Goal: Contribute content: Contribute content

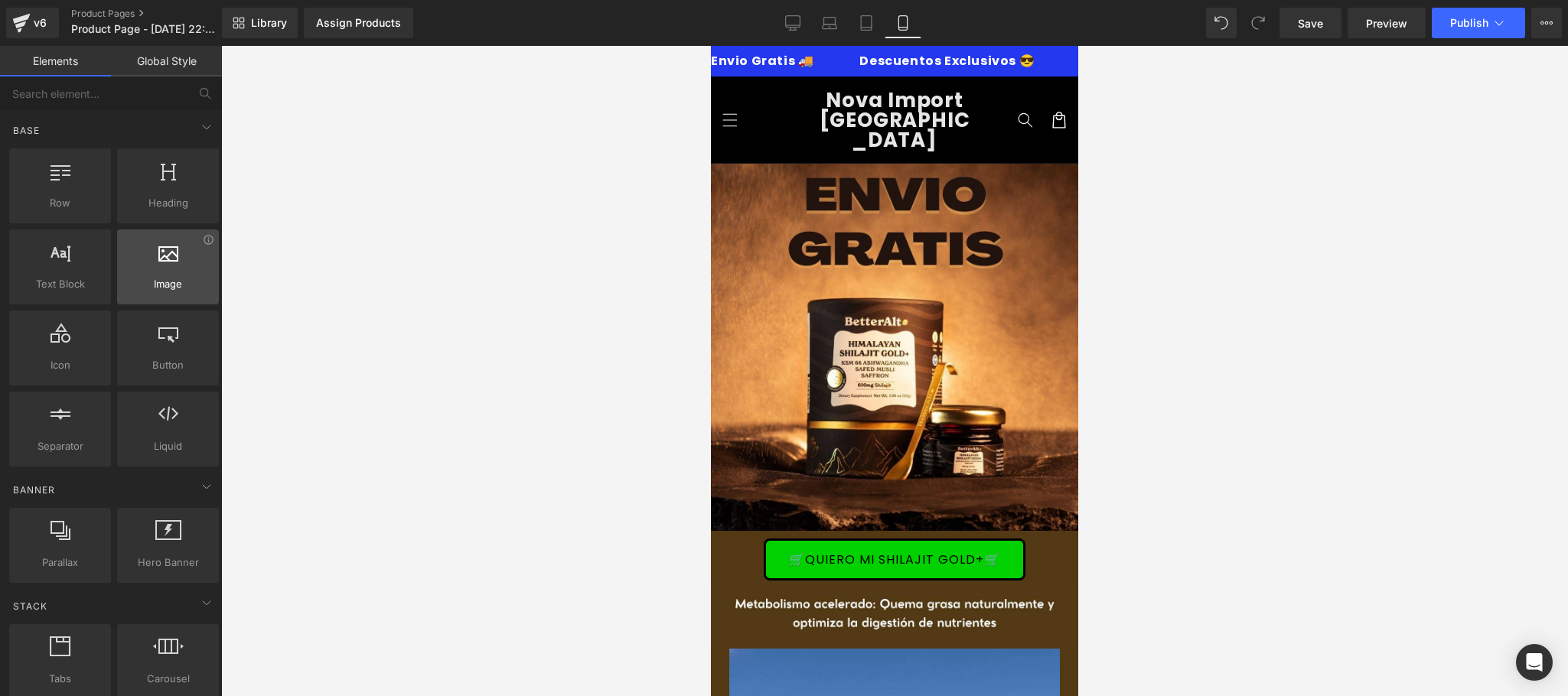
scroll to position [3673, 0]
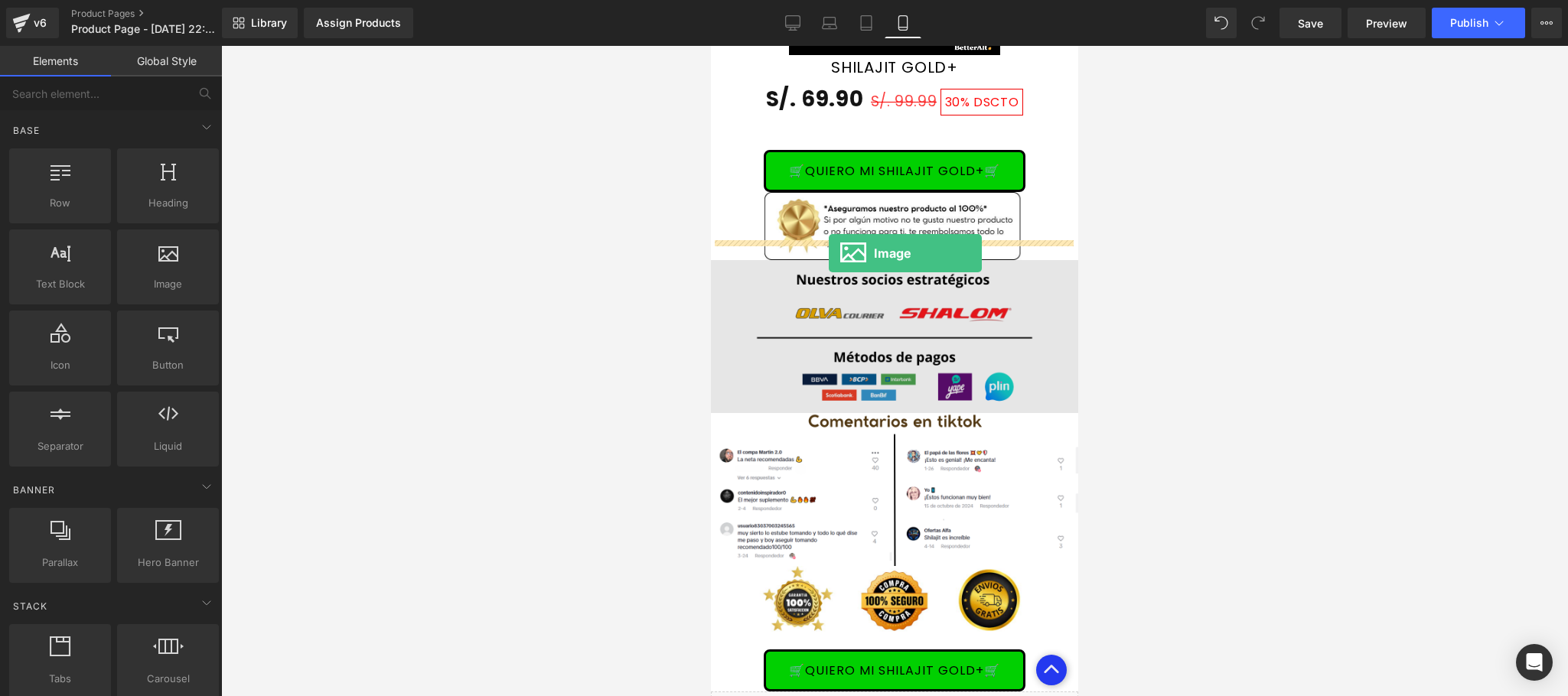
drag, startPoint x: 881, startPoint y: 327, endPoint x: 828, endPoint y: 254, distance: 90.2
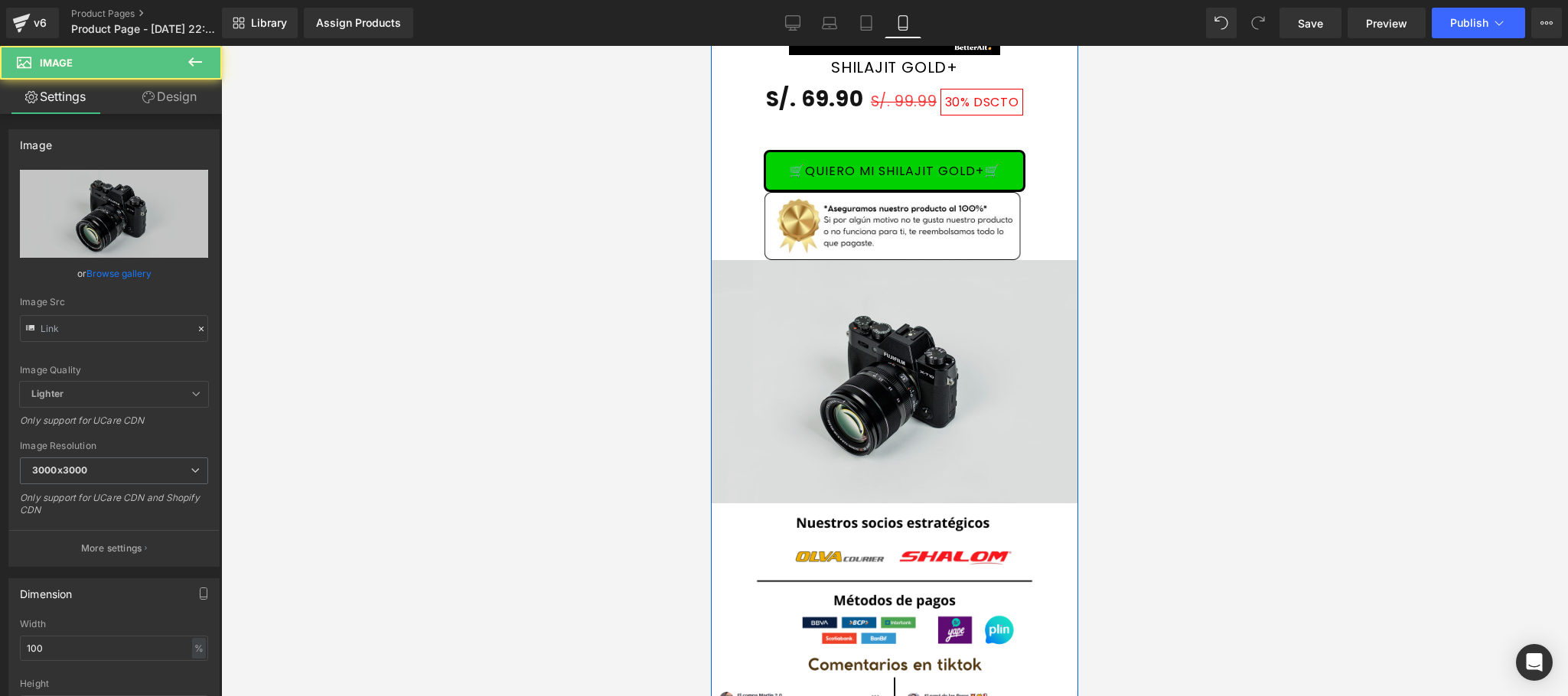
type input "//[DOMAIN_NAME][URL]"
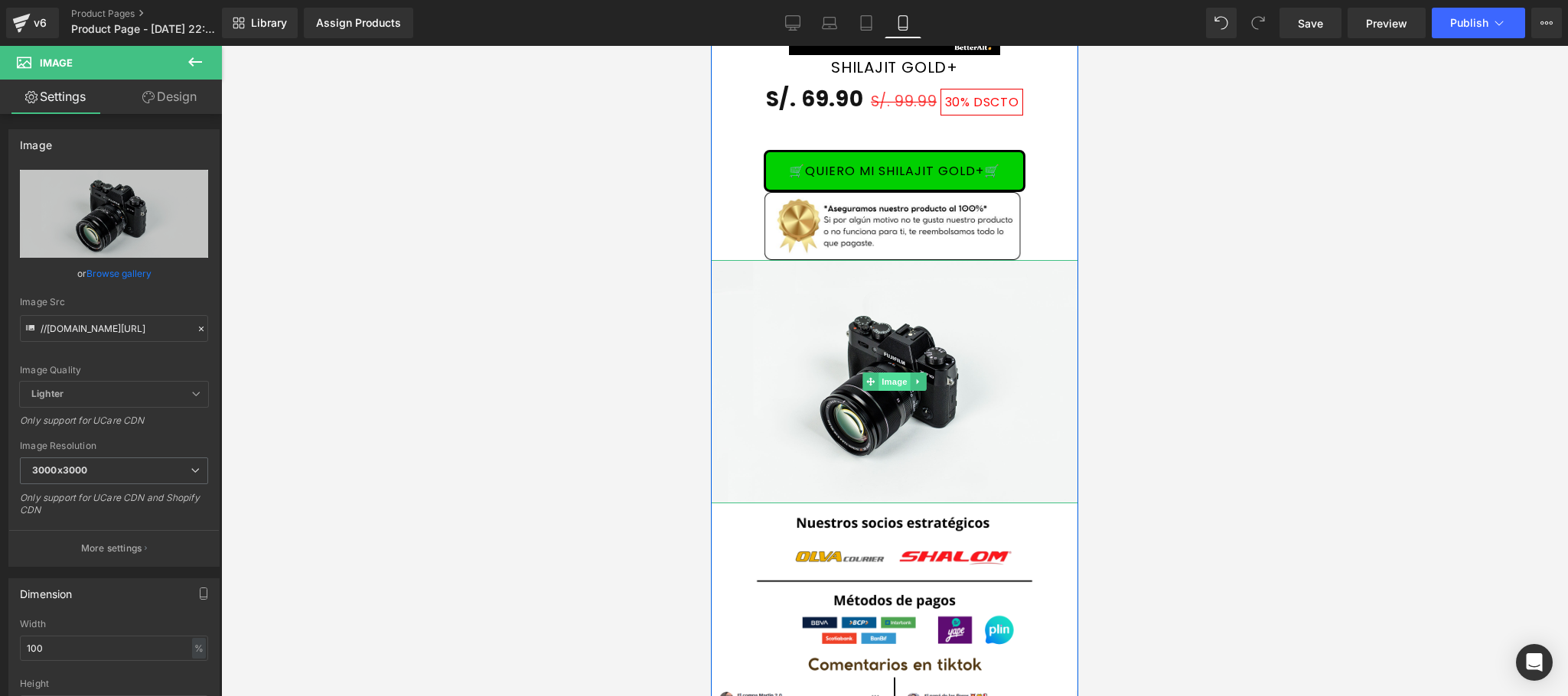
click at [879, 373] on span "Image" at bounding box center [894, 382] width 32 height 19
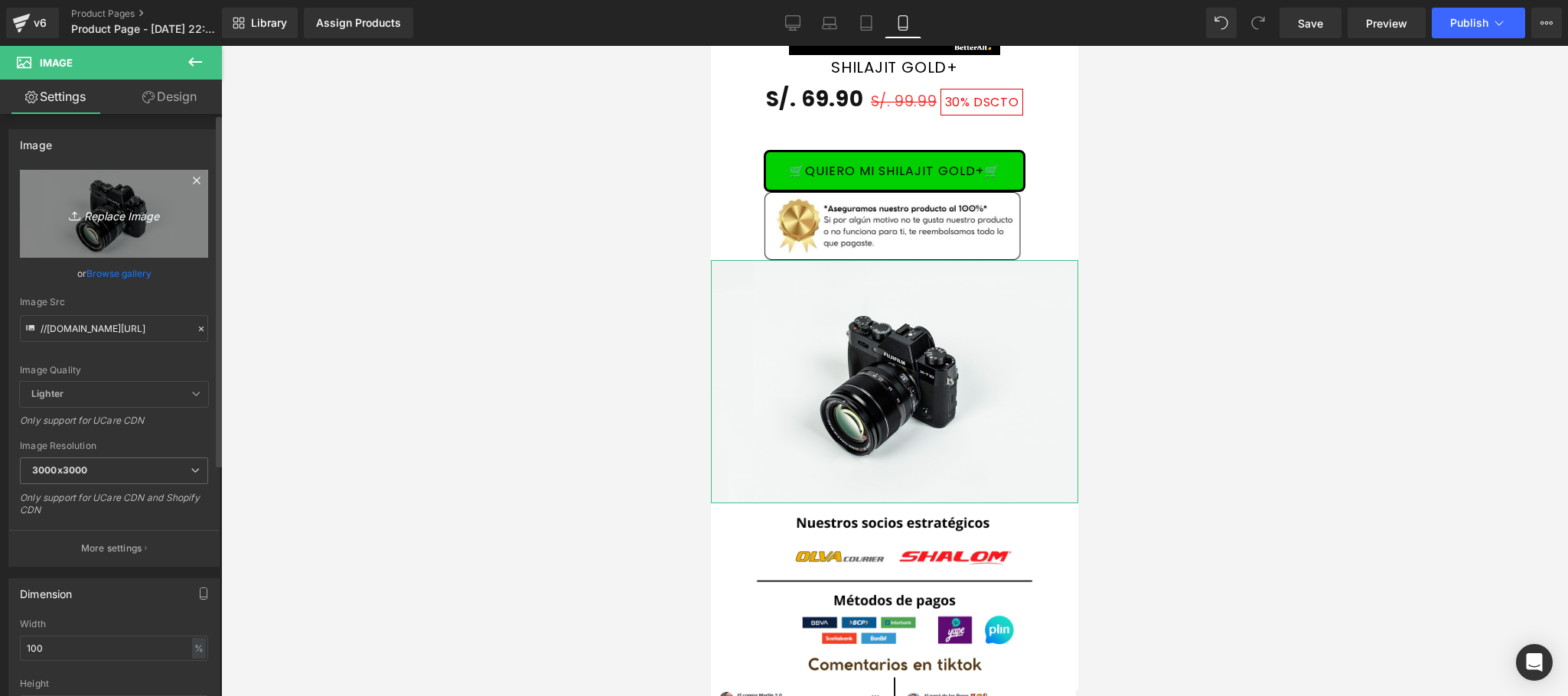
click at [139, 218] on icon "Replace Image" at bounding box center [114, 214] width 122 height 19
type input "C:\fakepath\CREATIVOS SHILAJIT.jpg"
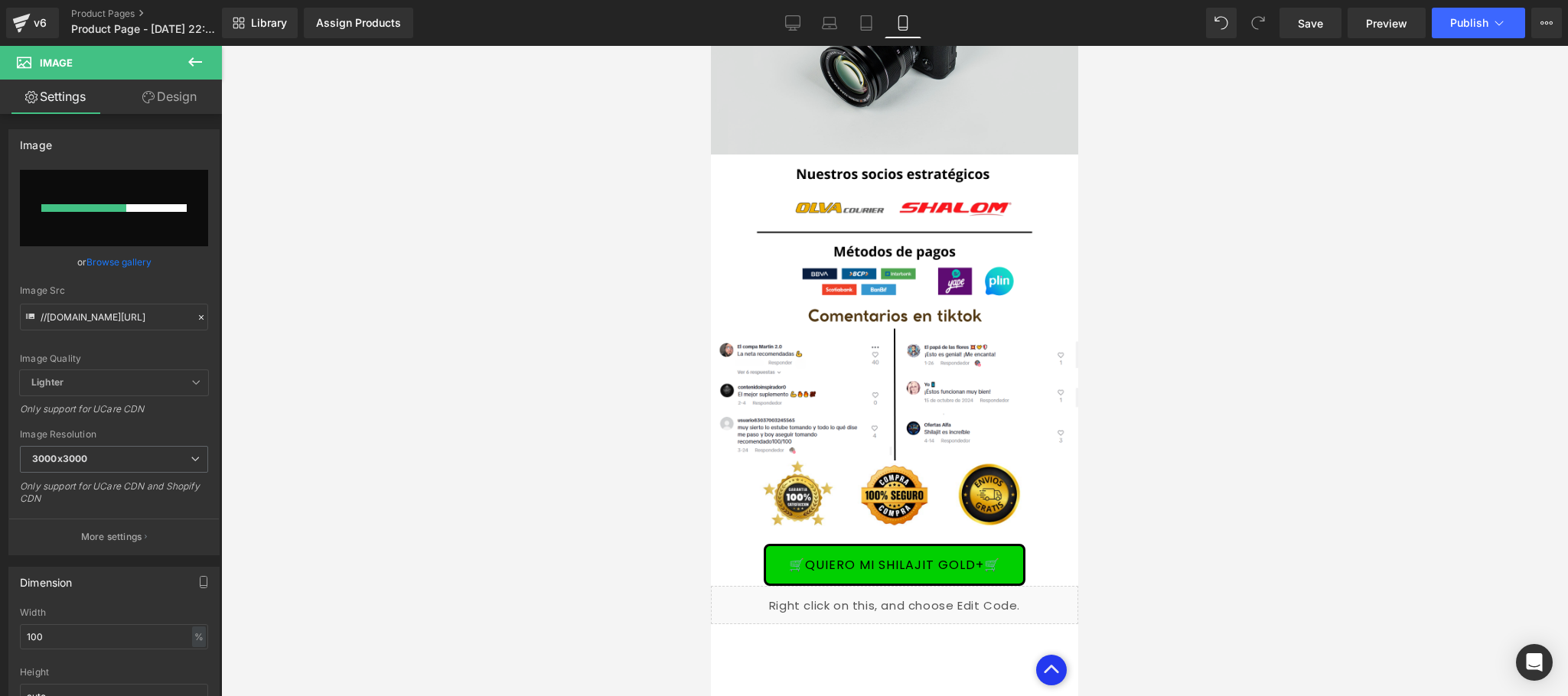
scroll to position [3978, 0]
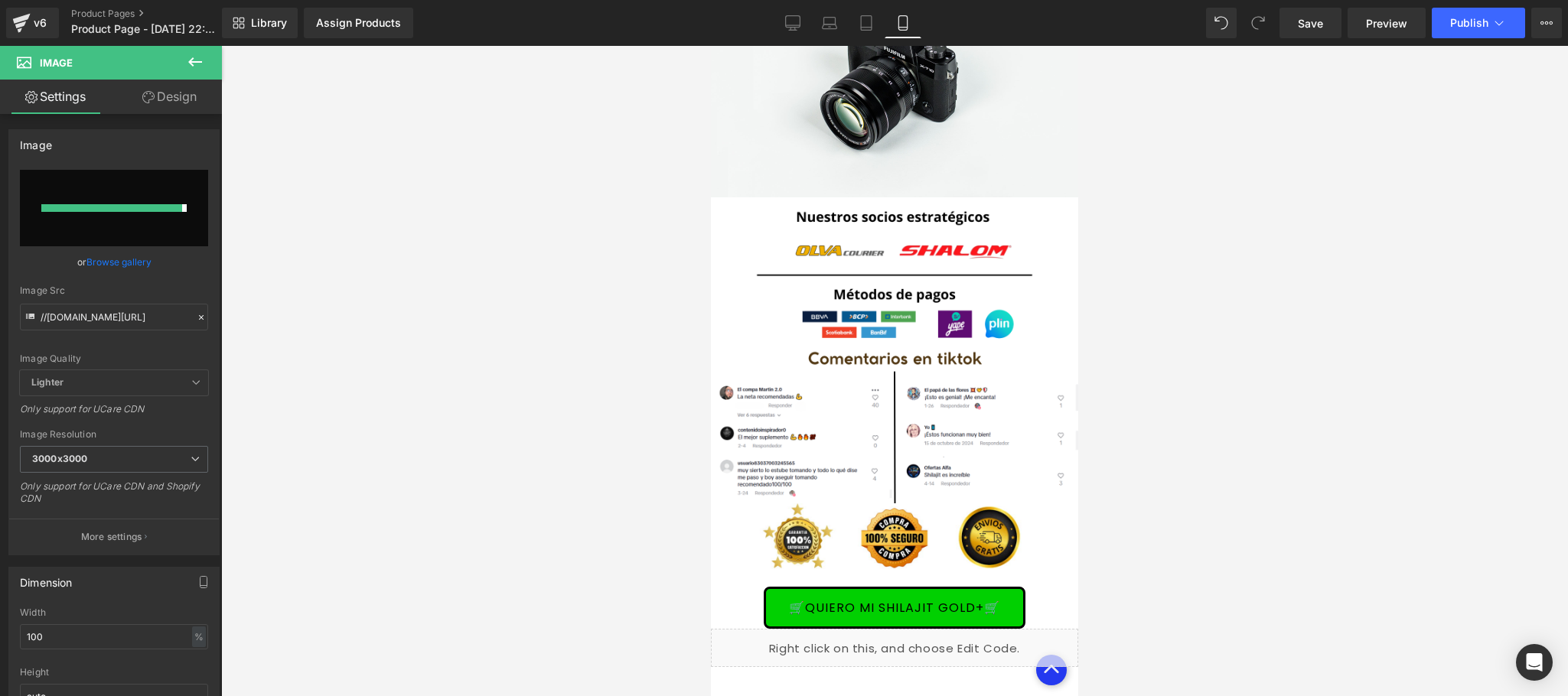
type input "[URL][DOMAIN_NAME]"
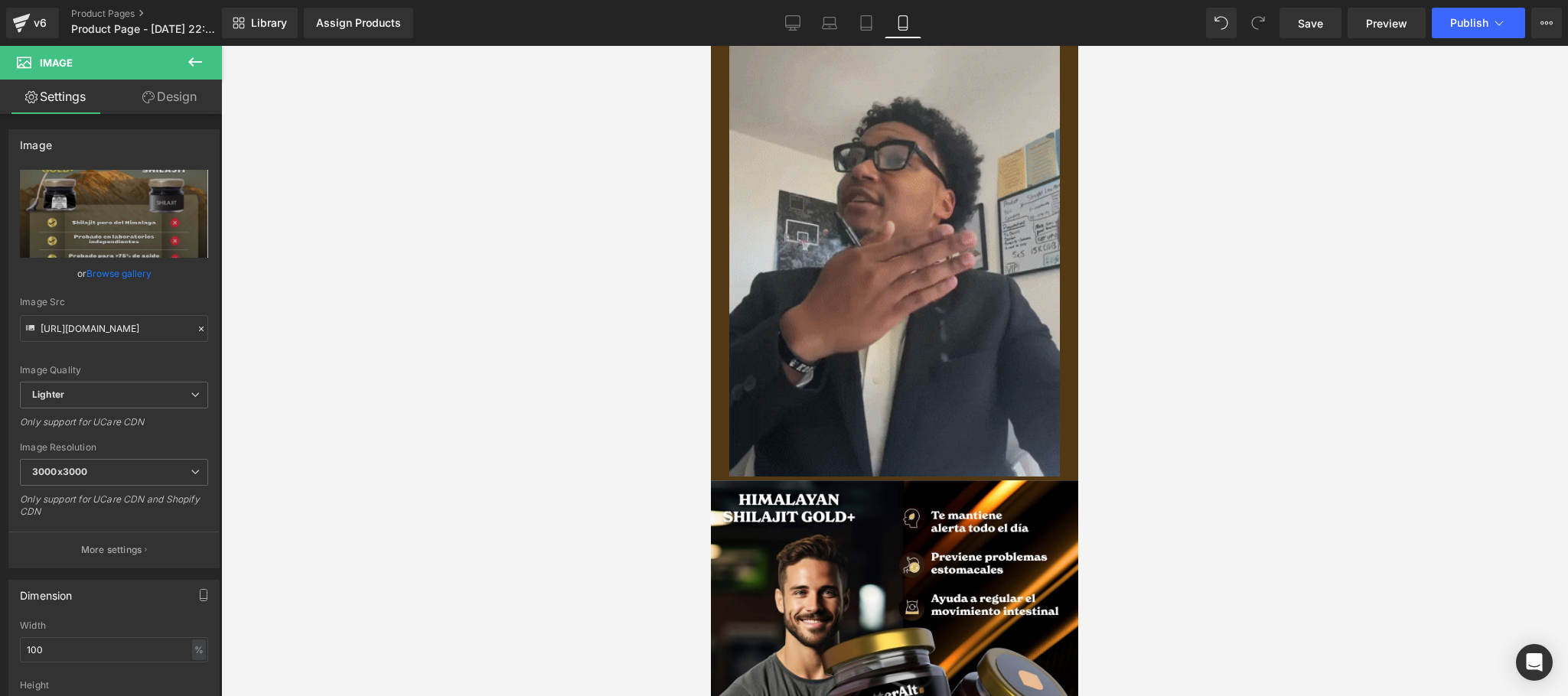
scroll to position [306, 0]
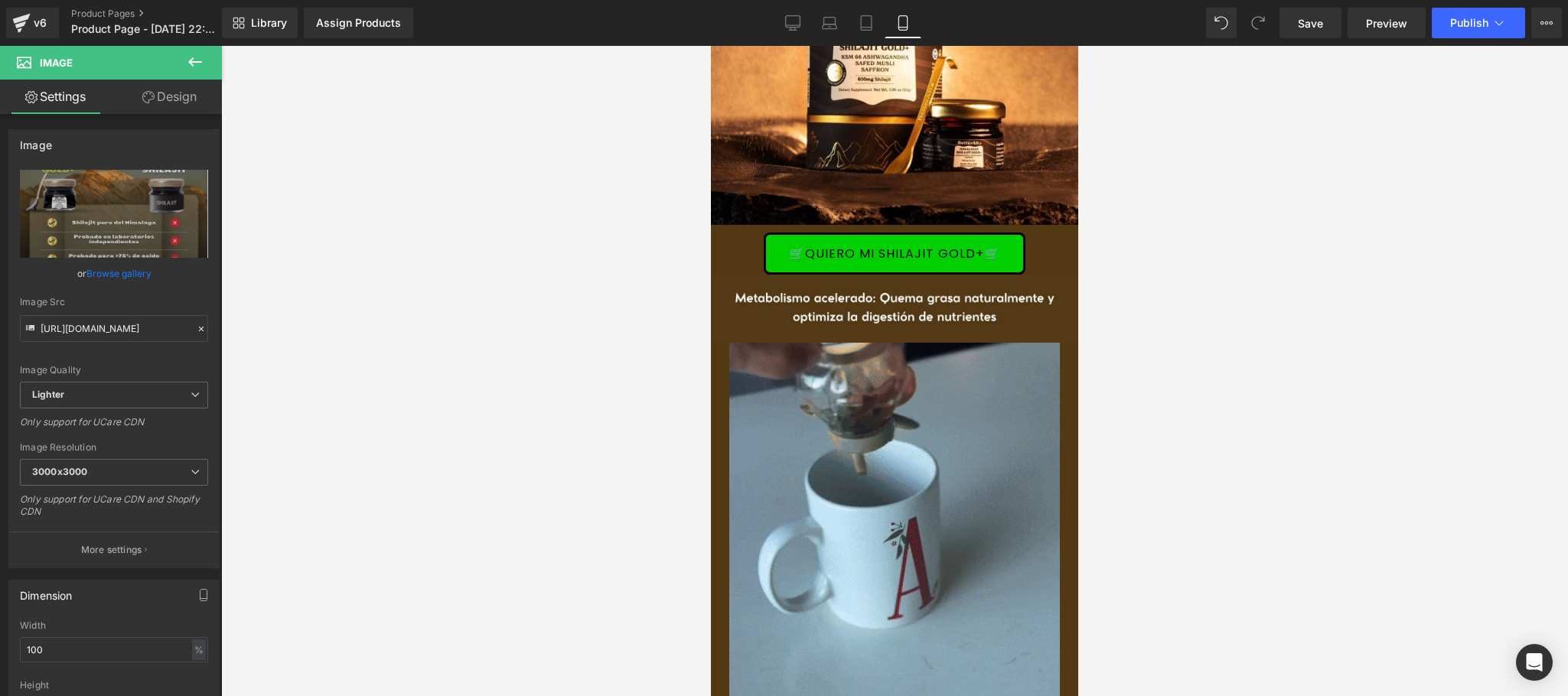
click at [164, 96] on link "Design" at bounding box center [169, 96] width 111 height 34
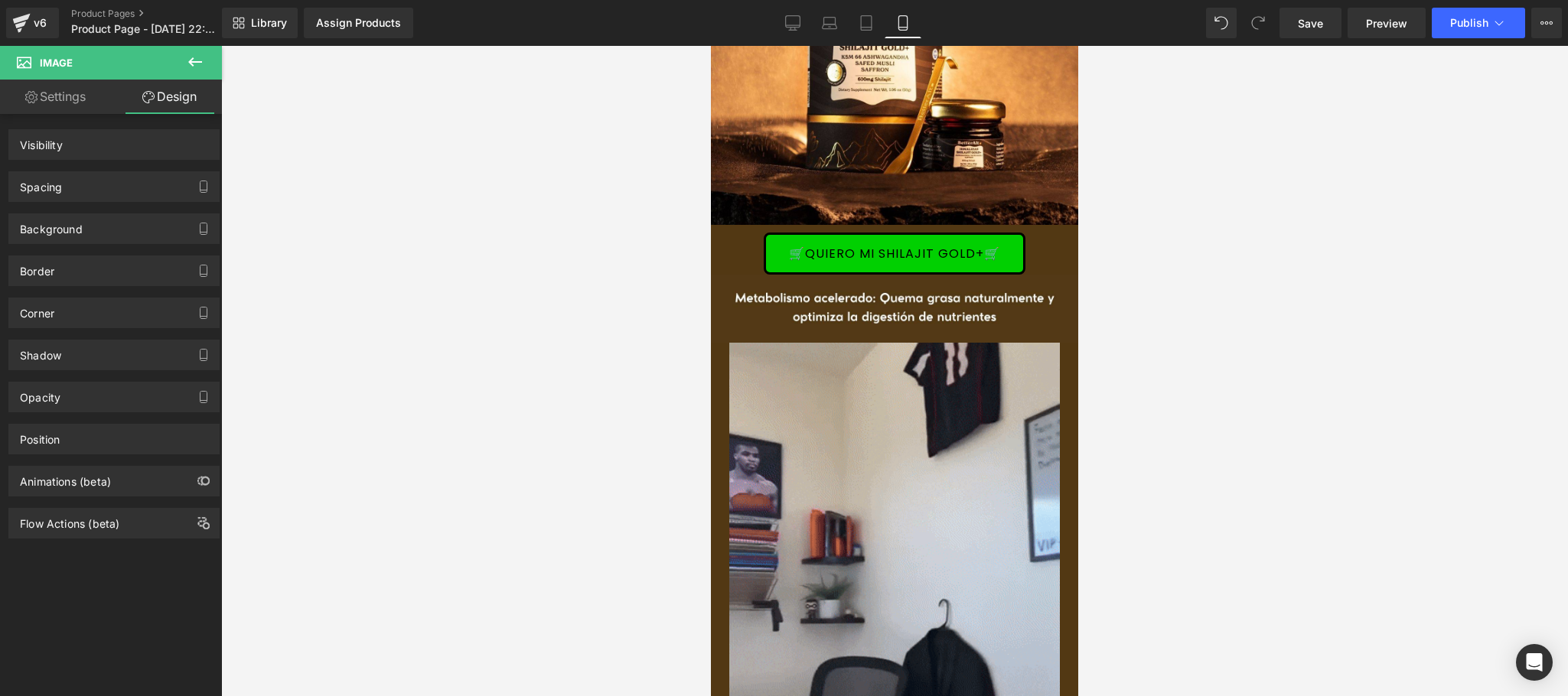
click at [193, 69] on icon at bounding box center [195, 62] width 19 height 19
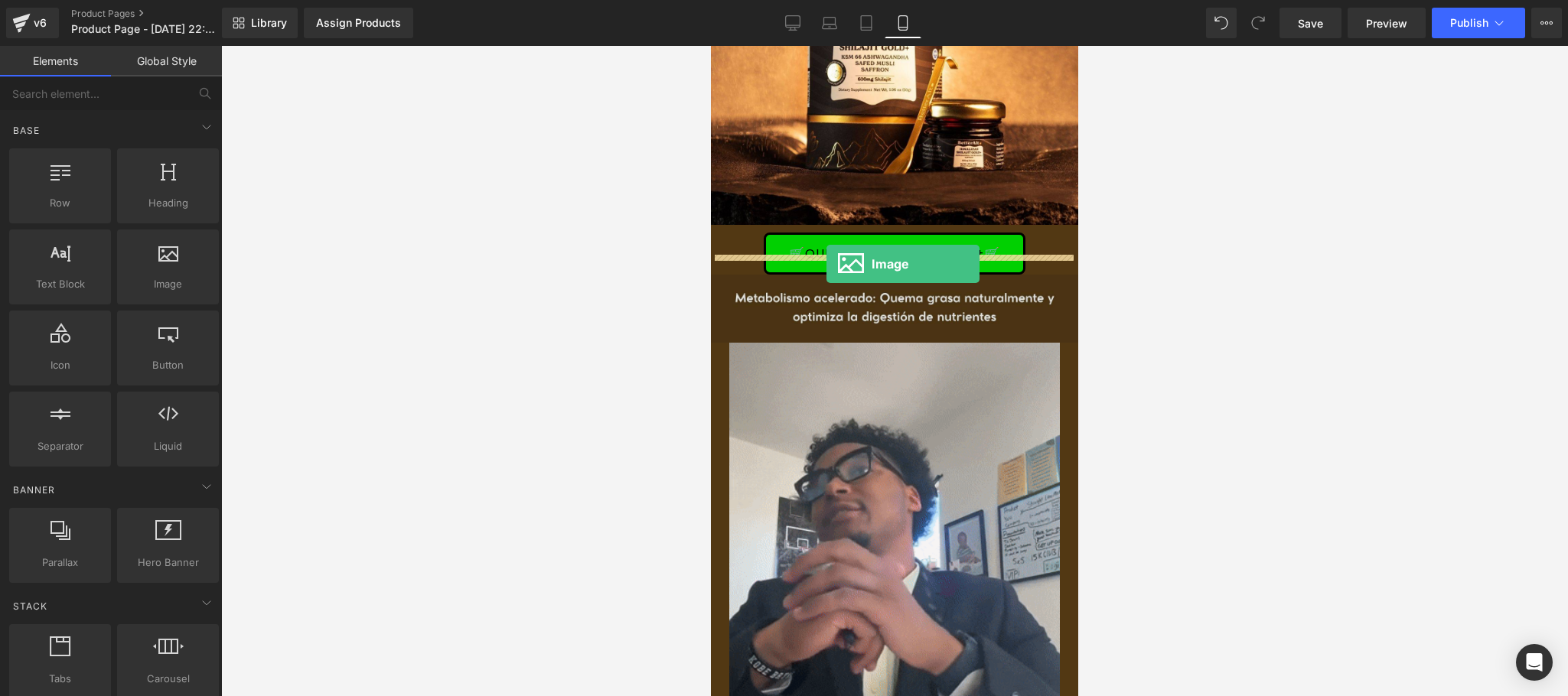
drag, startPoint x: 879, startPoint y: 321, endPoint x: 827, endPoint y: 264, distance: 77.2
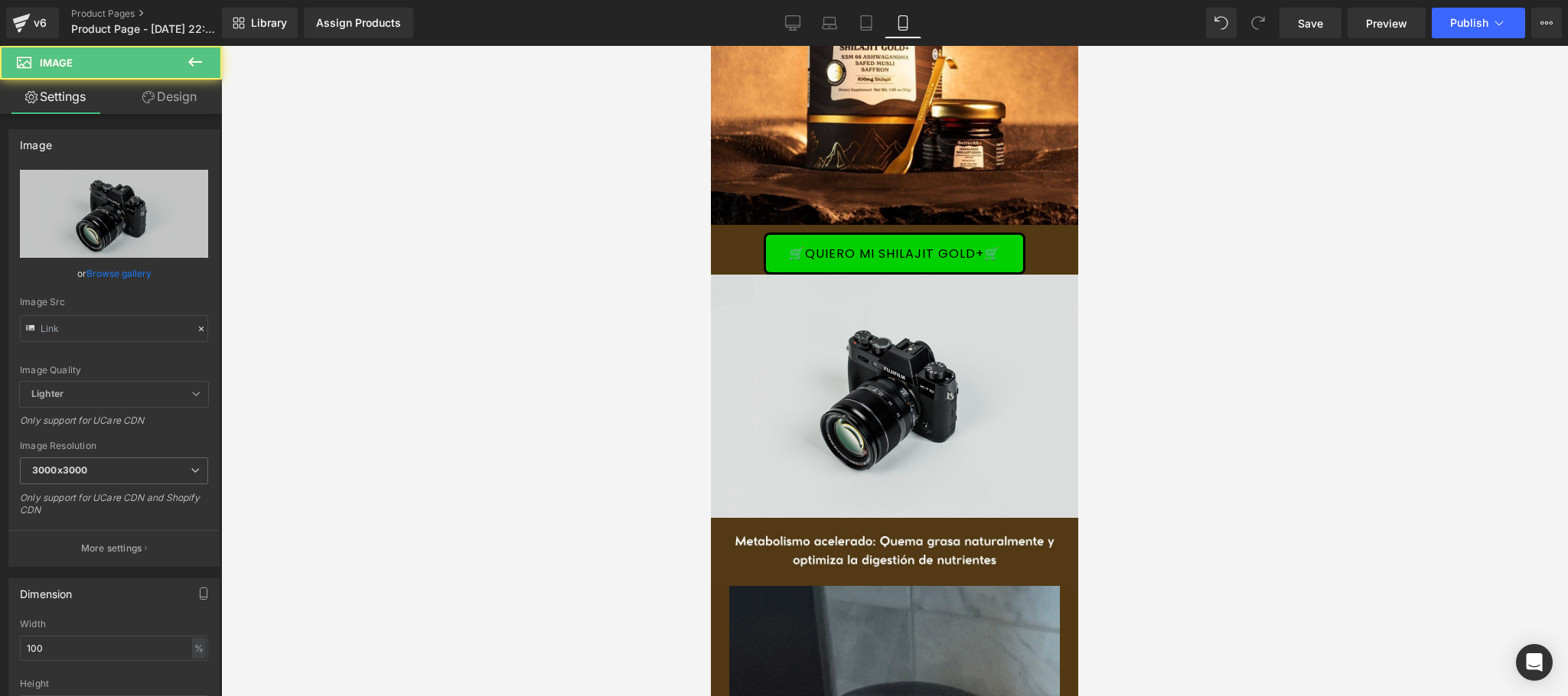
type input "//[DOMAIN_NAME][URL]"
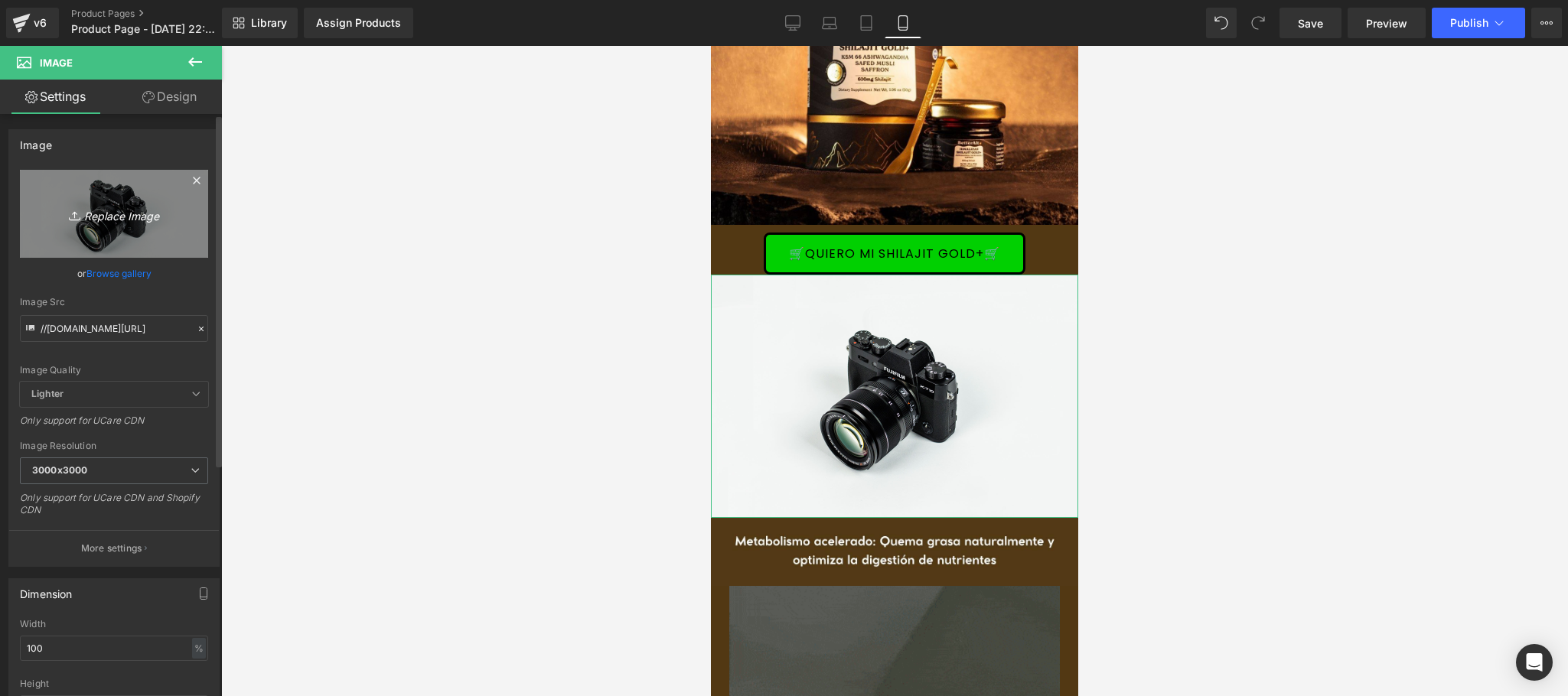
click at [113, 211] on icon "Replace Image" at bounding box center [114, 214] width 122 height 19
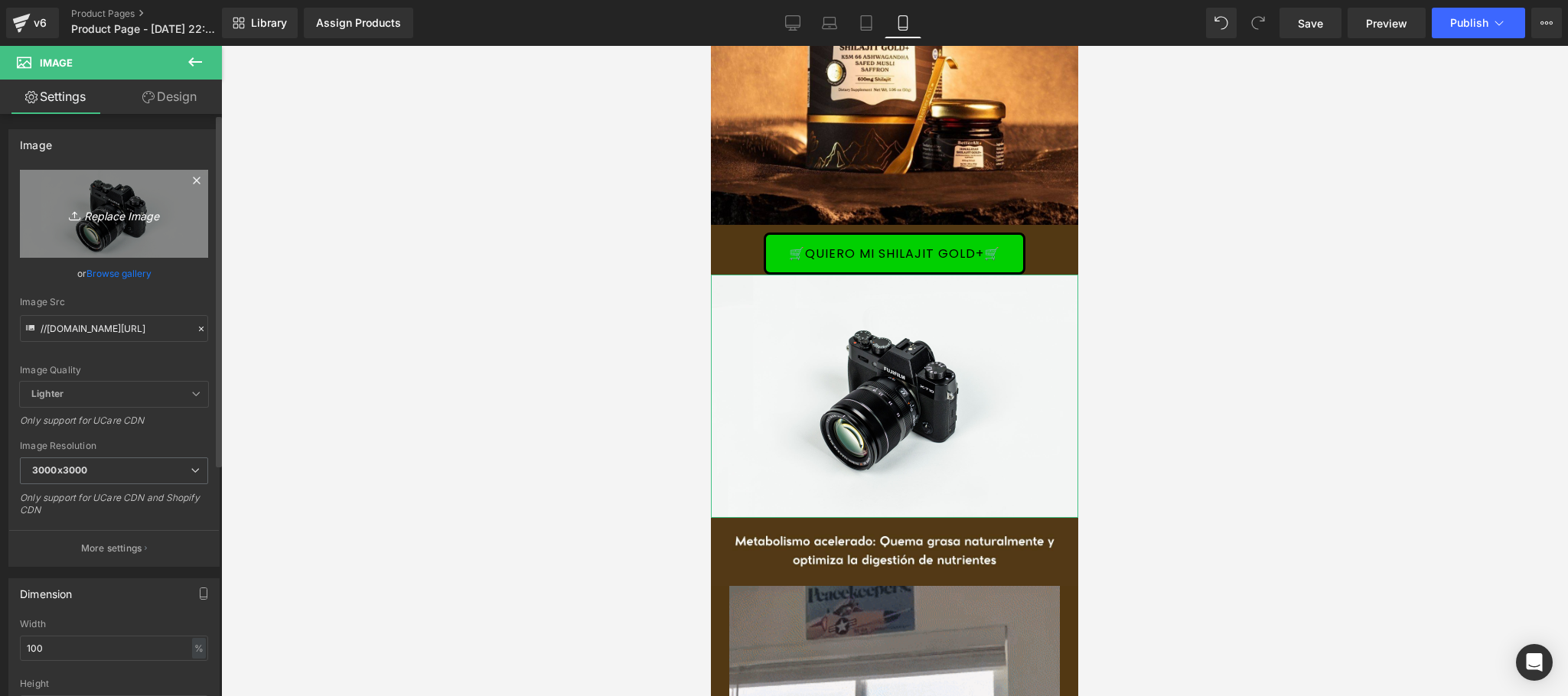
type input "C:\fakepath\CREATIVOS SHILAJIT1.jpg"
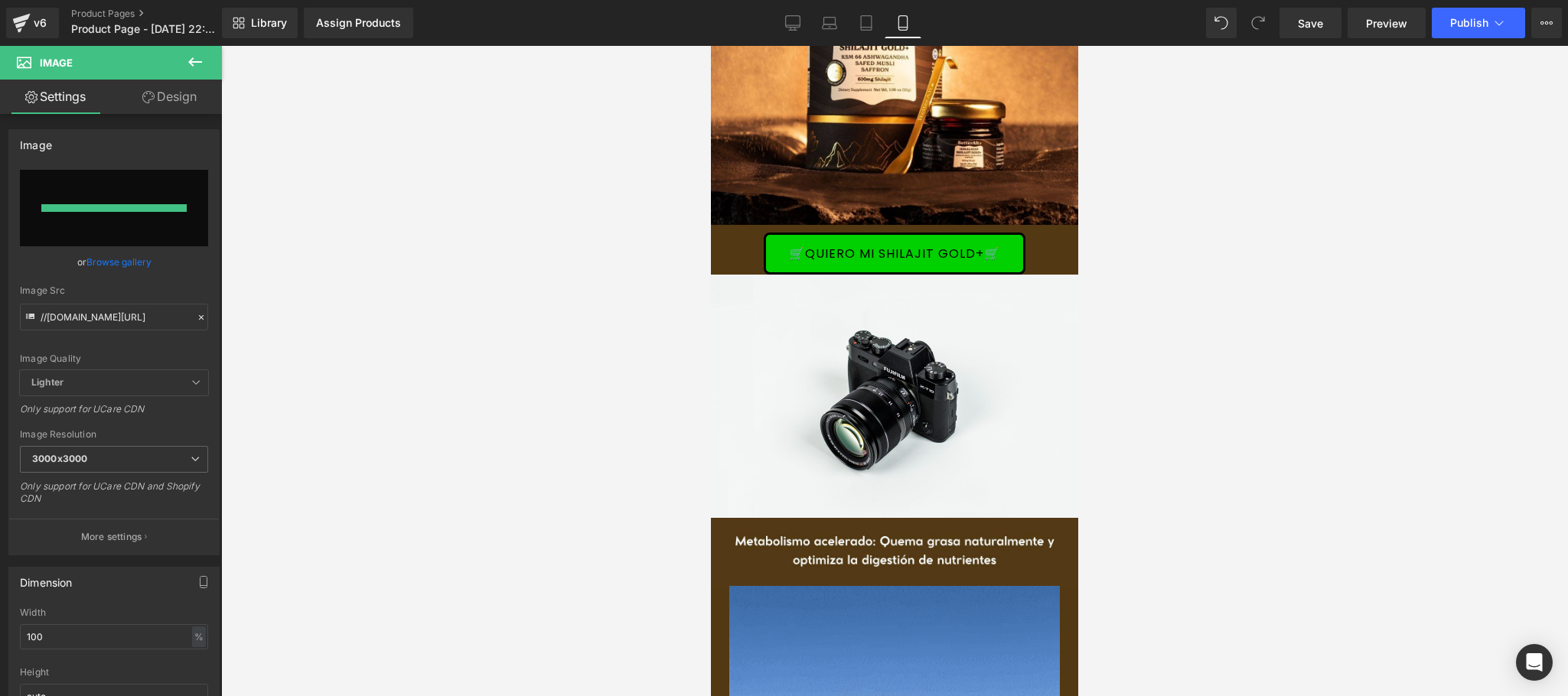
type input "[URL][DOMAIN_NAME]"
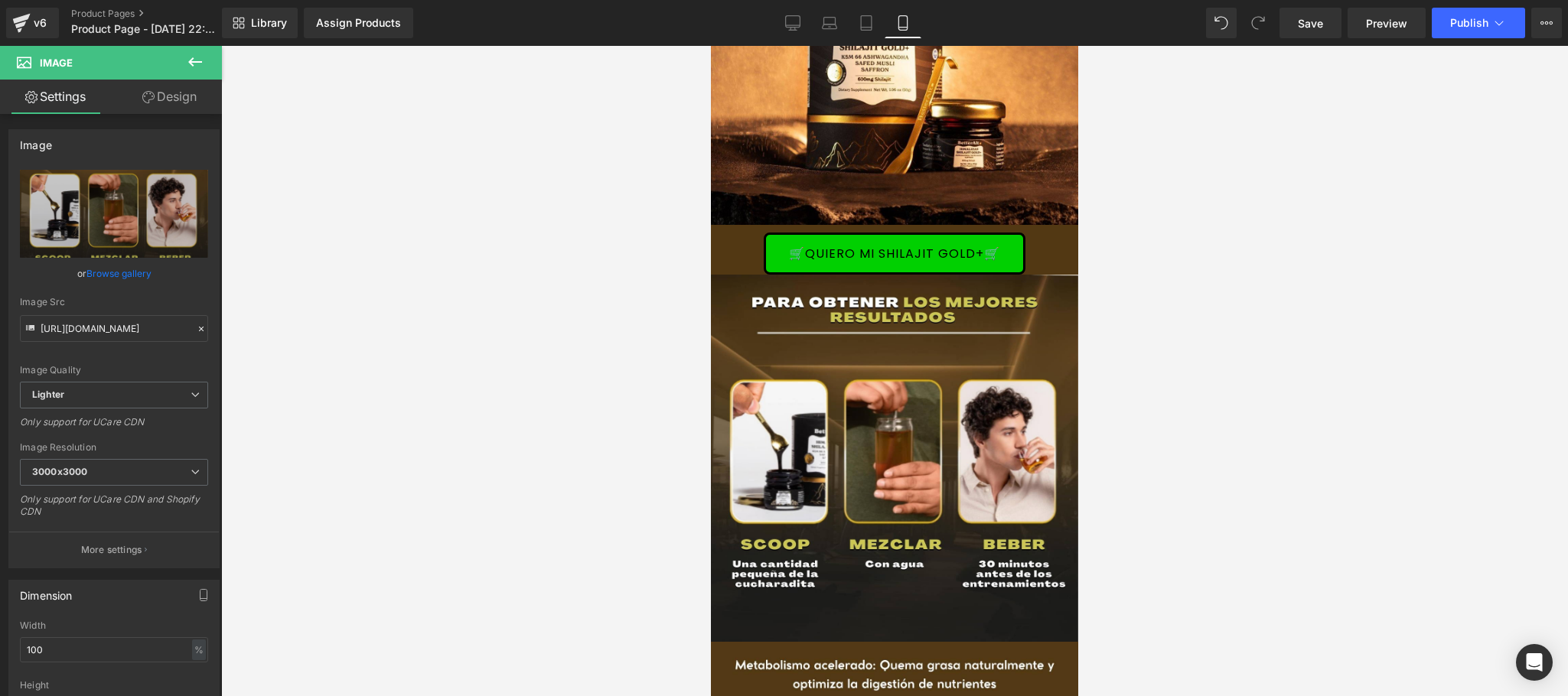
click at [1253, 201] on div at bounding box center [894, 371] width 1347 height 651
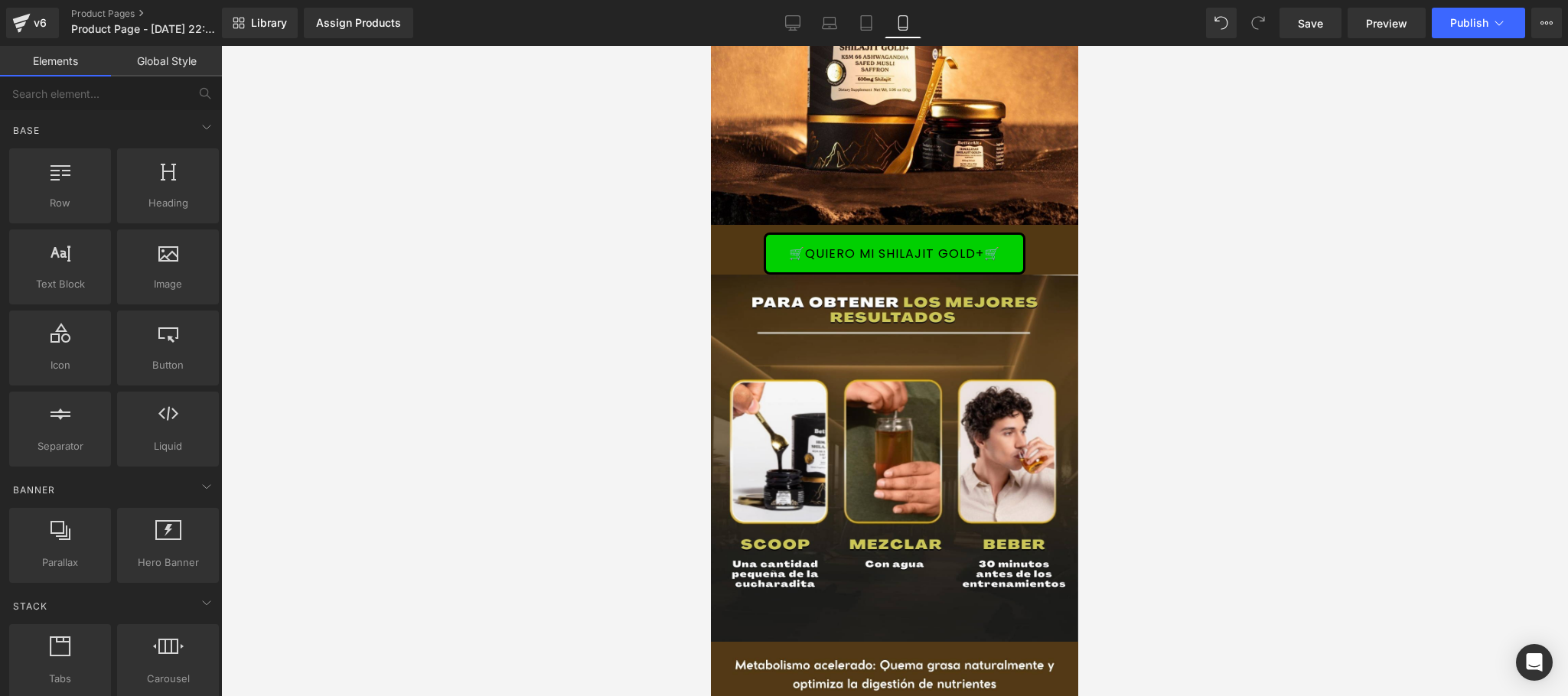
click at [1191, 321] on div at bounding box center [894, 371] width 1347 height 651
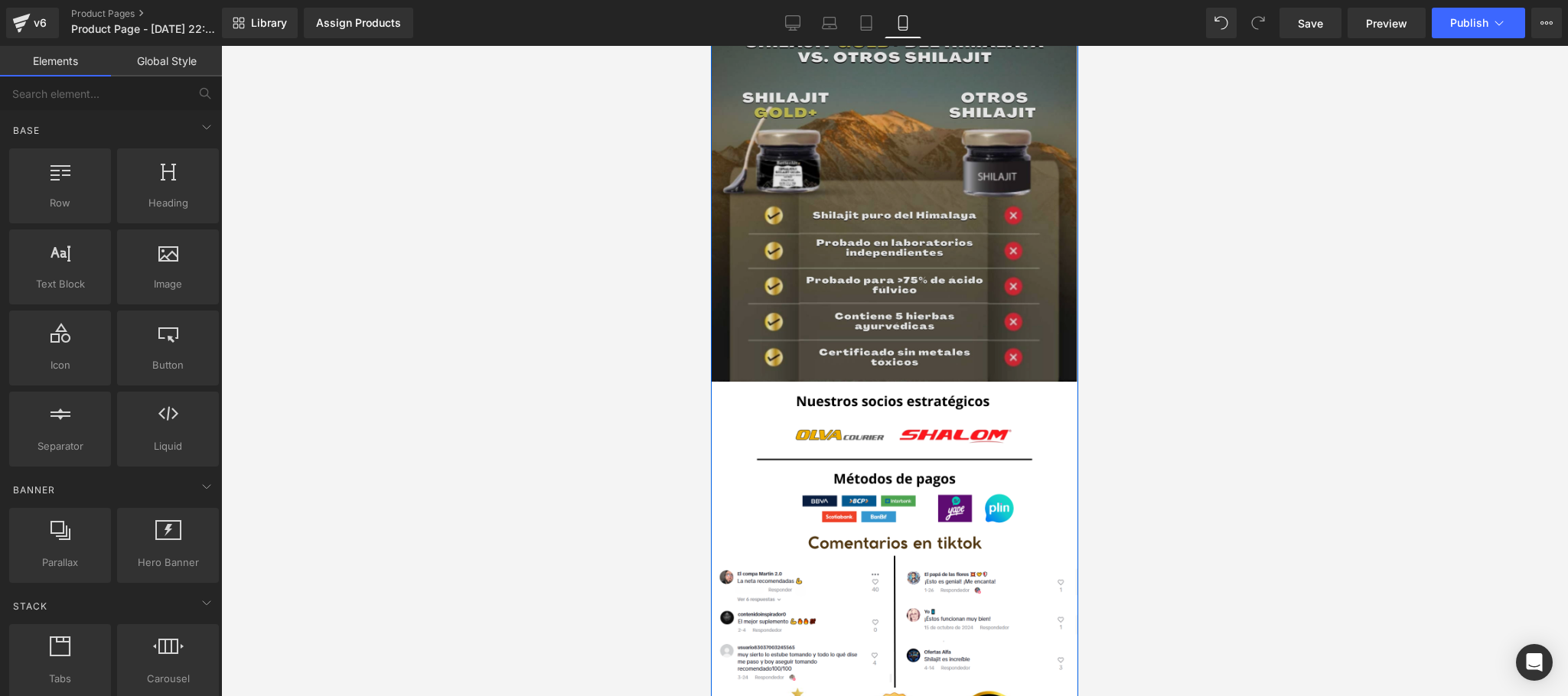
scroll to position [4591, 0]
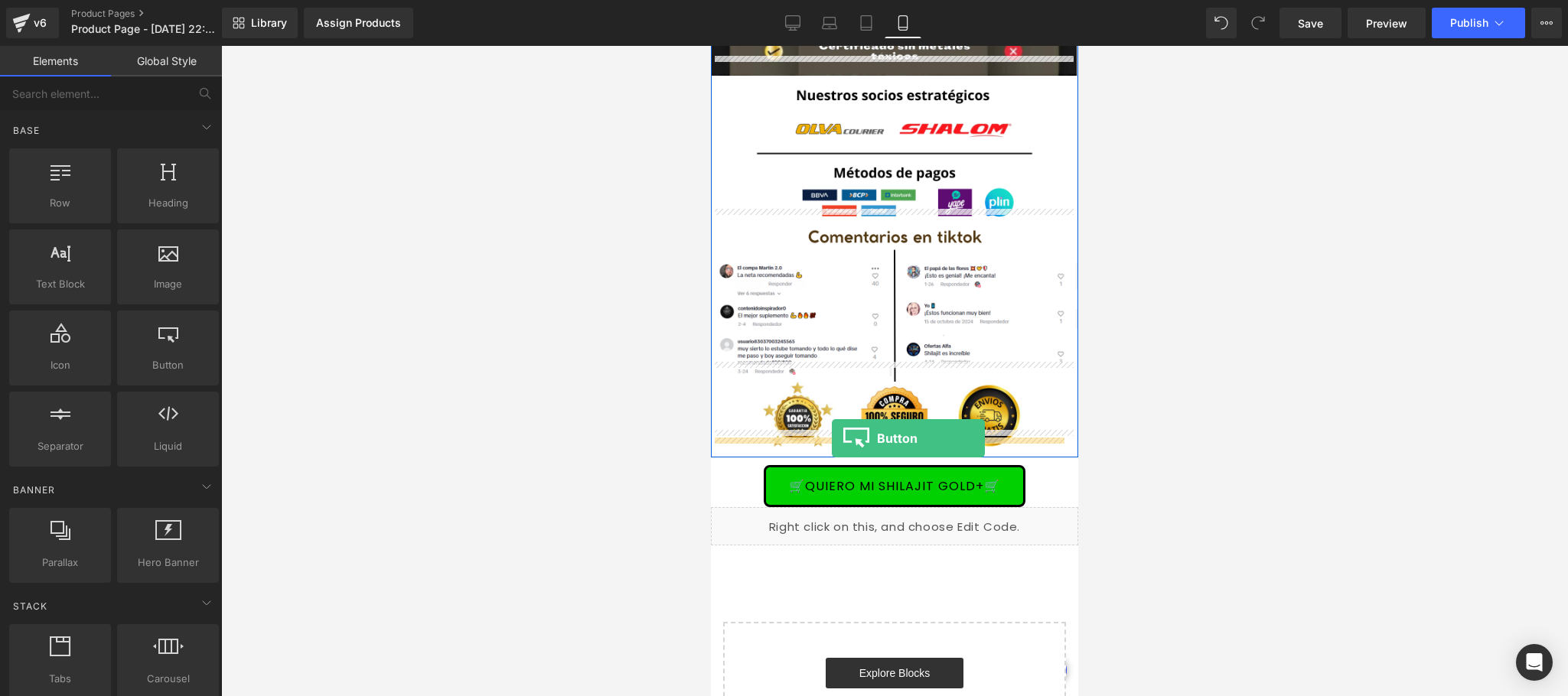
drag, startPoint x: 1058, startPoint y: 427, endPoint x: 832, endPoint y: 439, distance: 226.3
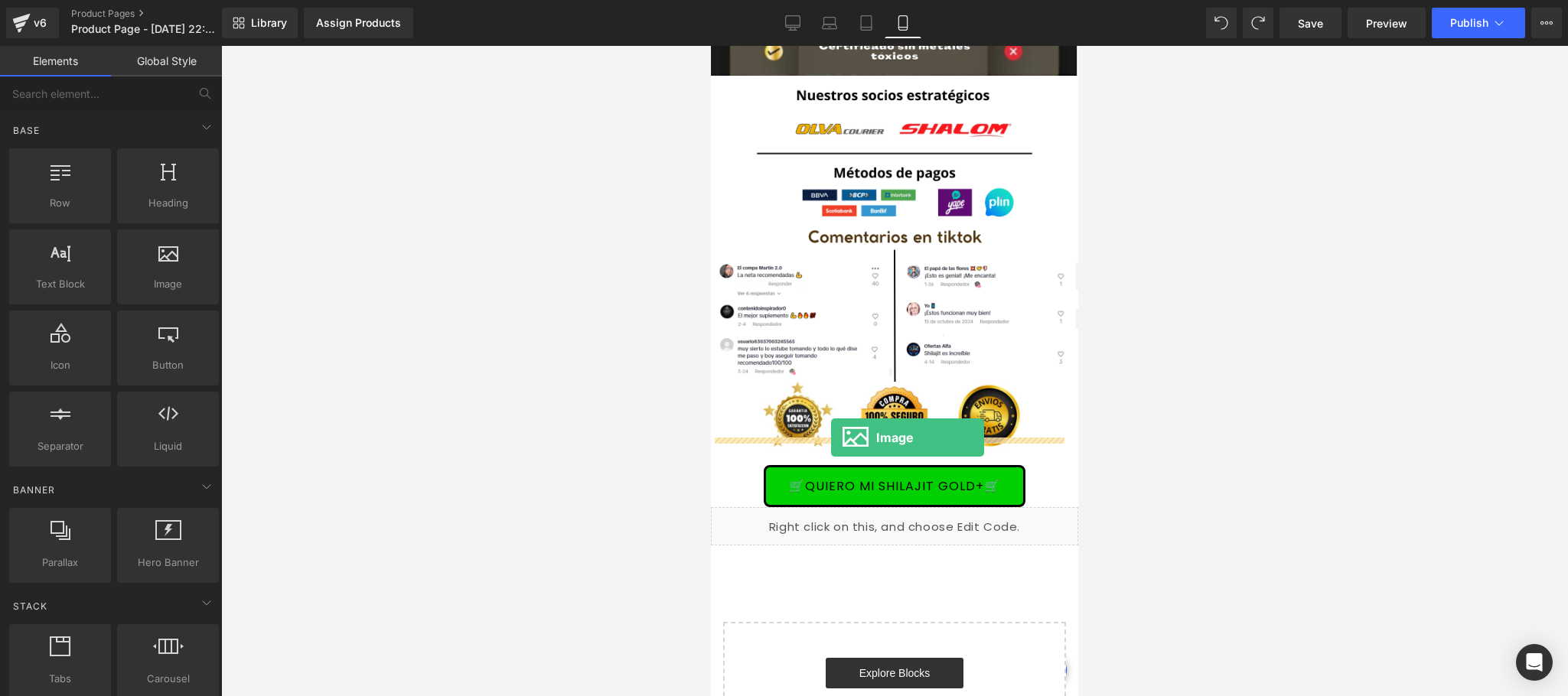
drag, startPoint x: 888, startPoint y: 344, endPoint x: 831, endPoint y: 437, distance: 109.1
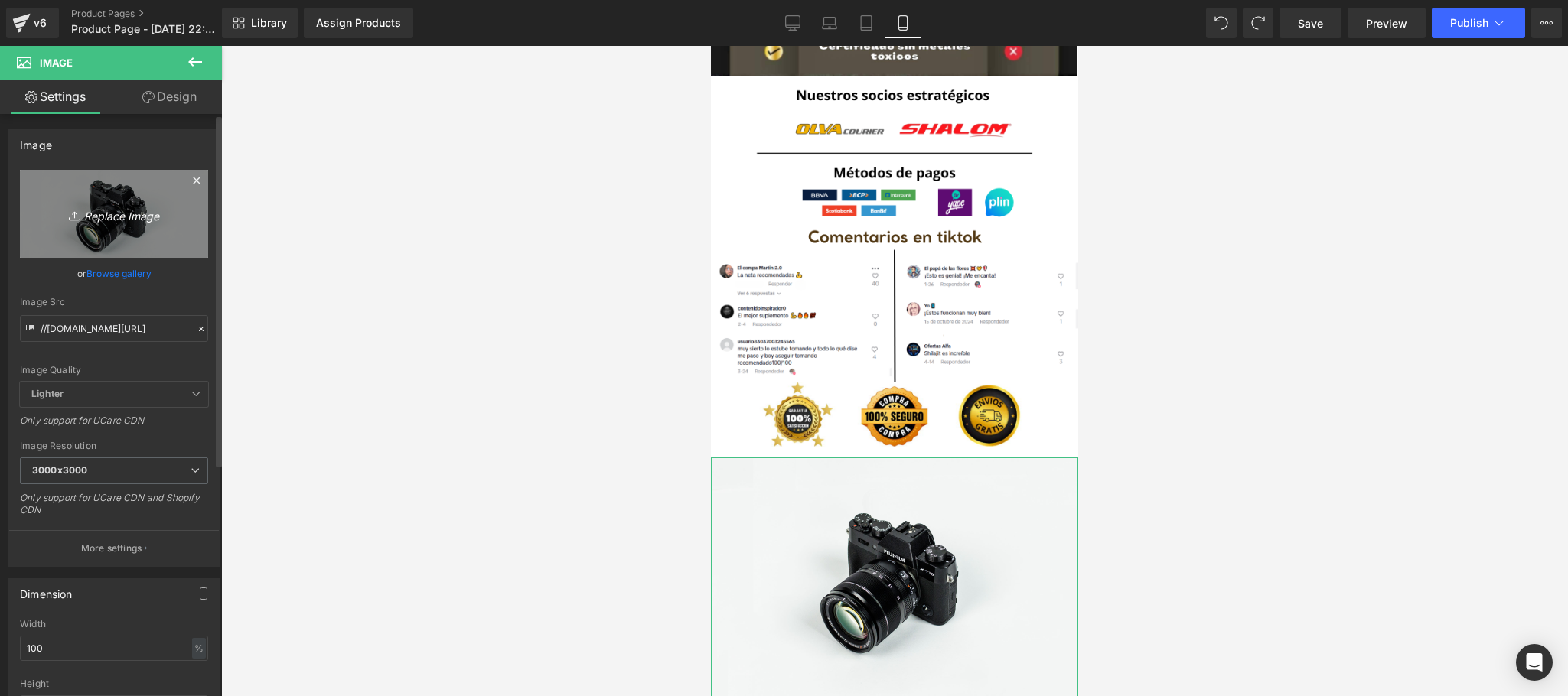
click at [129, 211] on icon "Replace Image" at bounding box center [114, 214] width 122 height 19
type input "C:\fakepath\469852289_17930211587987009_2995589395267653140_n.jpg"
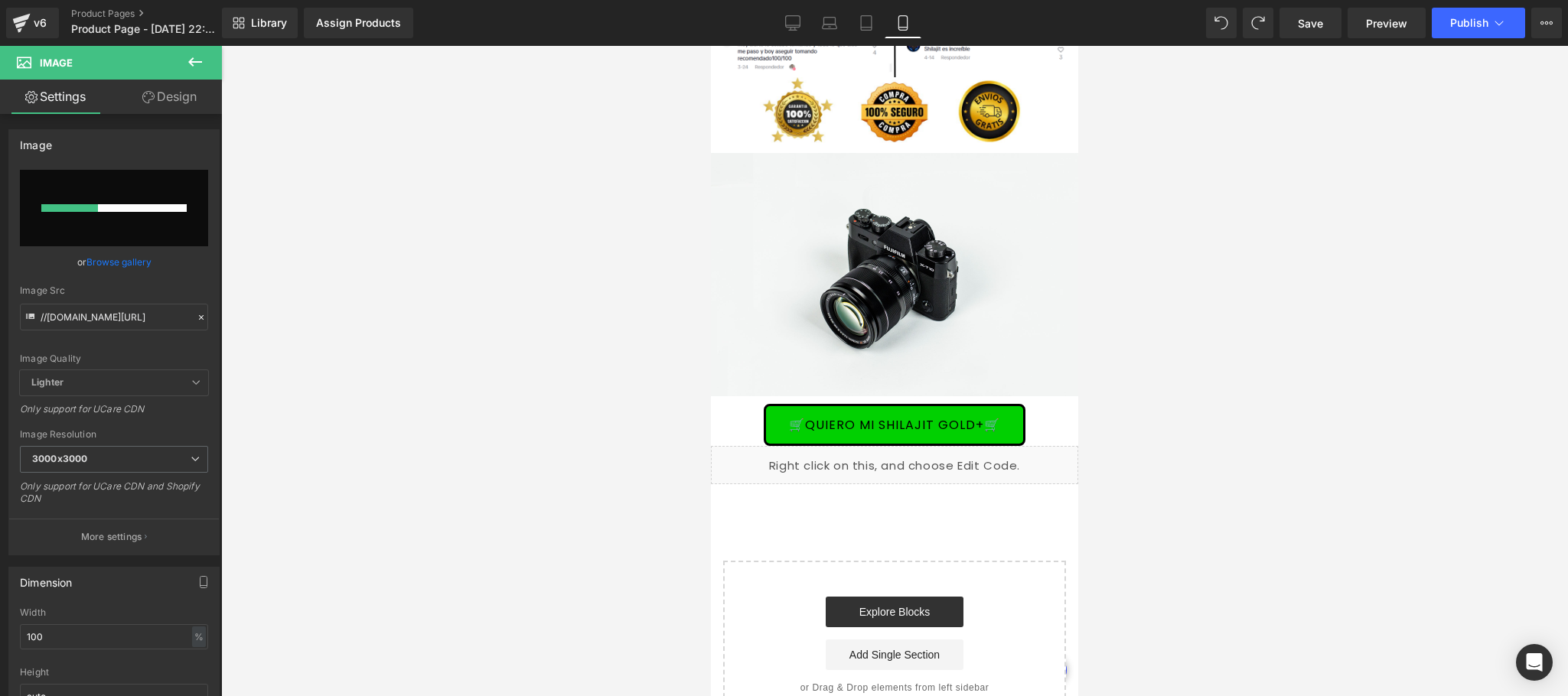
scroll to position [4896, 0]
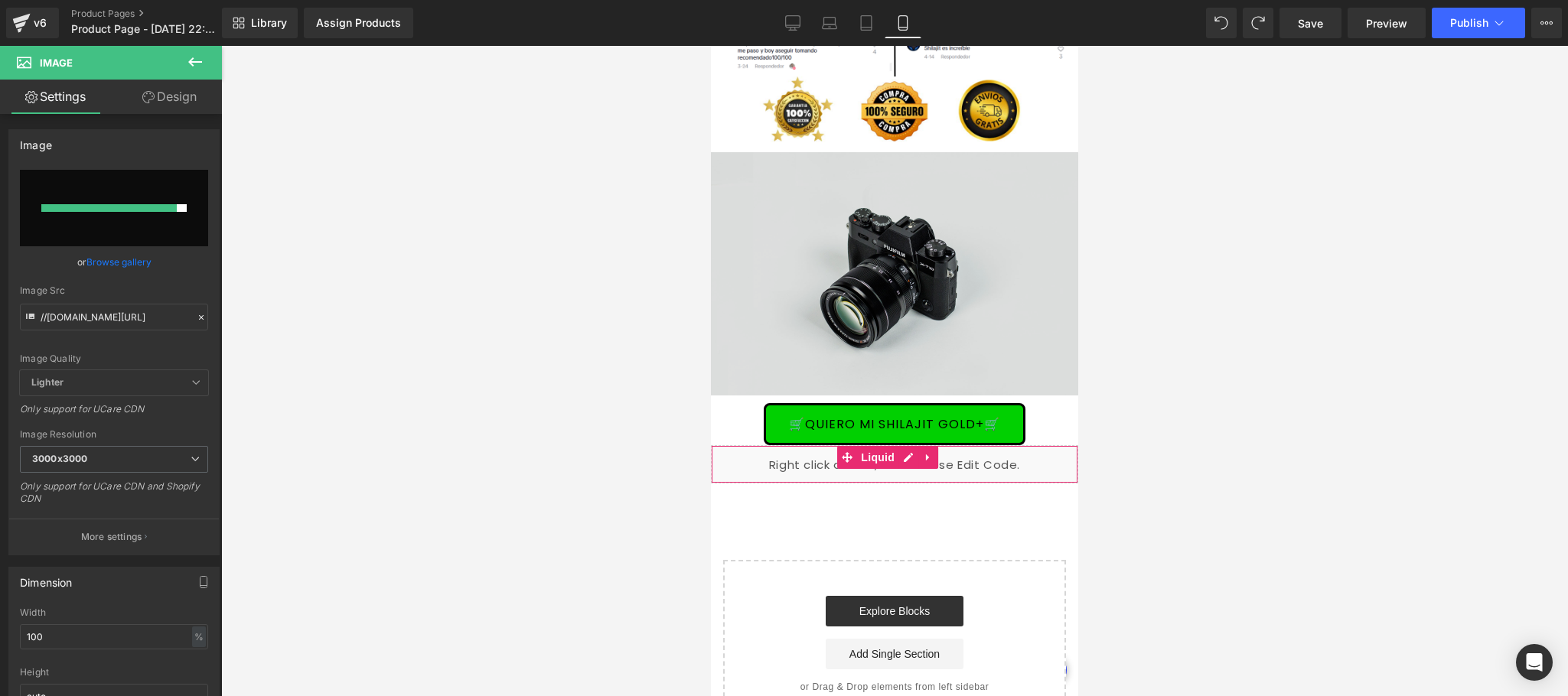
type input "[URL][DOMAIN_NAME]"
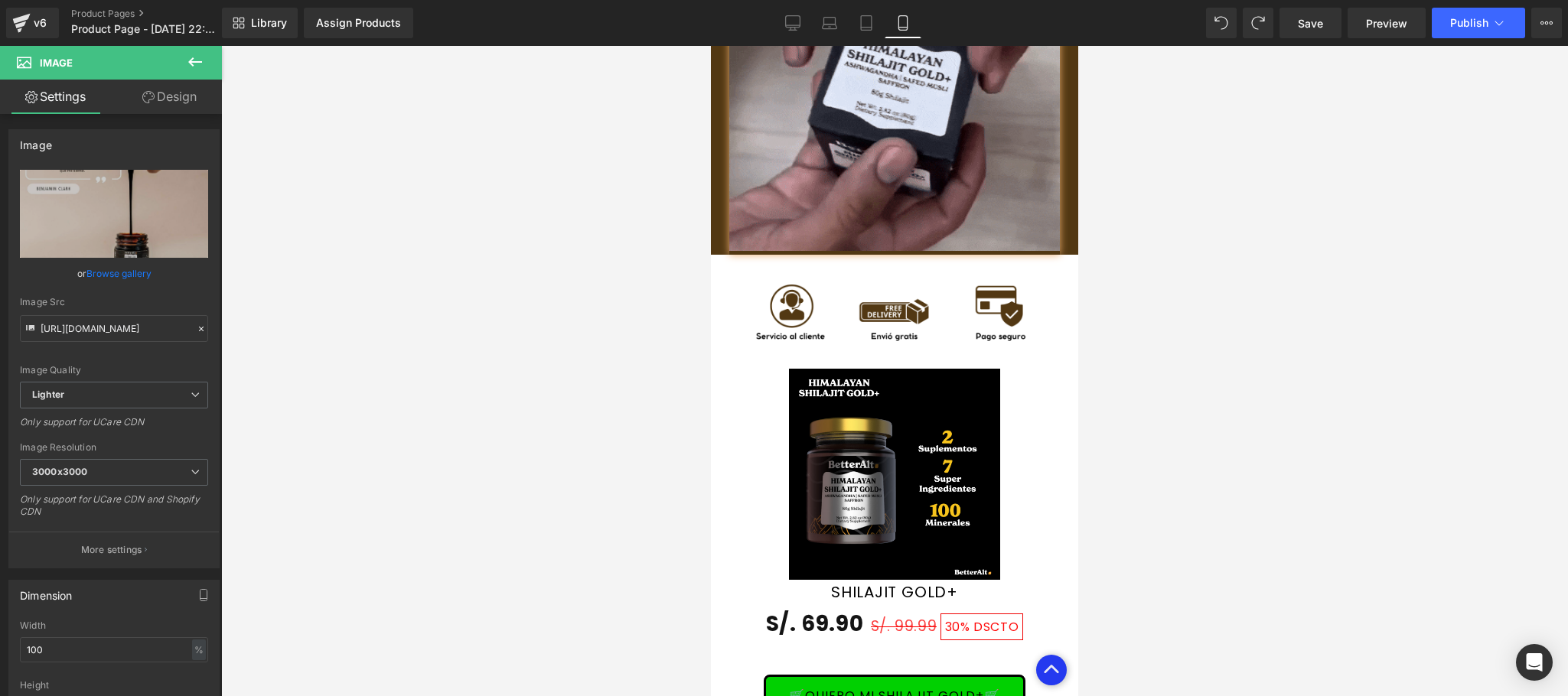
scroll to position [3469, 0]
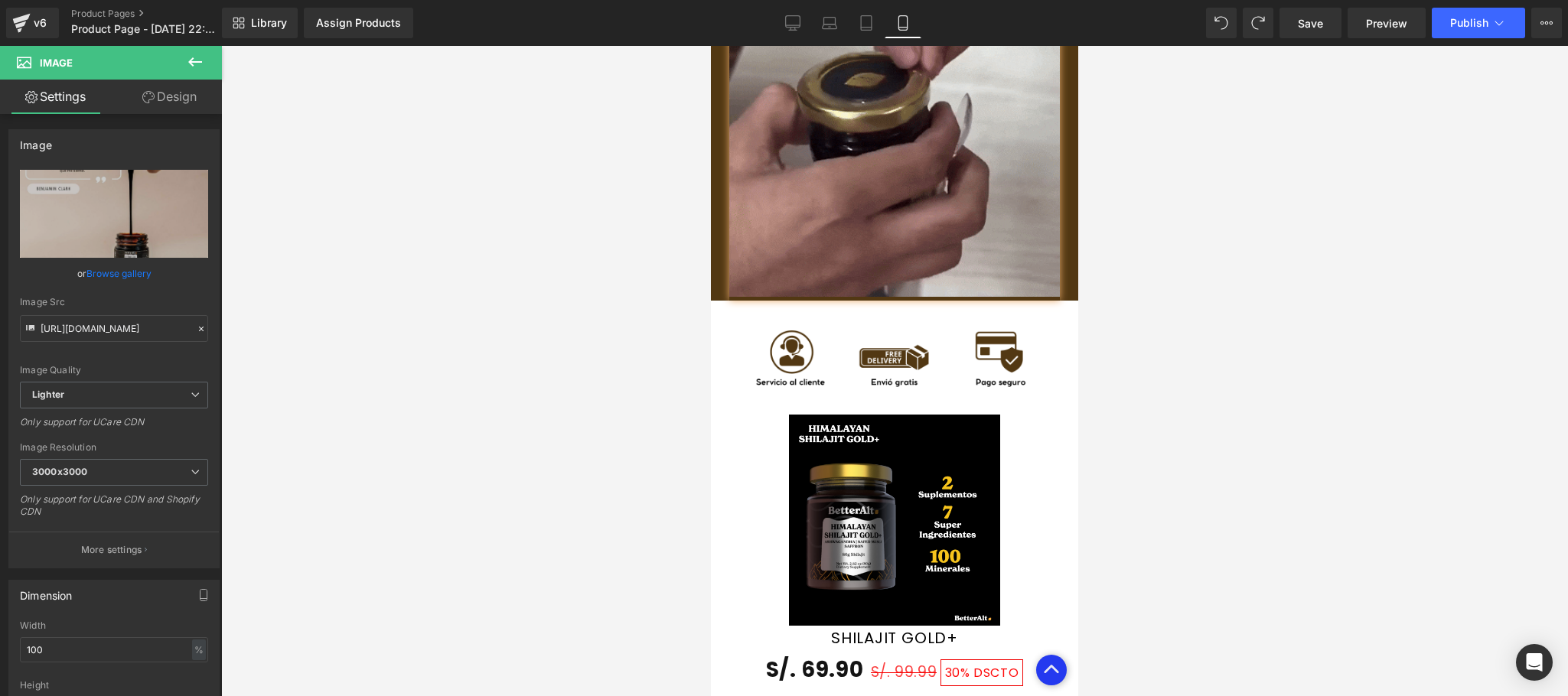
click at [1095, 448] on div at bounding box center [894, 371] width 1347 height 651
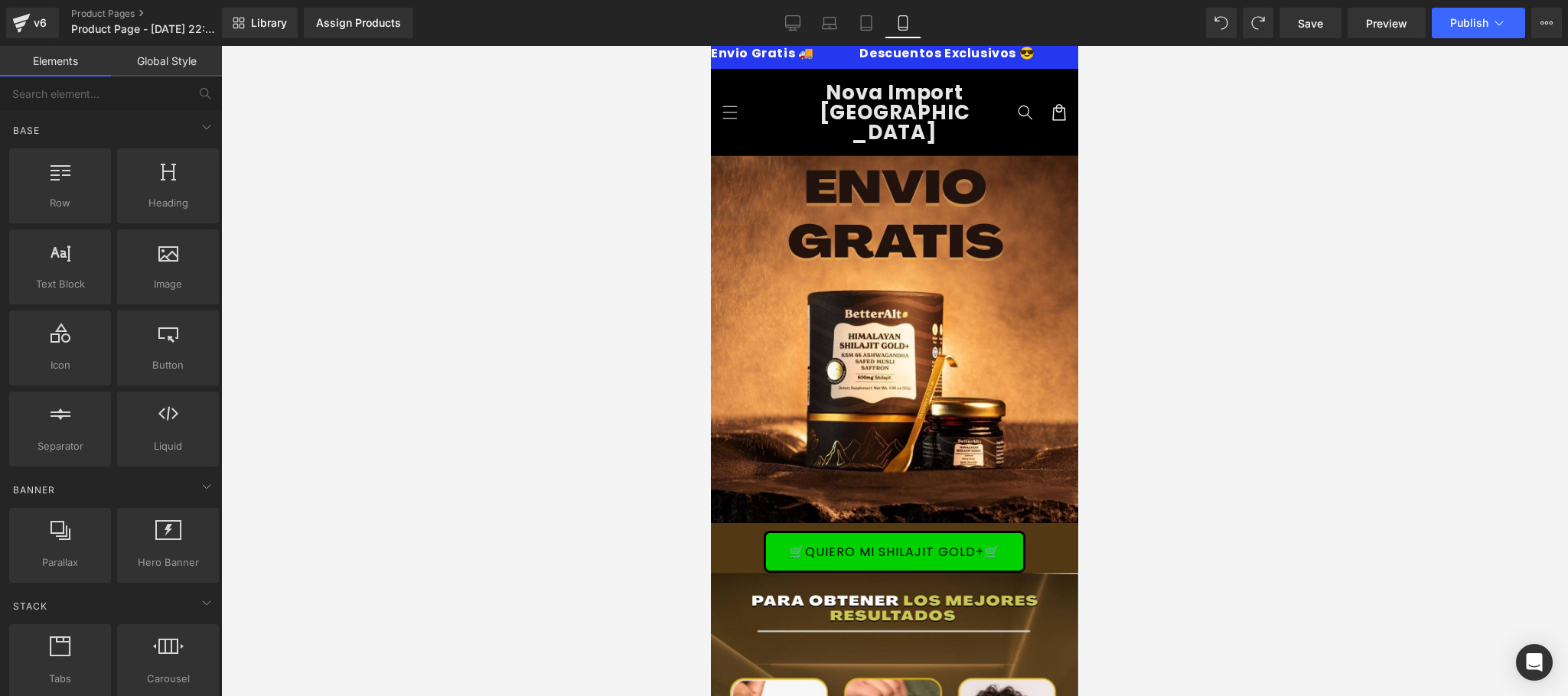
scroll to position [0, 0]
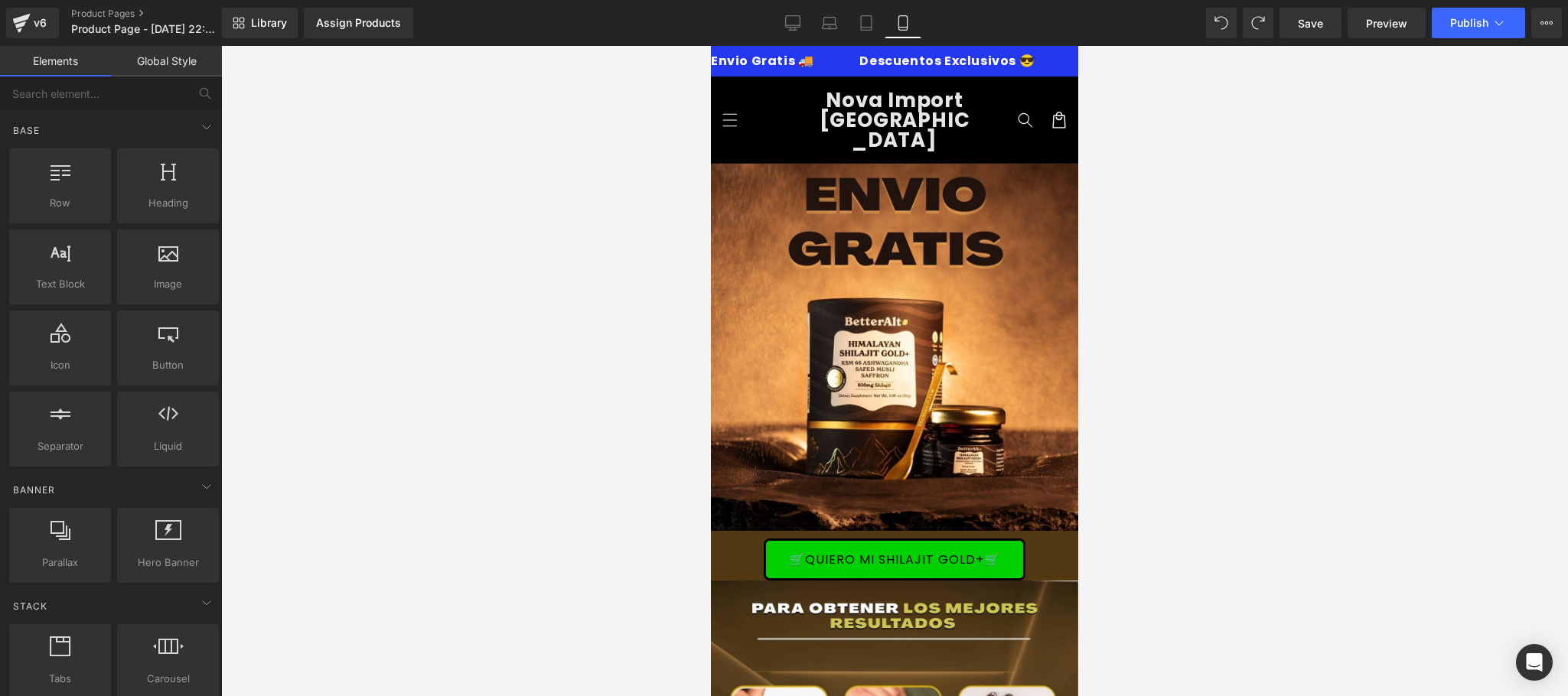
drag, startPoint x: 1068, startPoint y: 228, endPoint x: 1866, endPoint y: 93, distance: 809.3
click at [1334, 20] on link "Save" at bounding box center [1310, 22] width 62 height 31
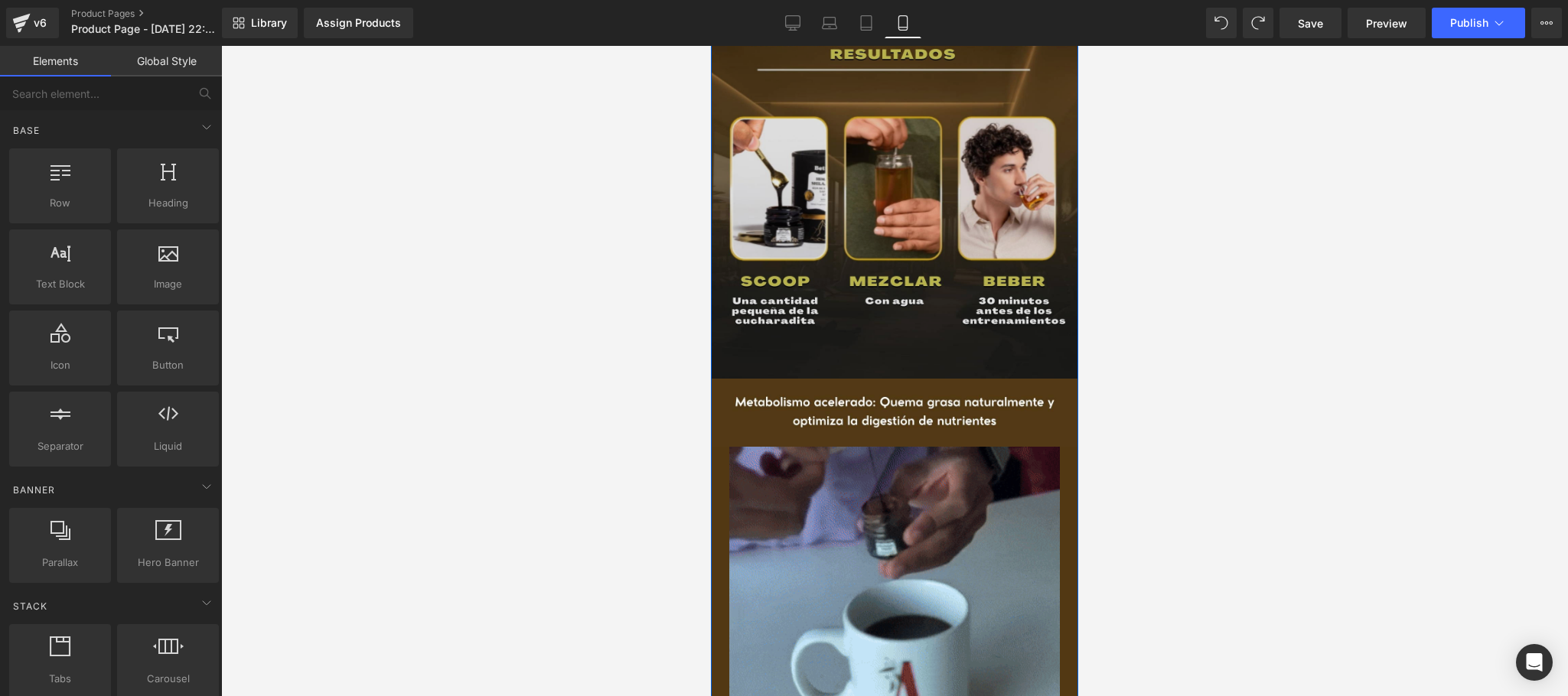
scroll to position [611, 0]
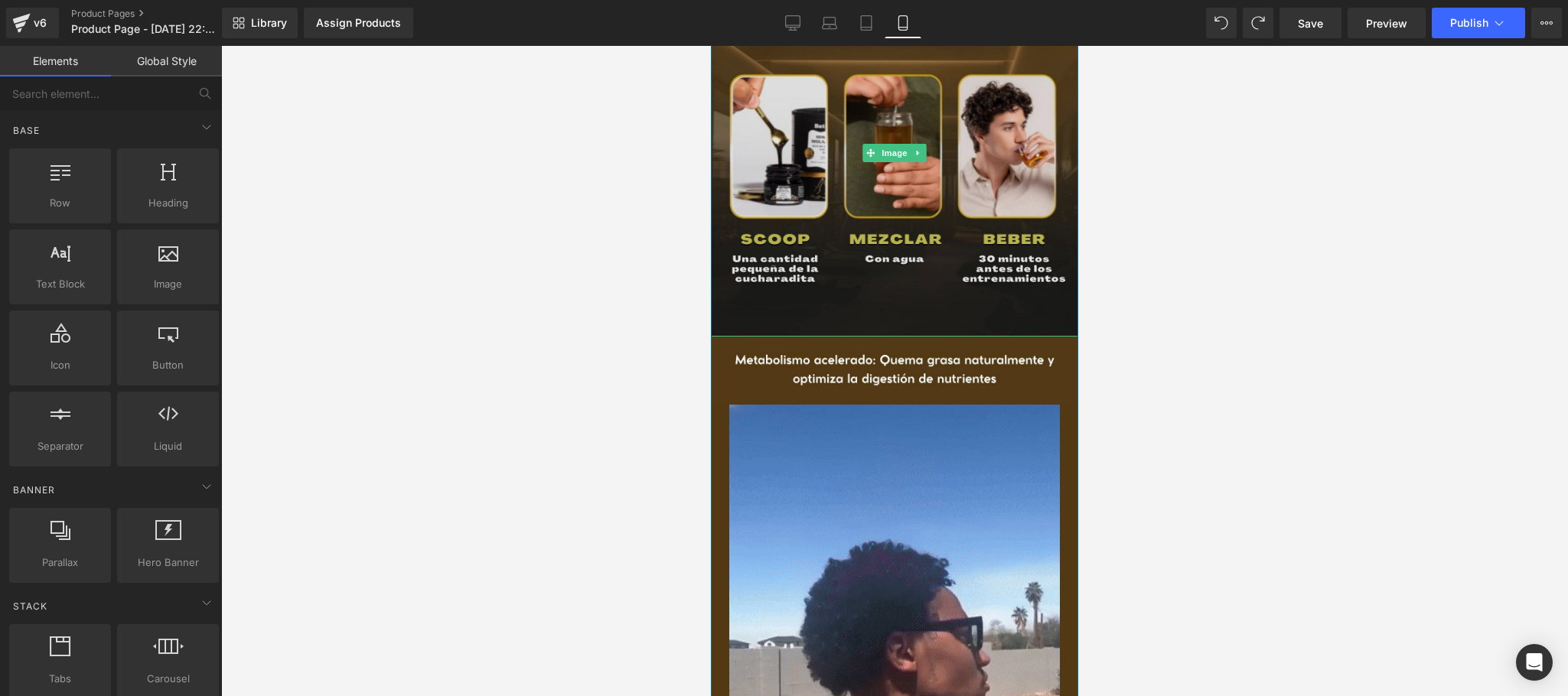
click at [940, 290] on img at bounding box center [894, 153] width 367 height 367
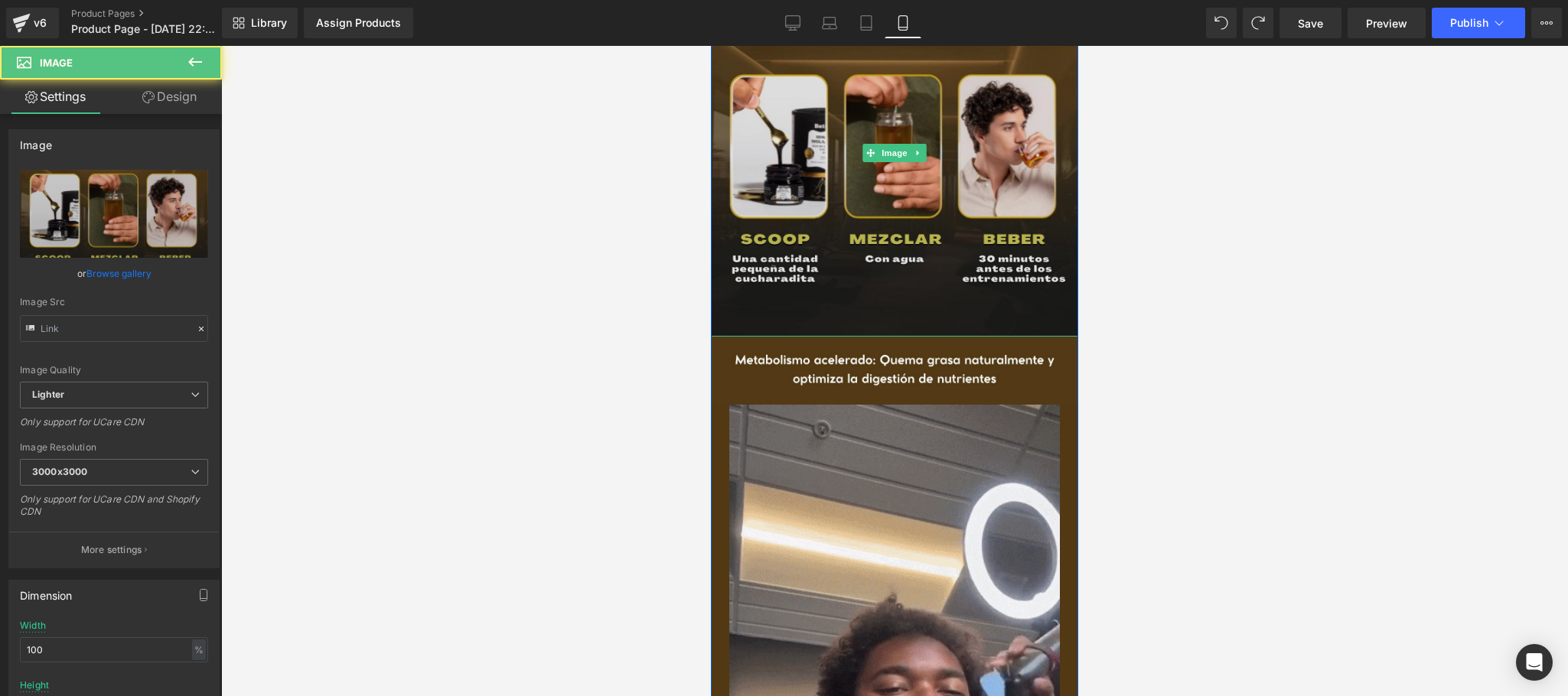
type input "[URL][DOMAIN_NAME]"
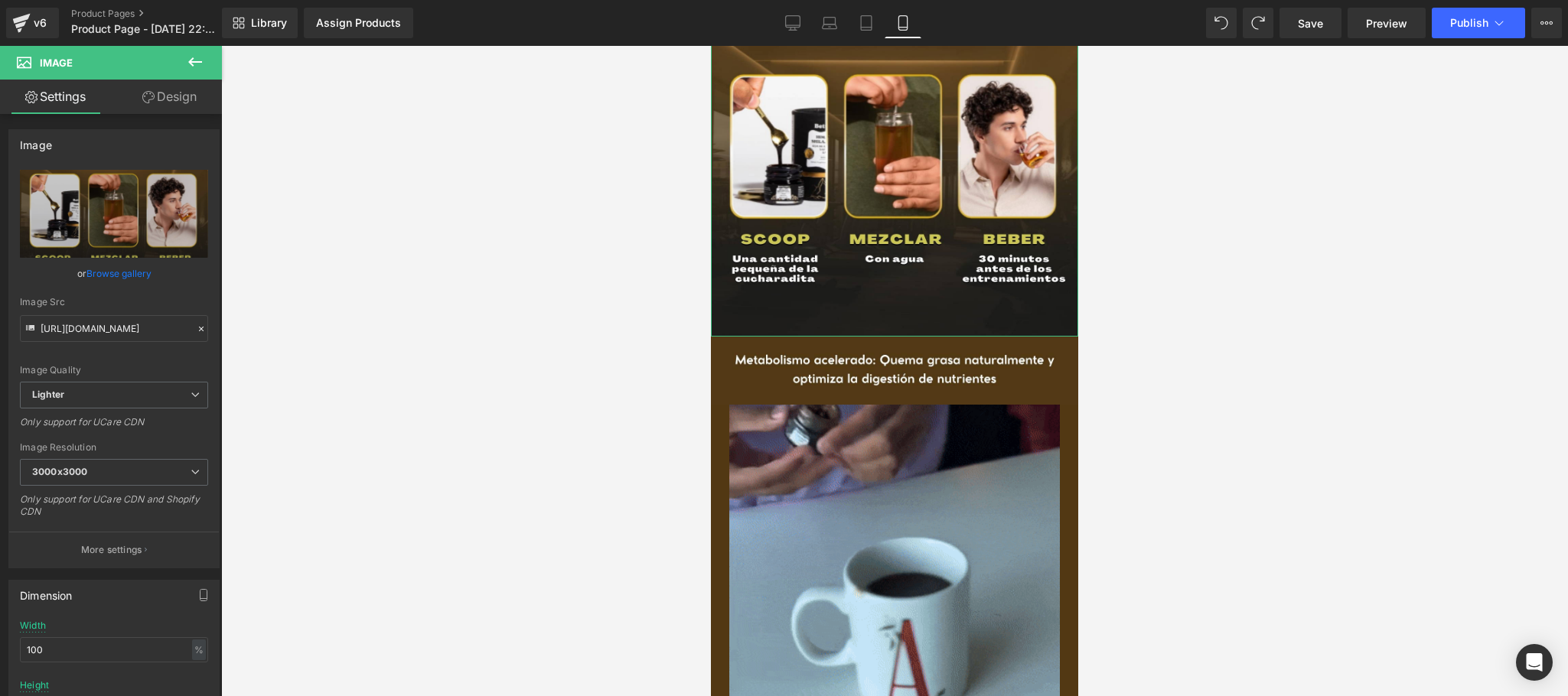
click at [174, 92] on link "Design" at bounding box center [169, 96] width 111 height 34
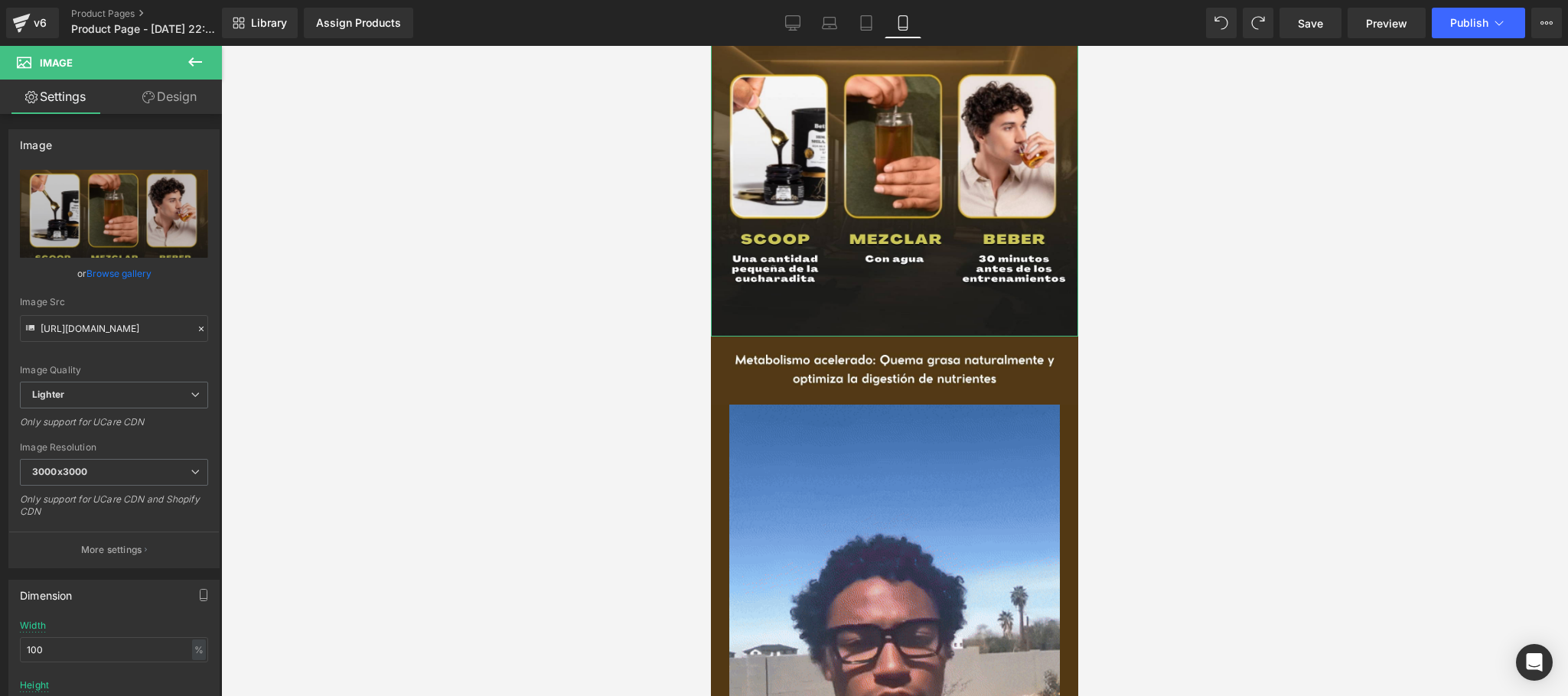
click at [0, 0] on div "Spacing" at bounding box center [0, 0] width 0 height 0
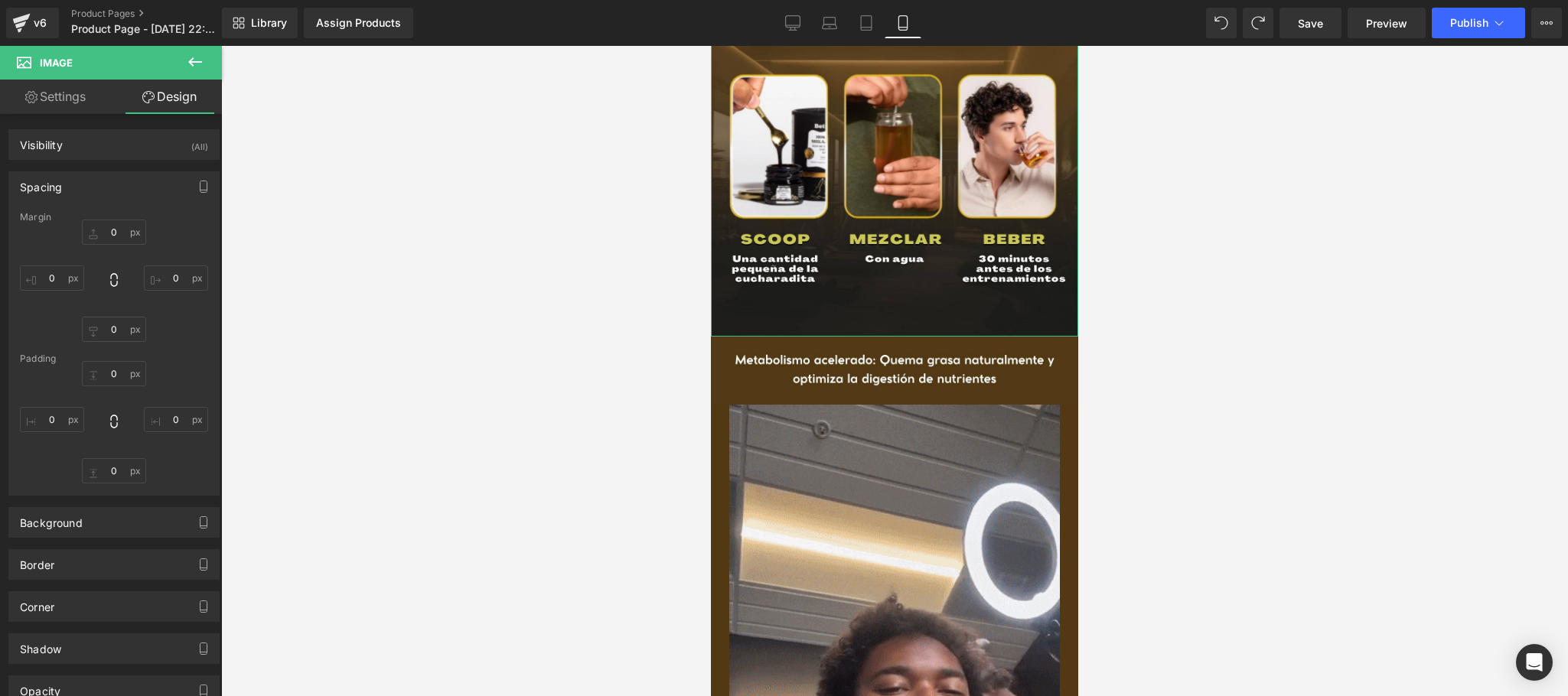
type input "0"
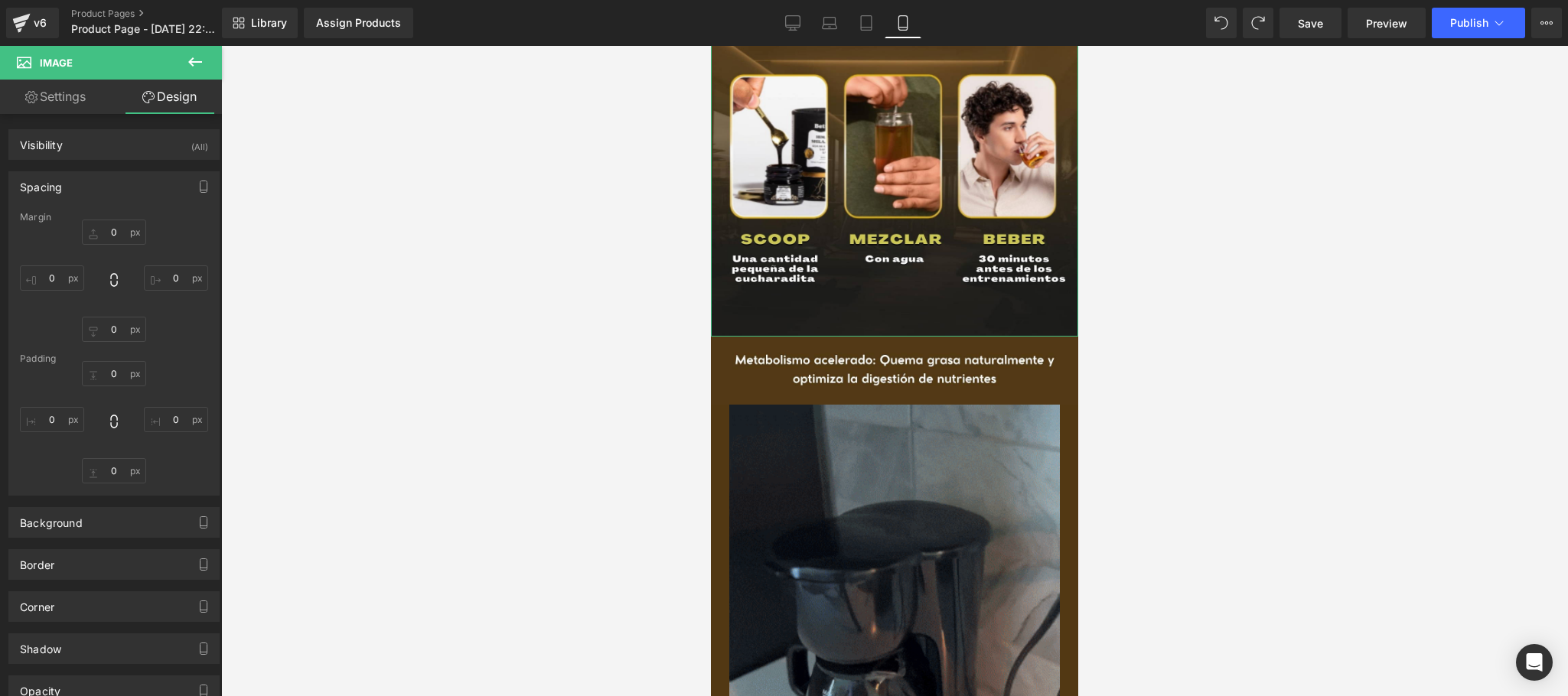
type input "0"
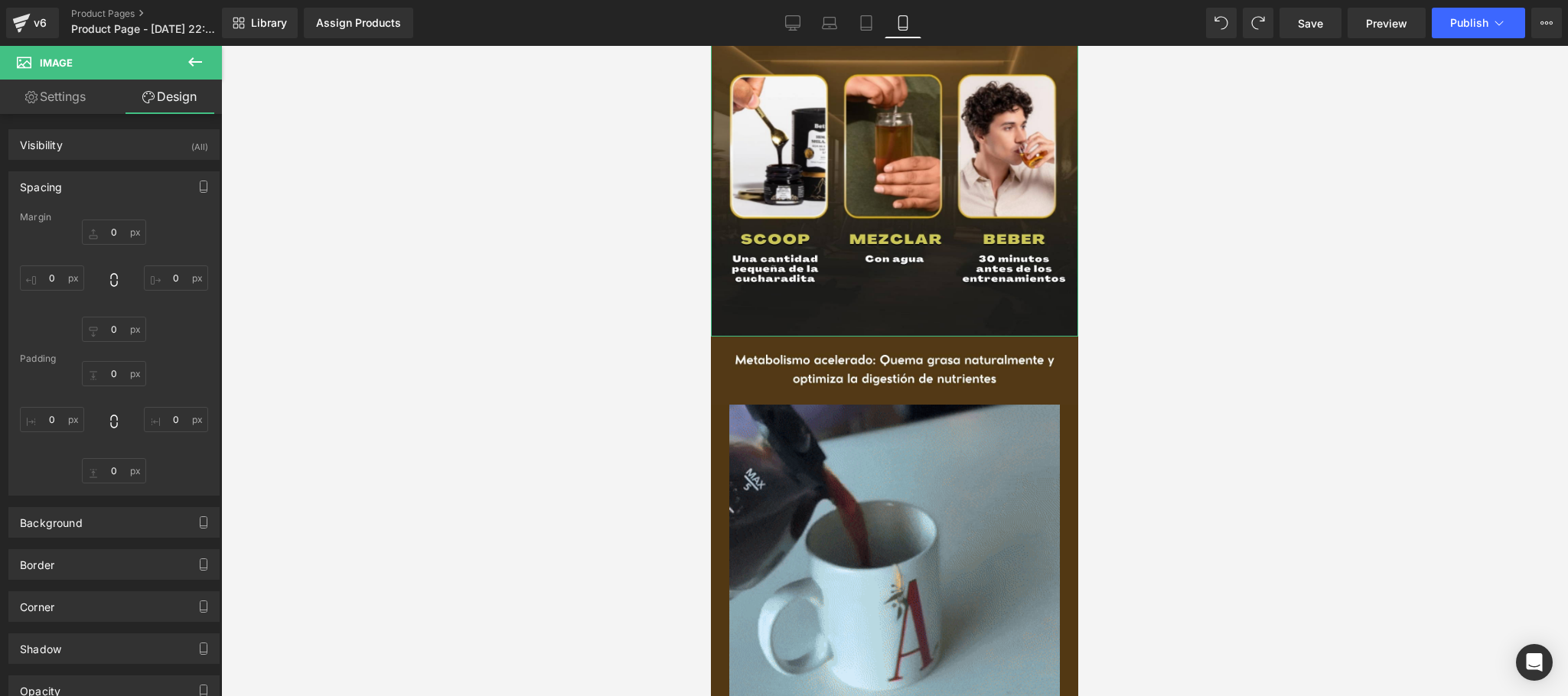
type input "0"
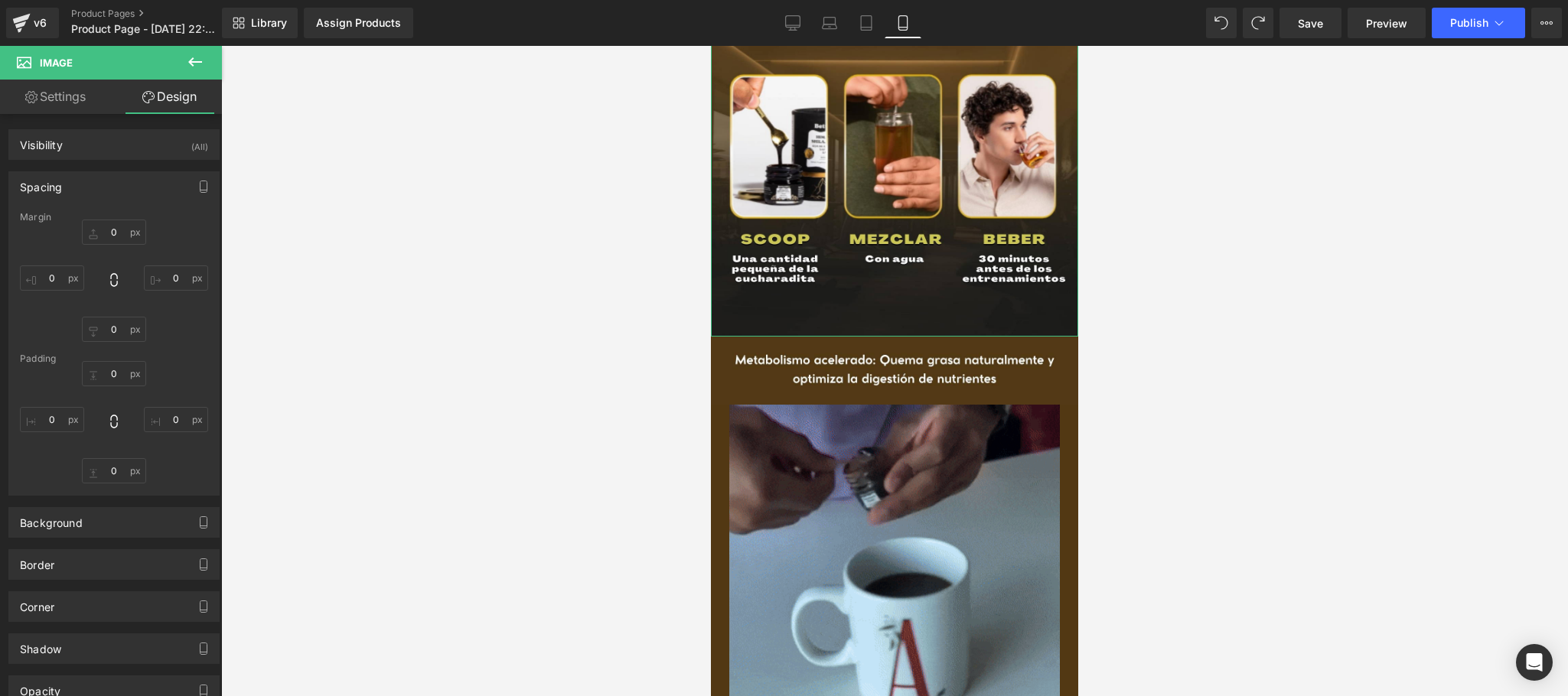
type input "0"
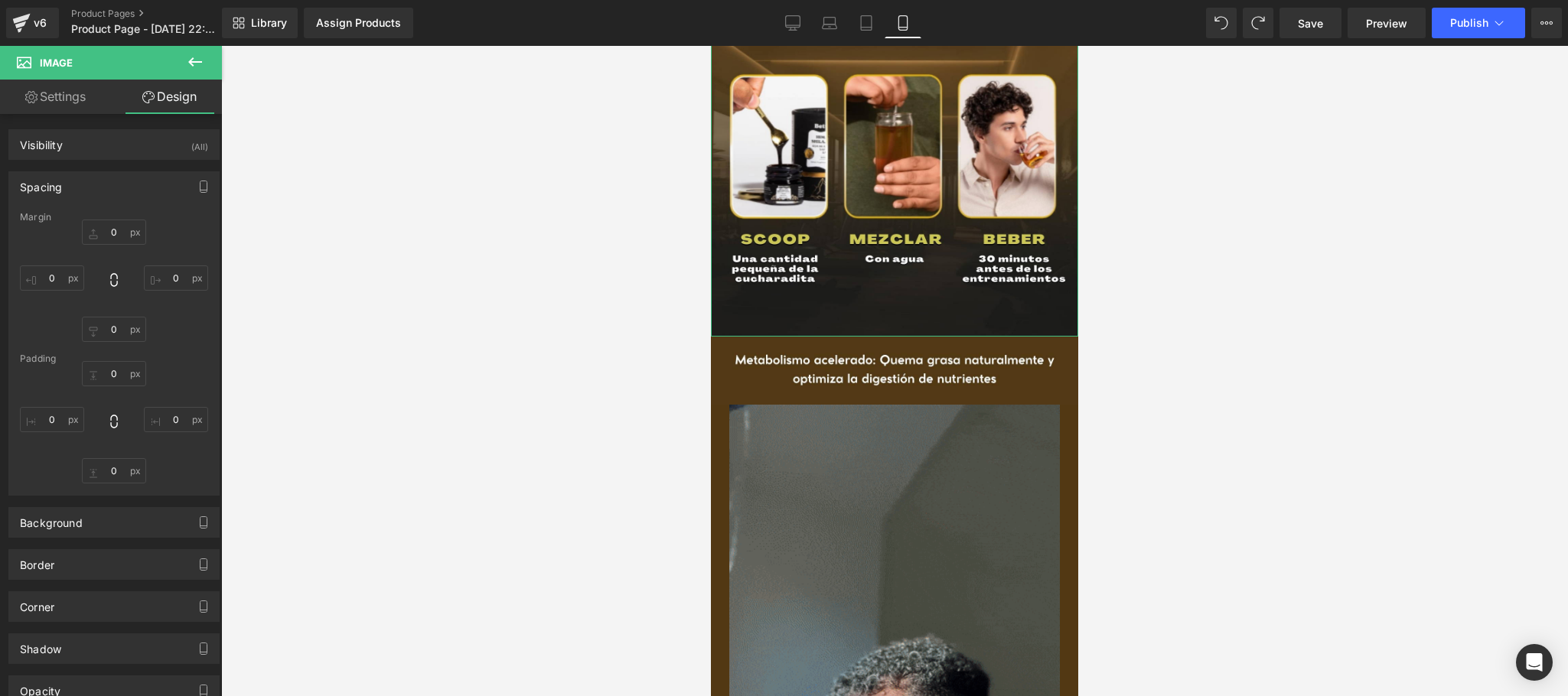
type input "0"
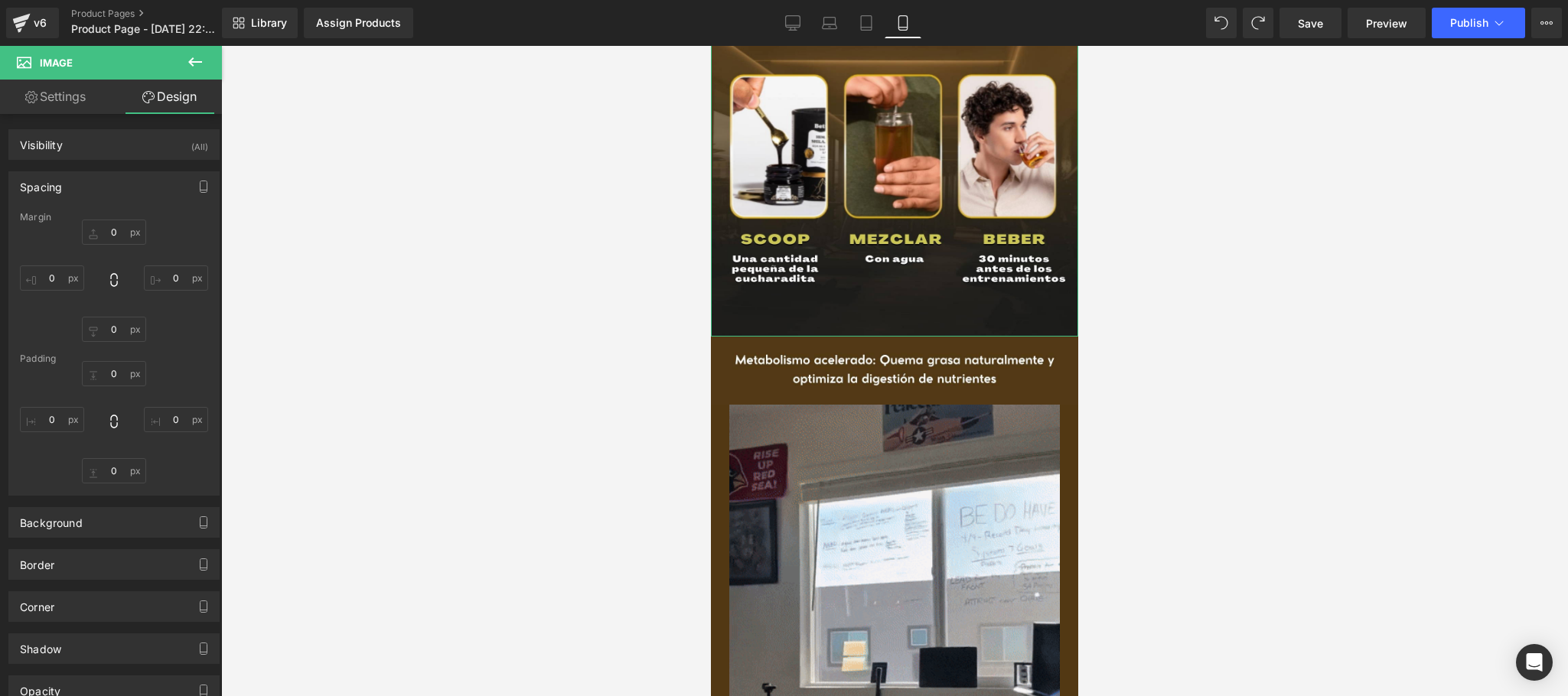
type input "0"
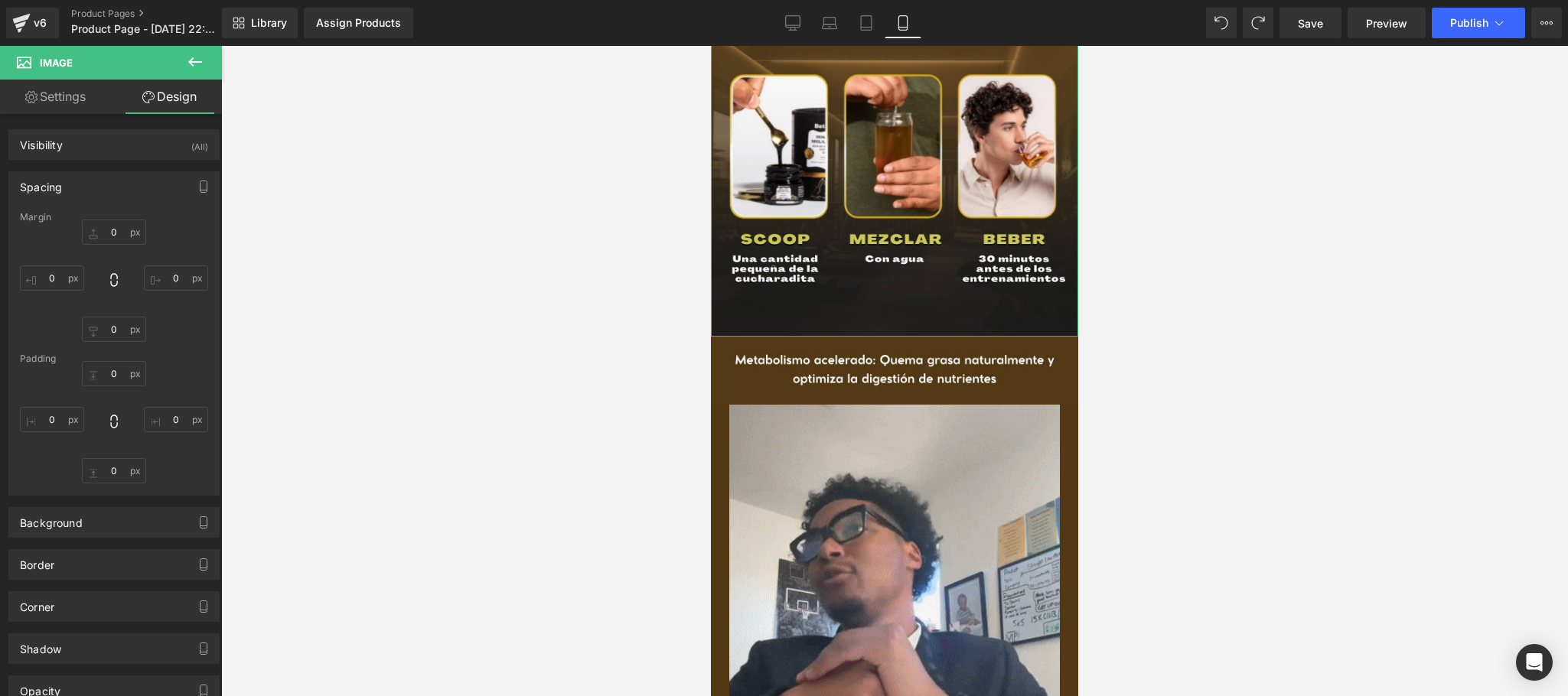
type input "0"
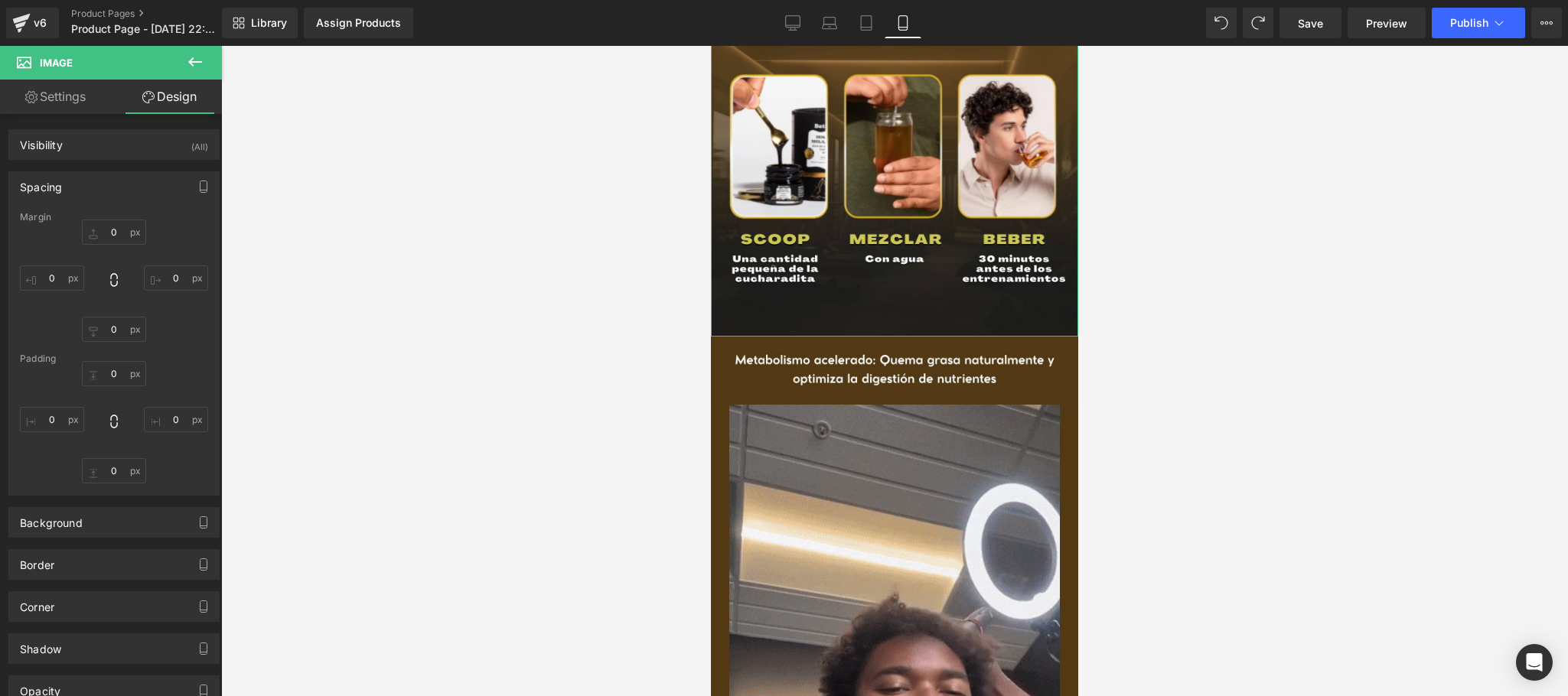
type input "0"
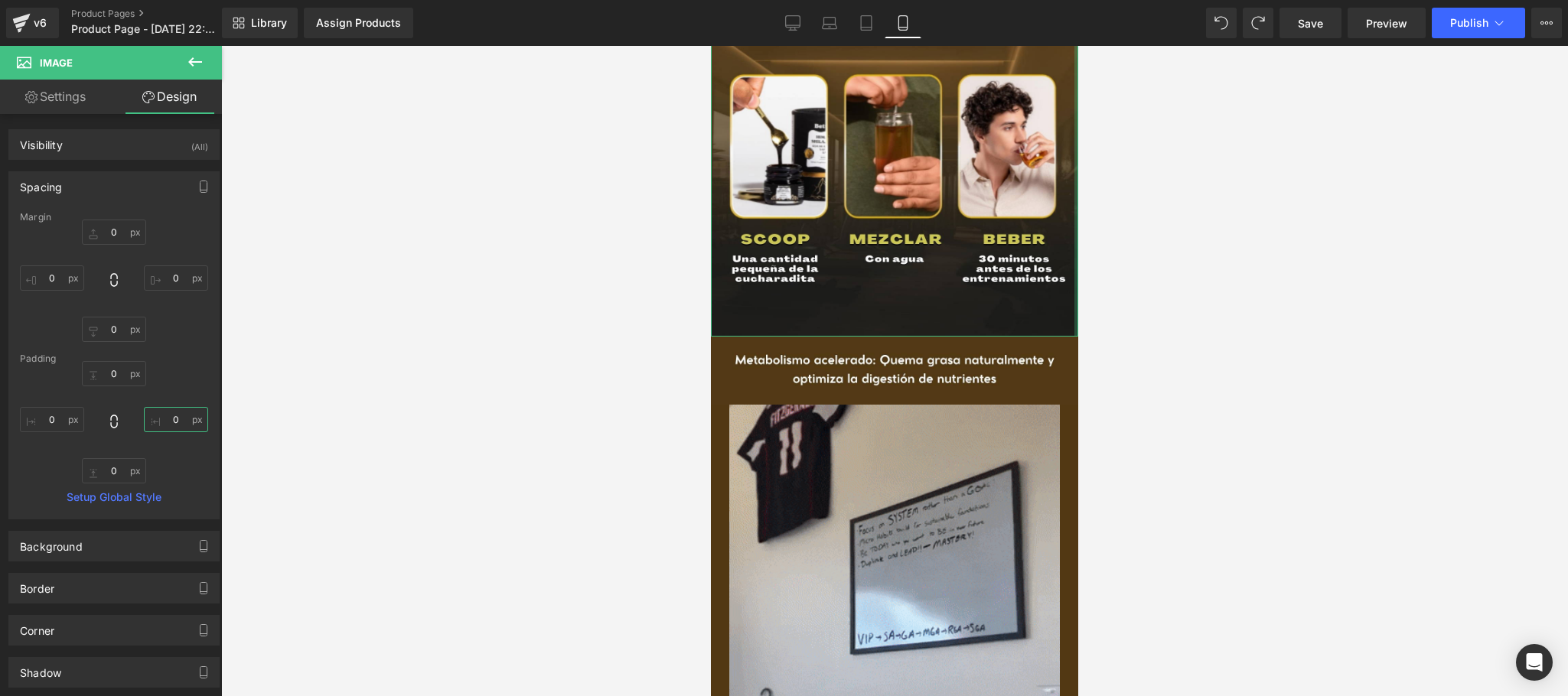
click at [173, 422] on input "0" at bounding box center [175, 419] width 64 height 25
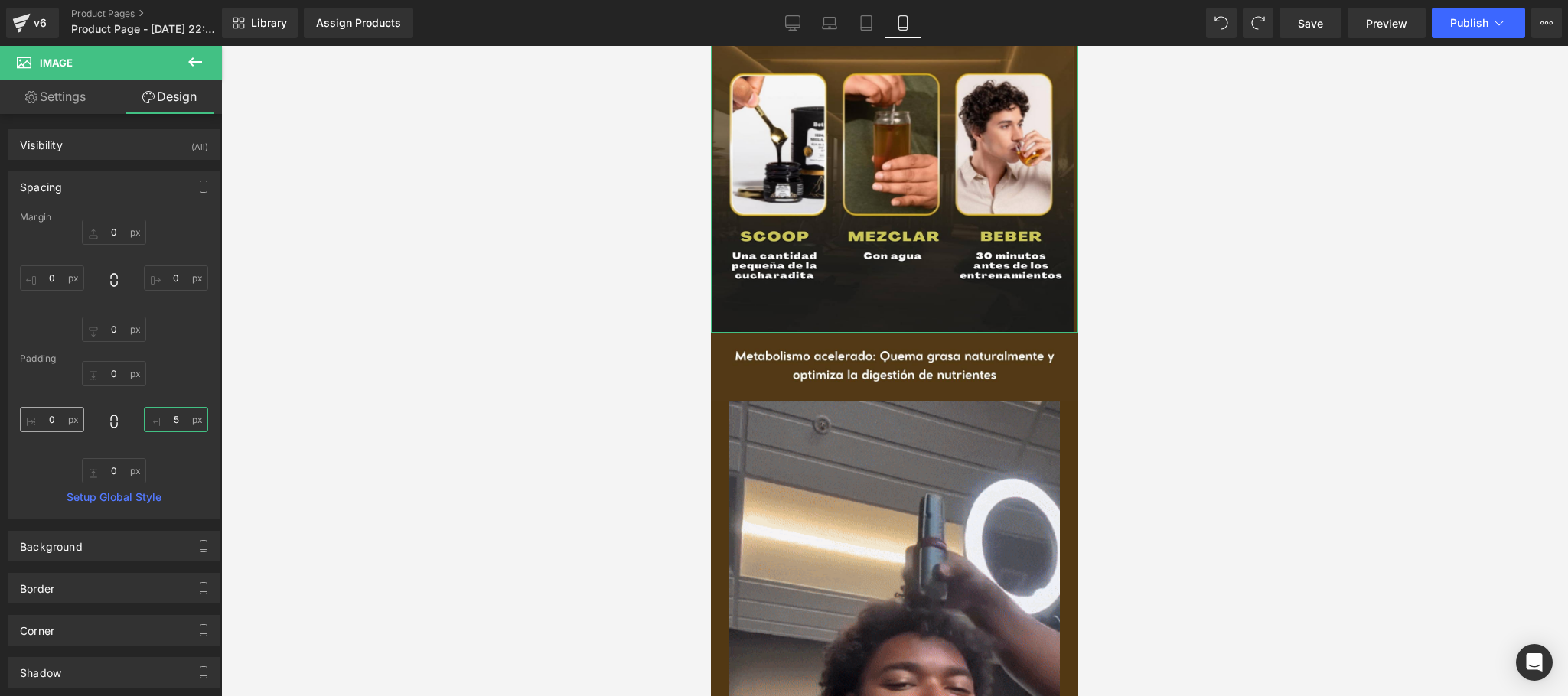
type input "5"
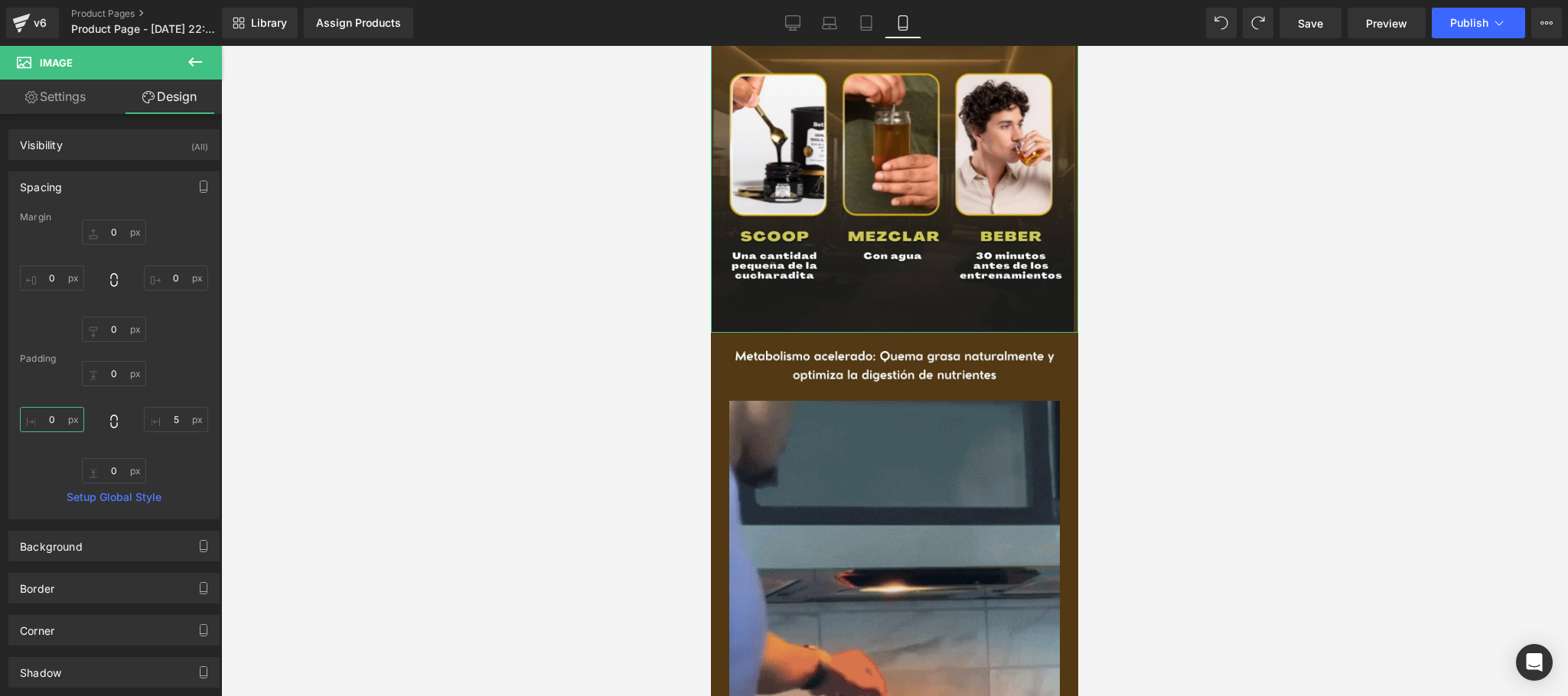
click at [56, 413] on input "0" at bounding box center [51, 419] width 64 height 25
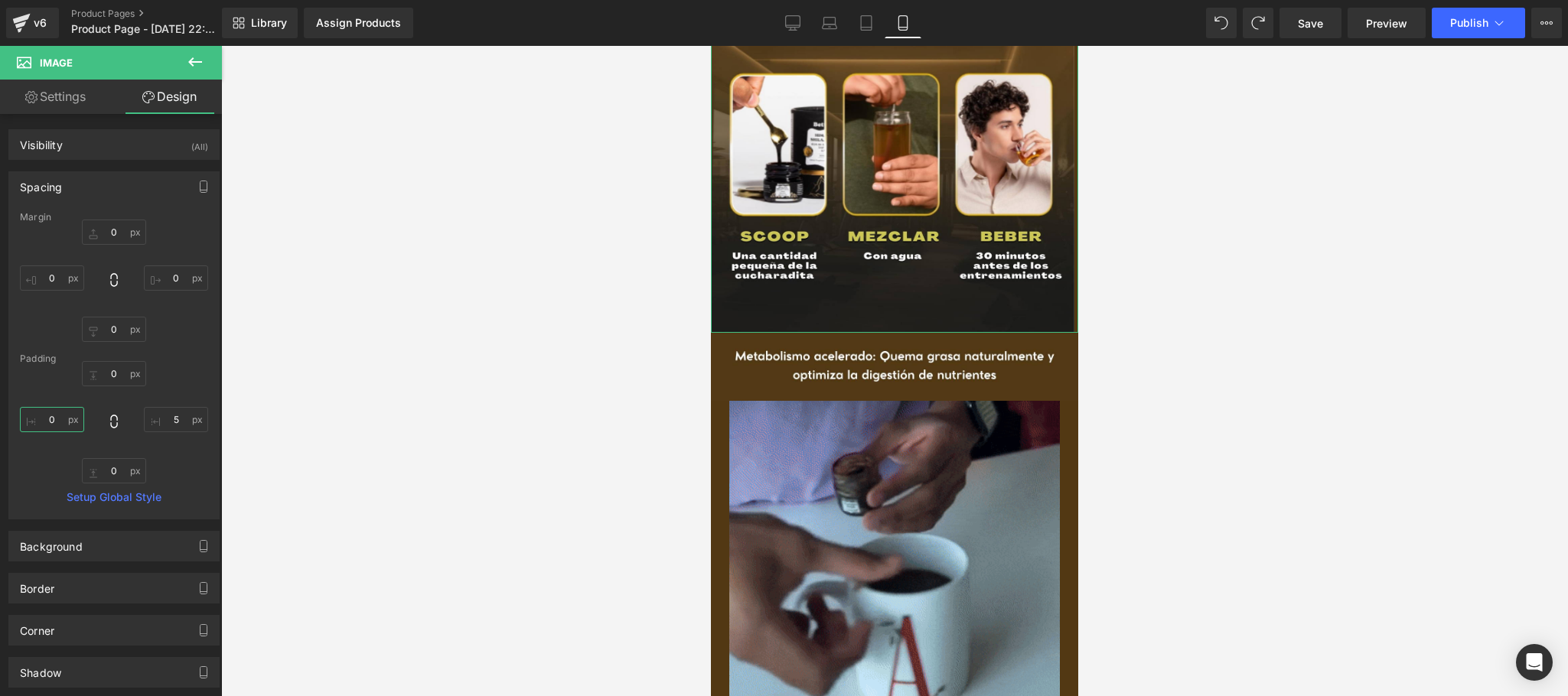
type input "5"
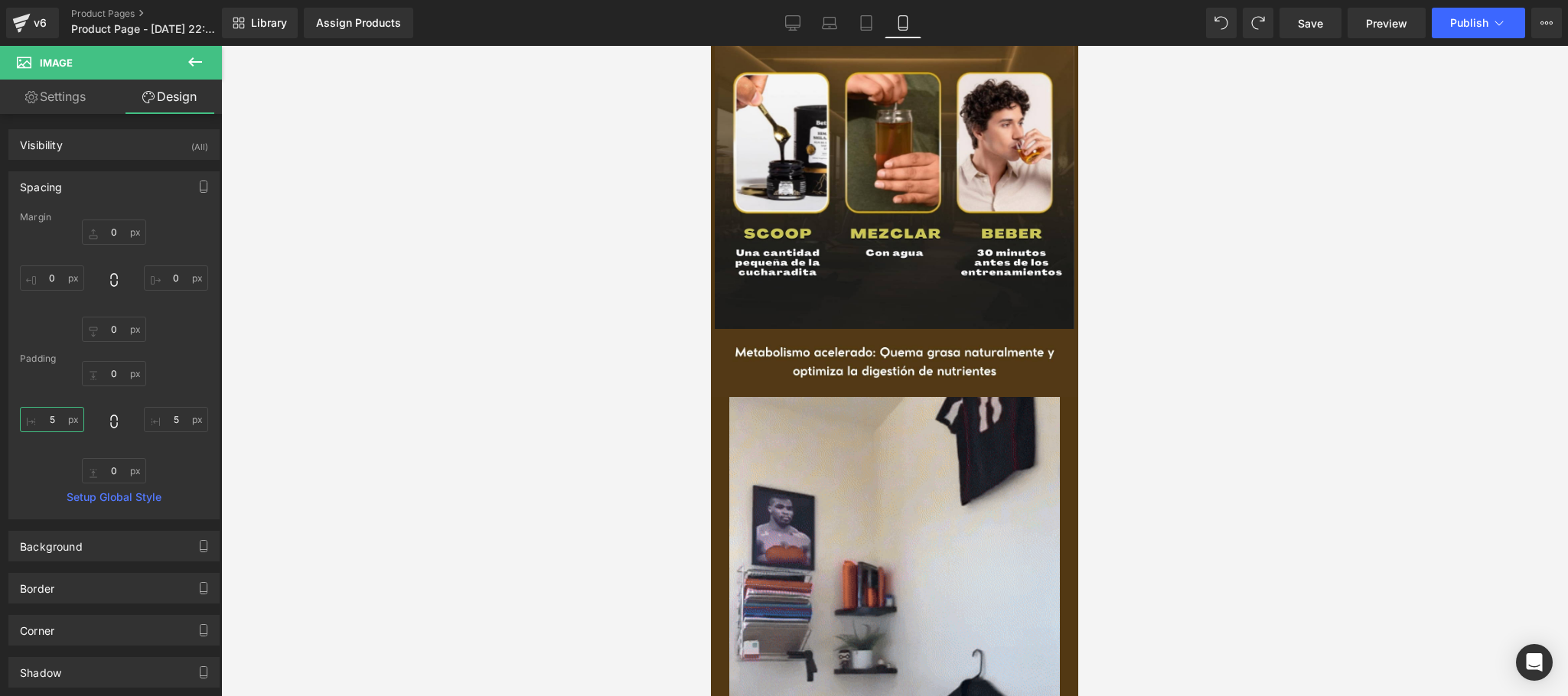
scroll to position [306, 0]
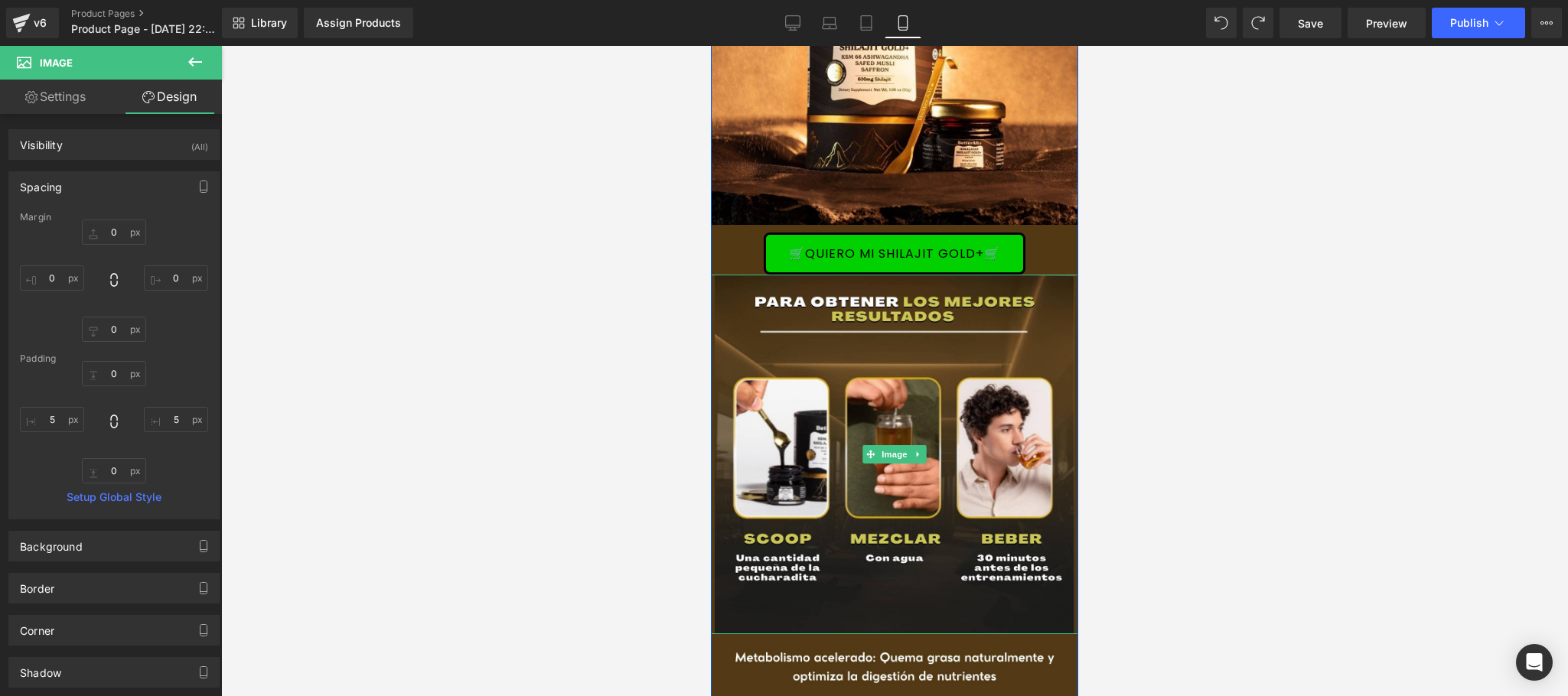
click at [1123, 389] on div at bounding box center [894, 371] width 1347 height 651
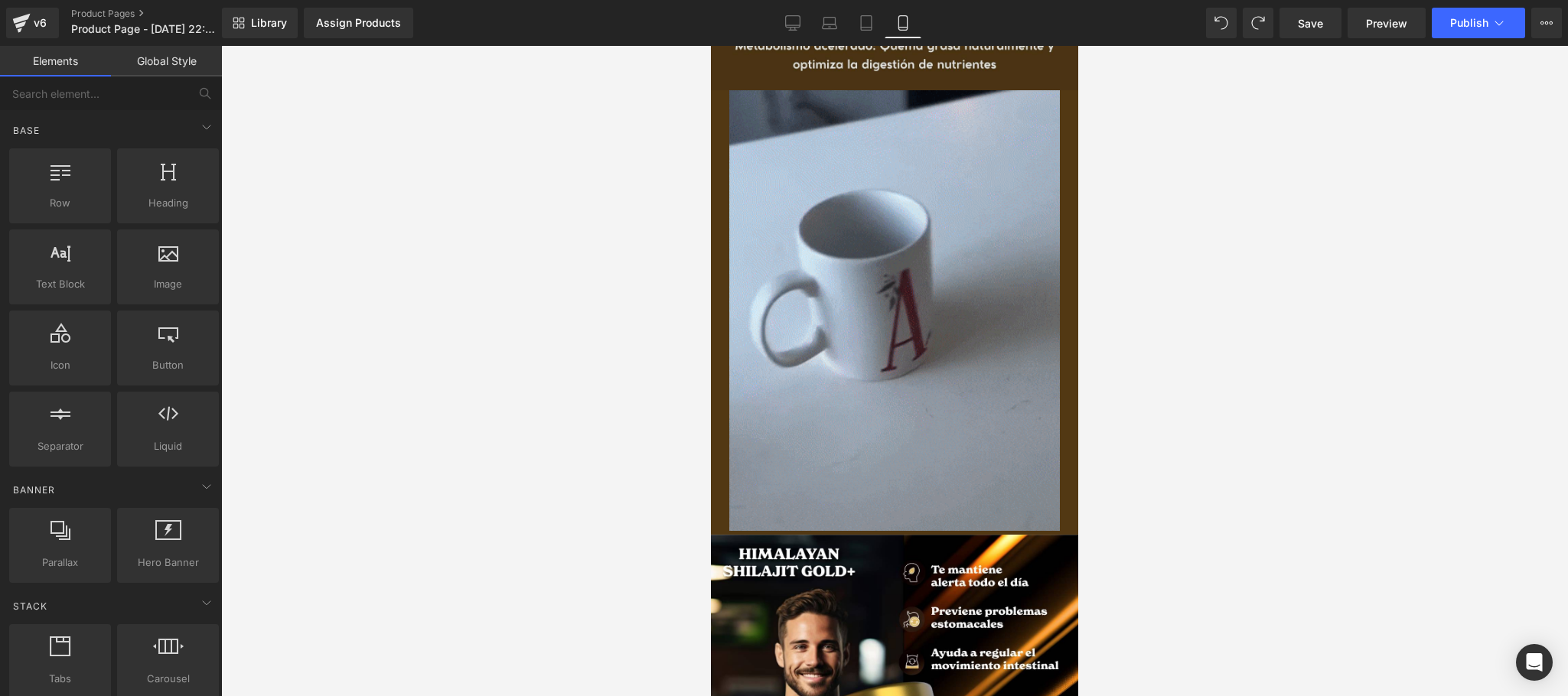
scroll to position [1224, 0]
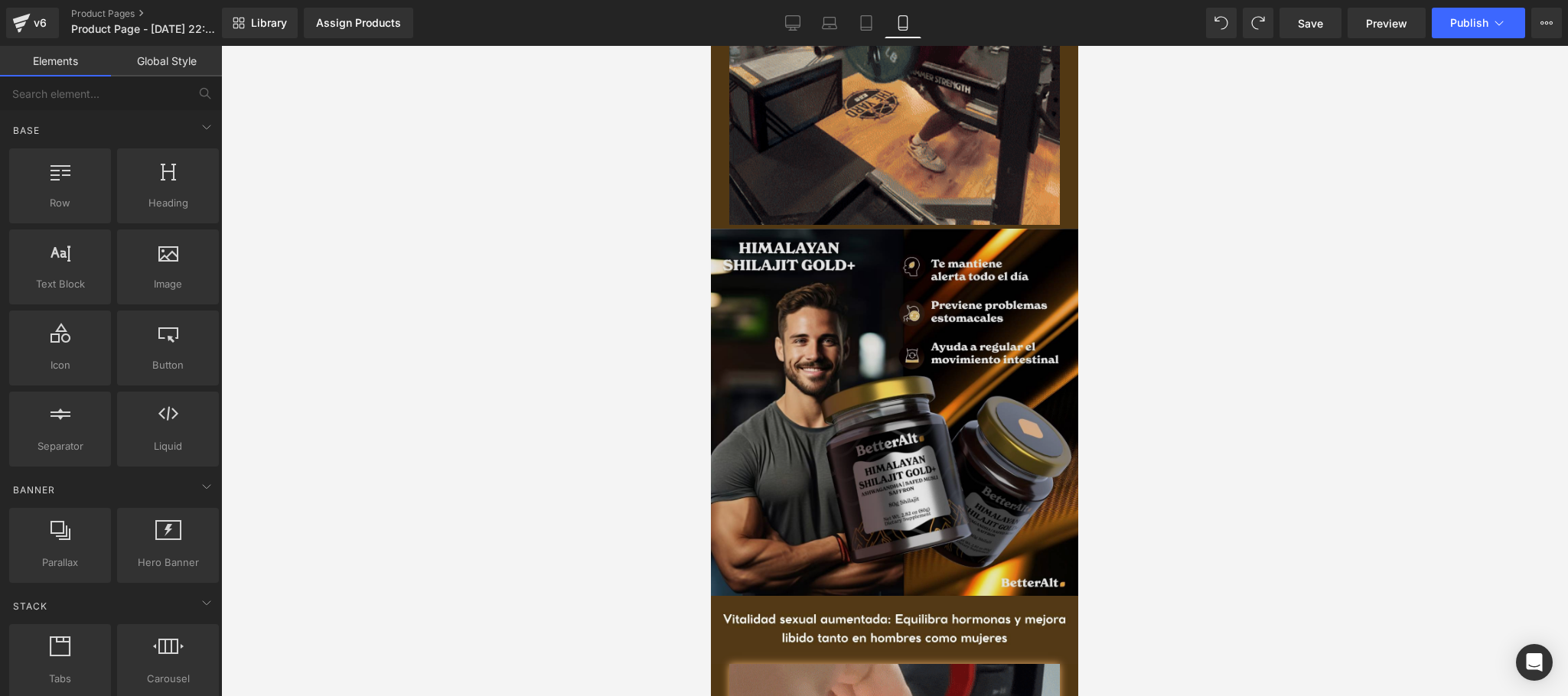
click at [893, 365] on img at bounding box center [894, 412] width 367 height 367
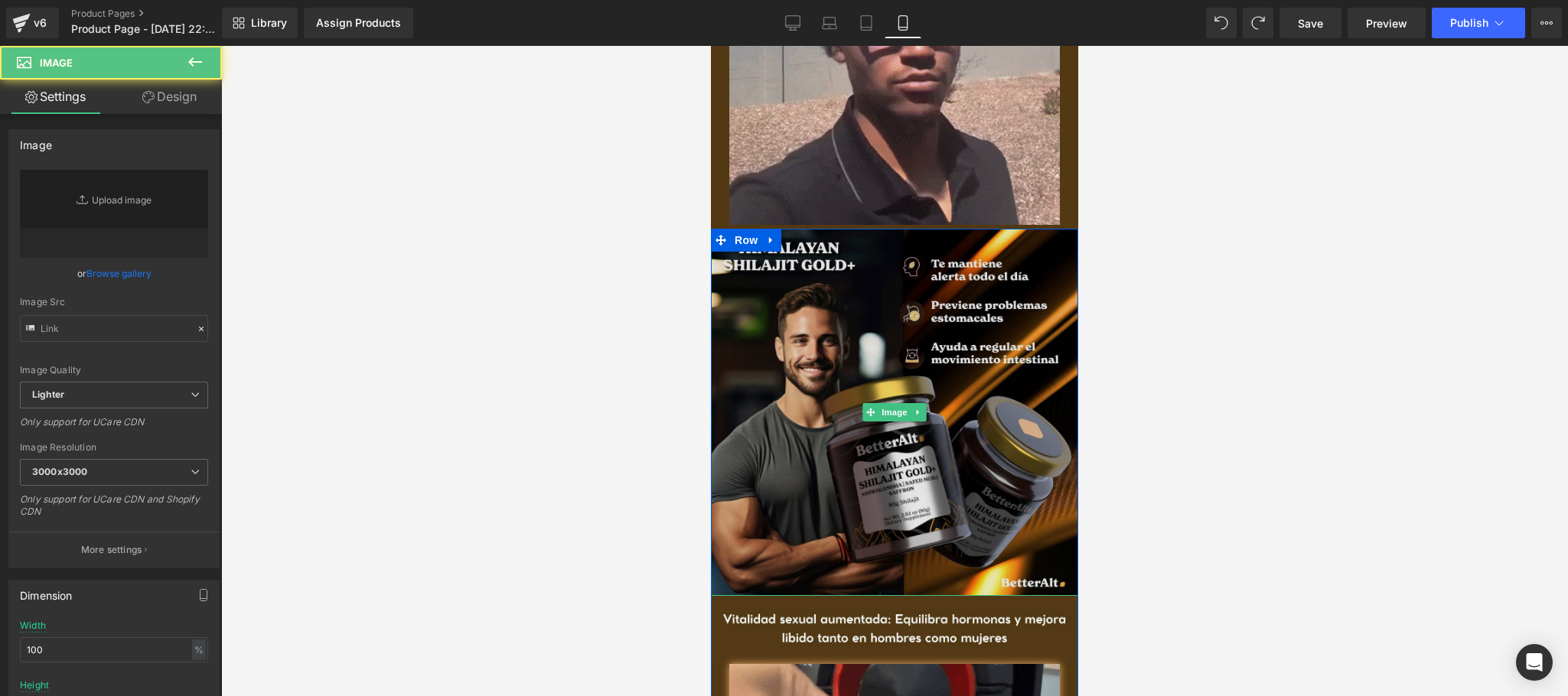
type input "[URL][DOMAIN_NAME]"
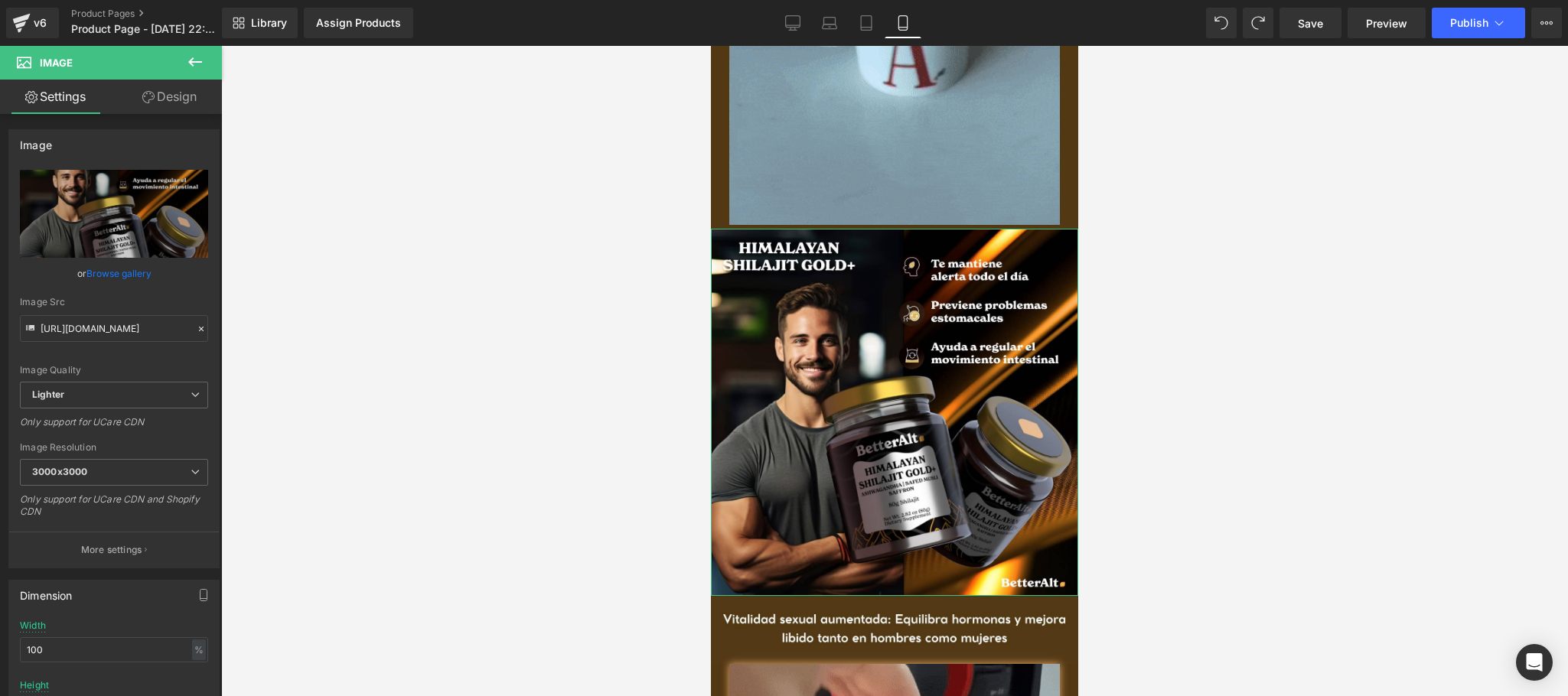
click at [193, 99] on link "Design" at bounding box center [169, 96] width 111 height 34
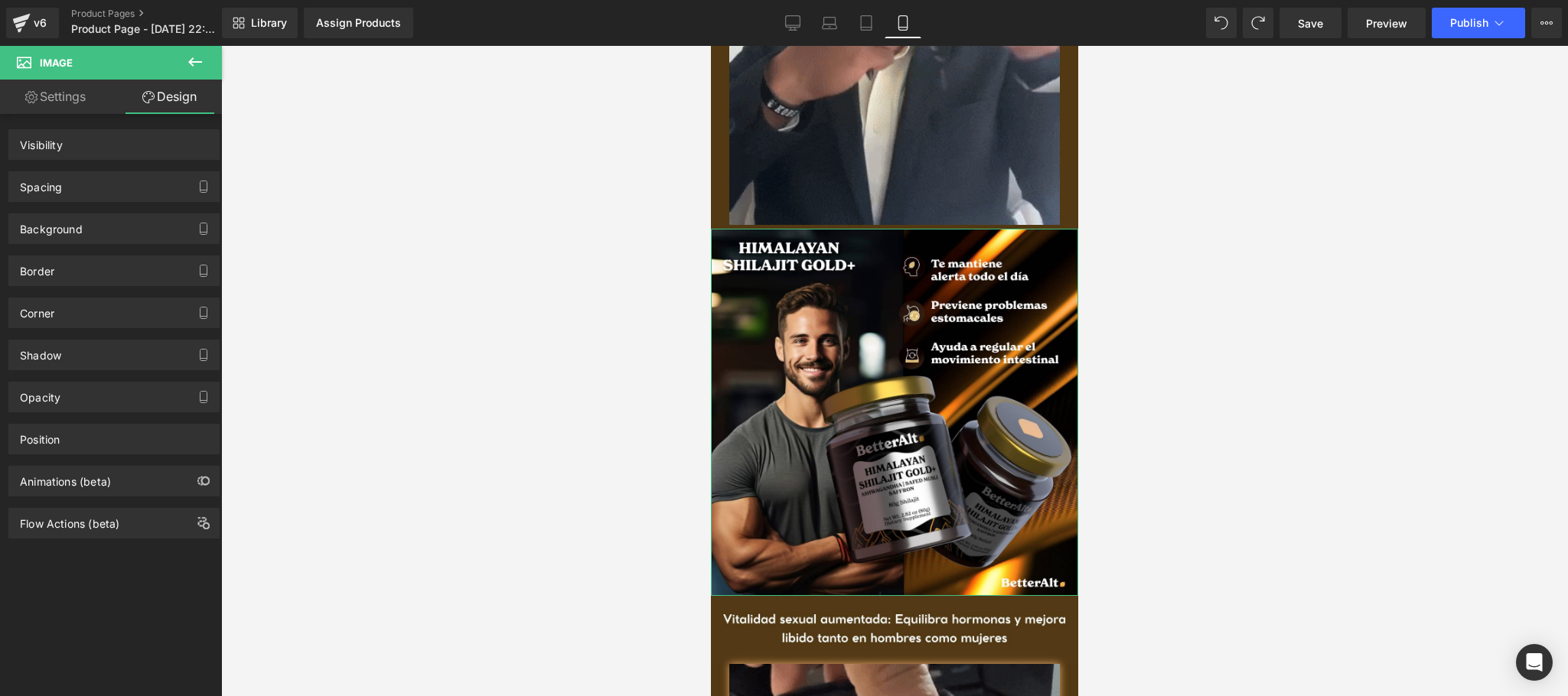
click at [97, 192] on div "Spacing" at bounding box center [114, 186] width 209 height 29
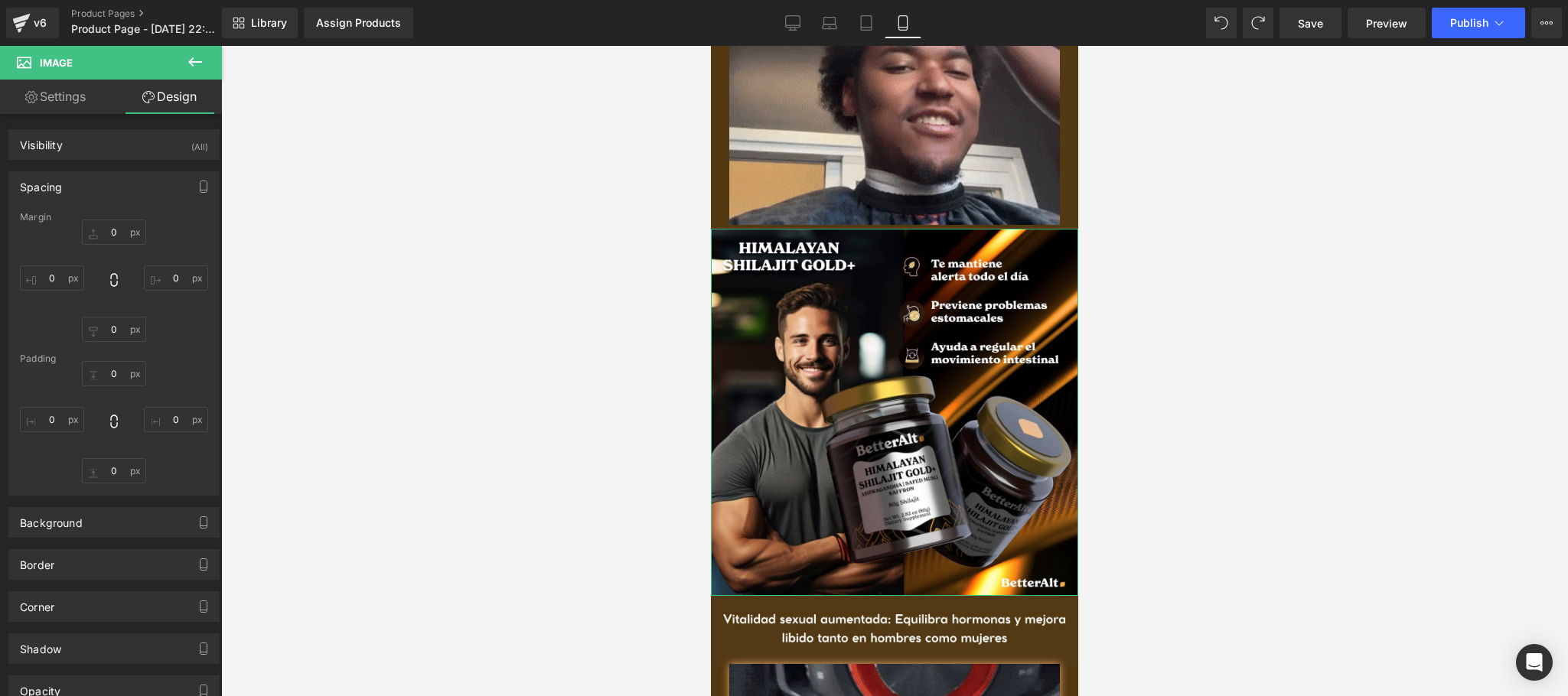
type input "0"
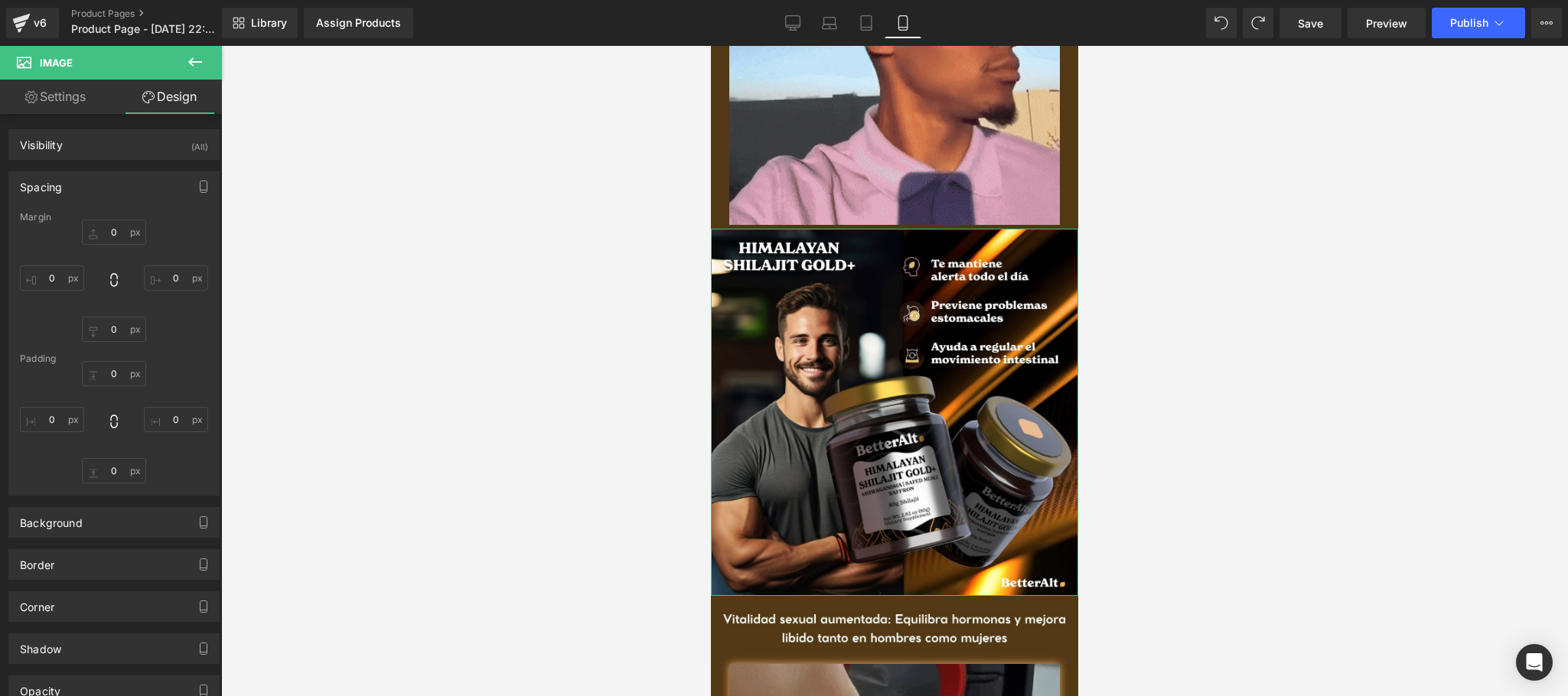
type input "0"
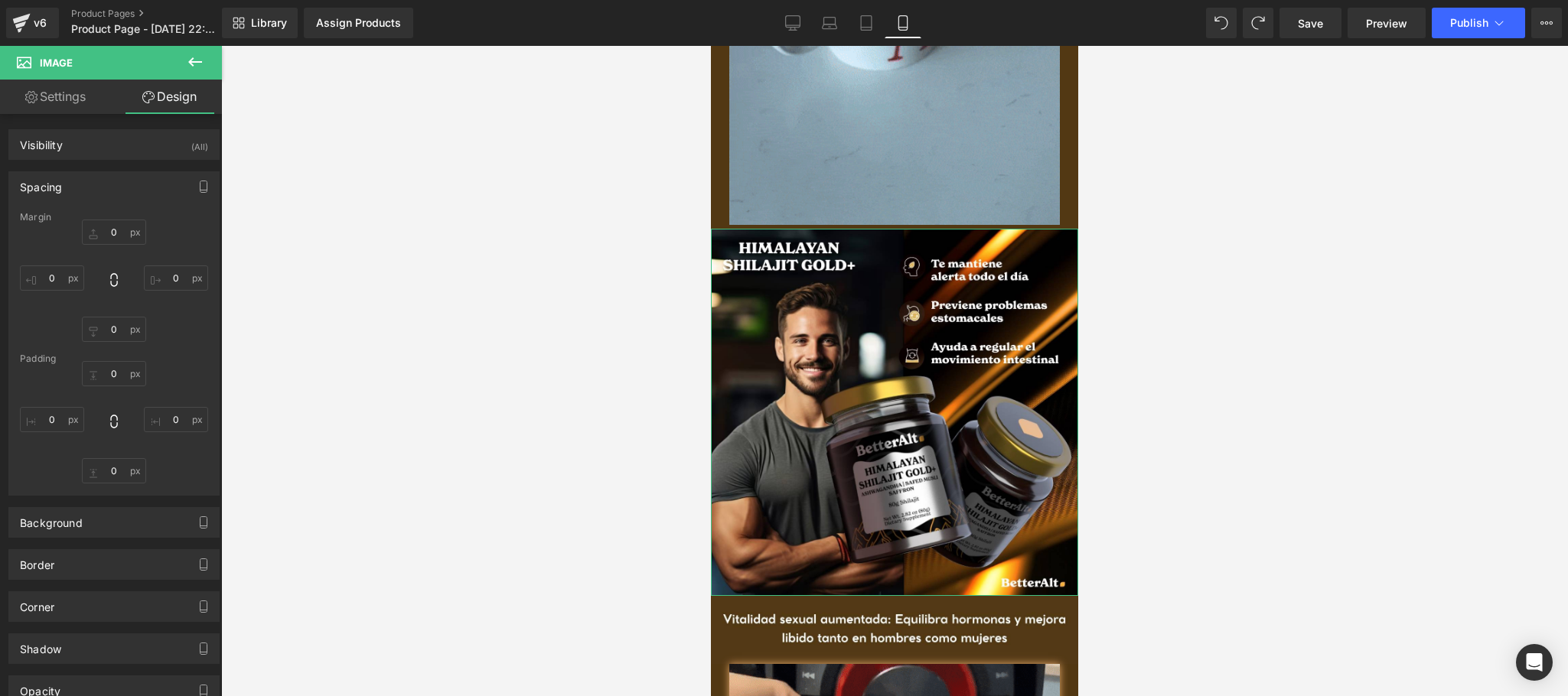
type input "0"
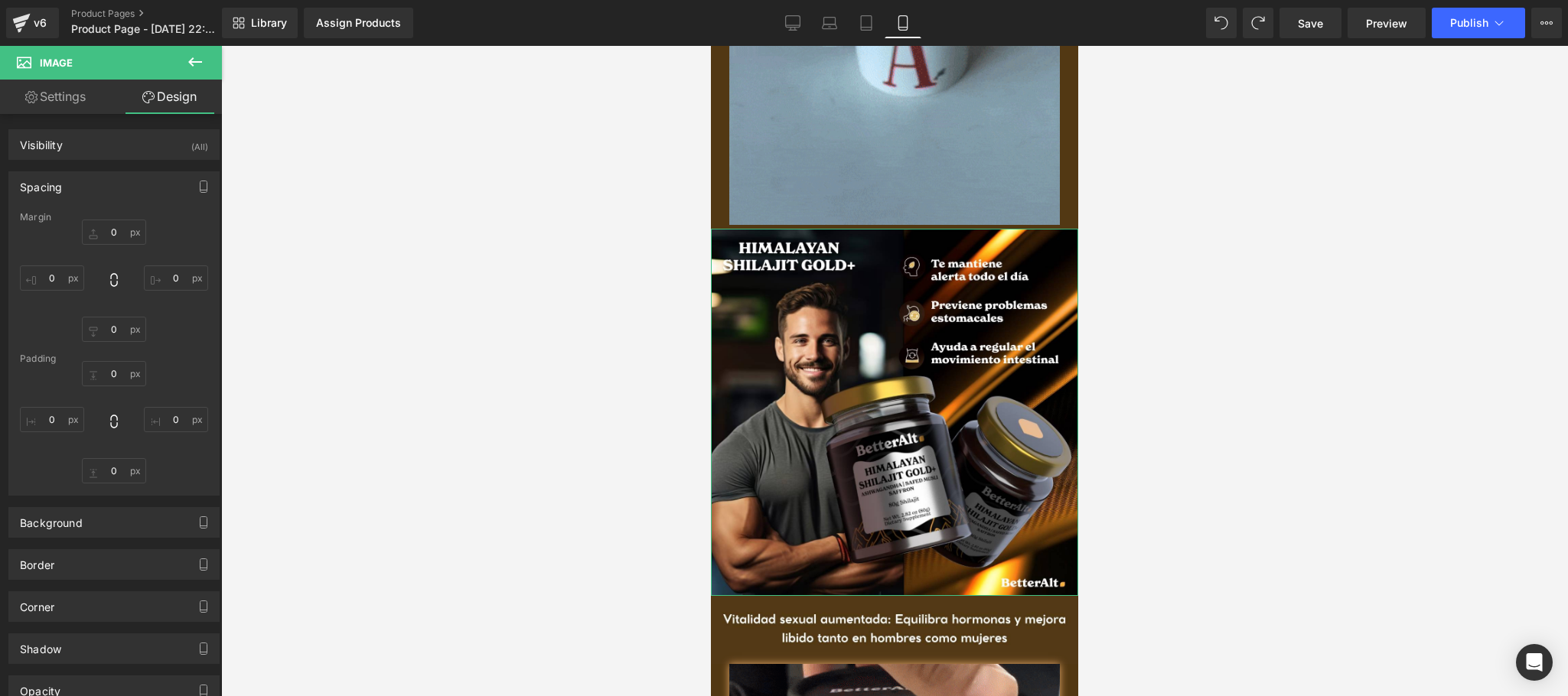
type input "0"
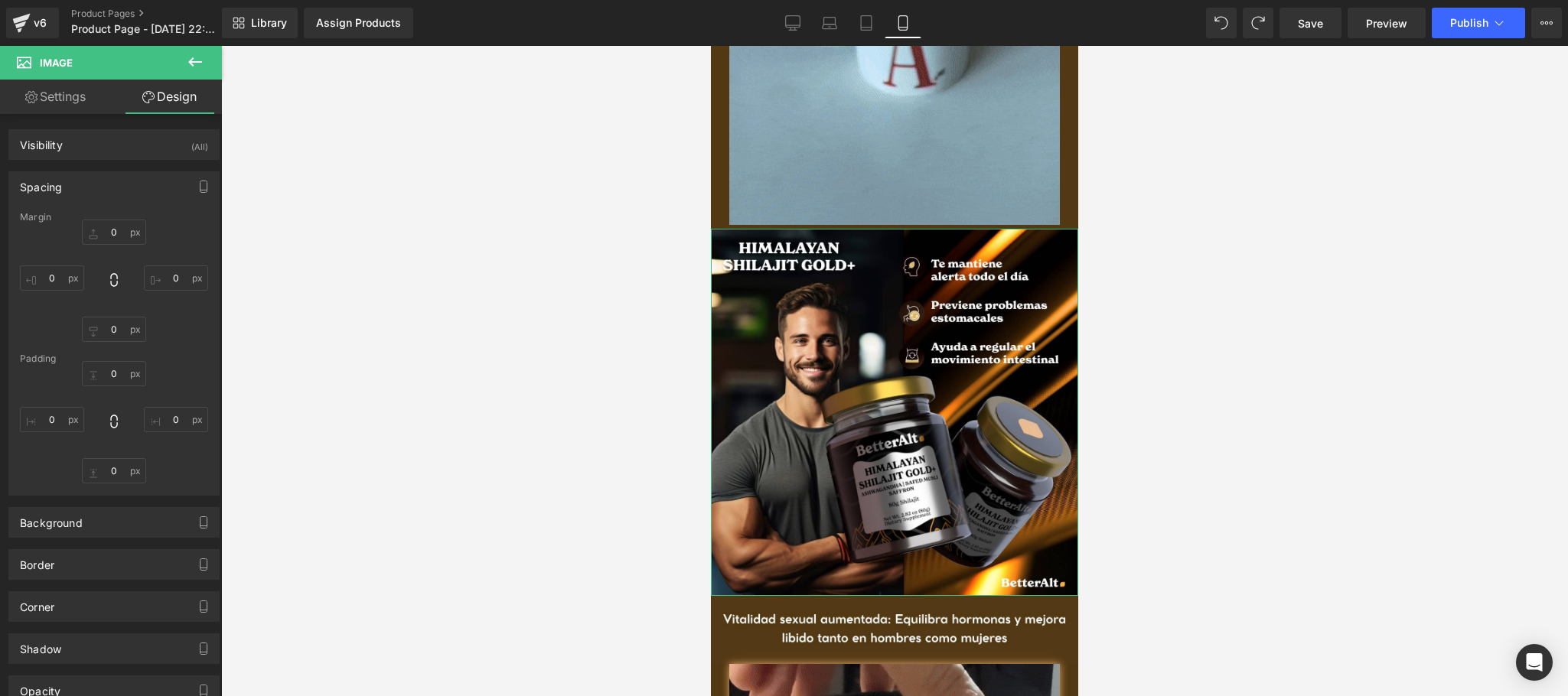
type input "0"
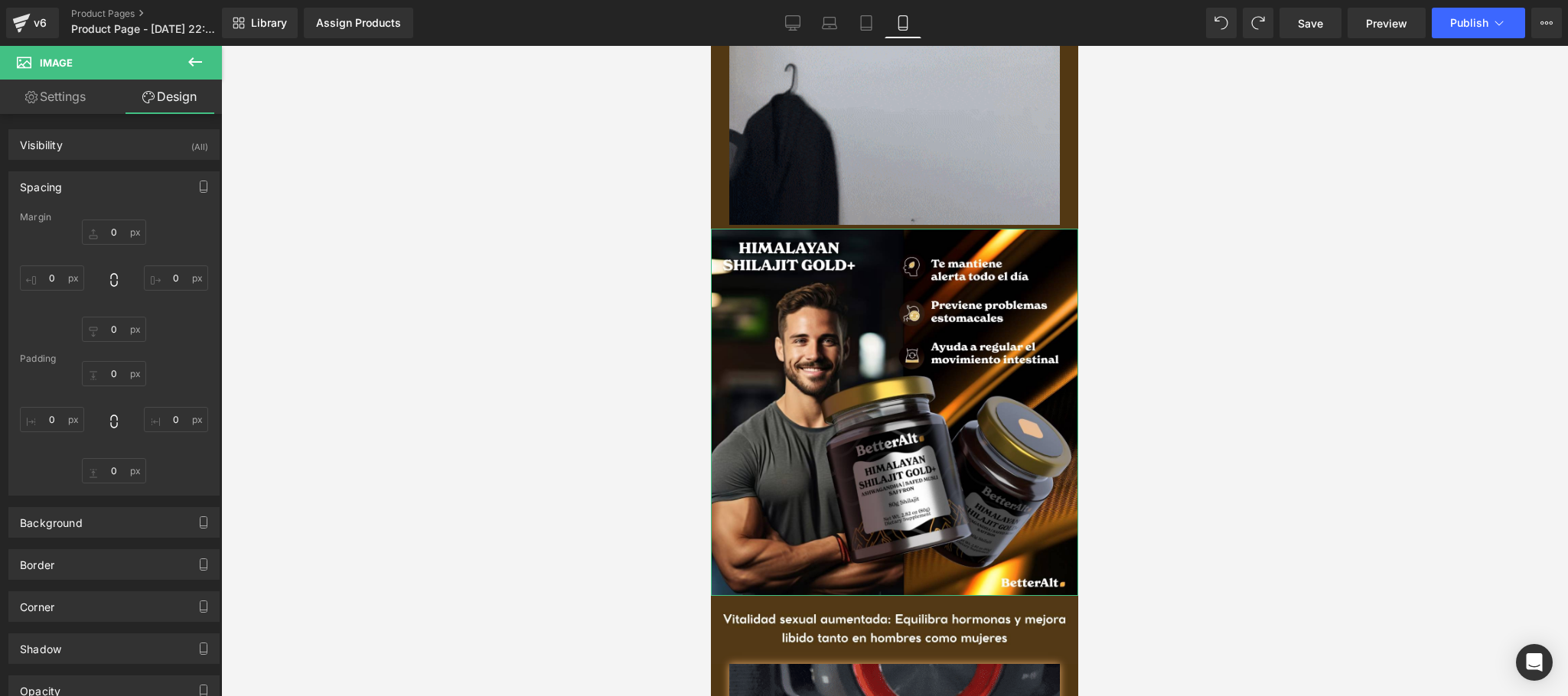
type input "0"
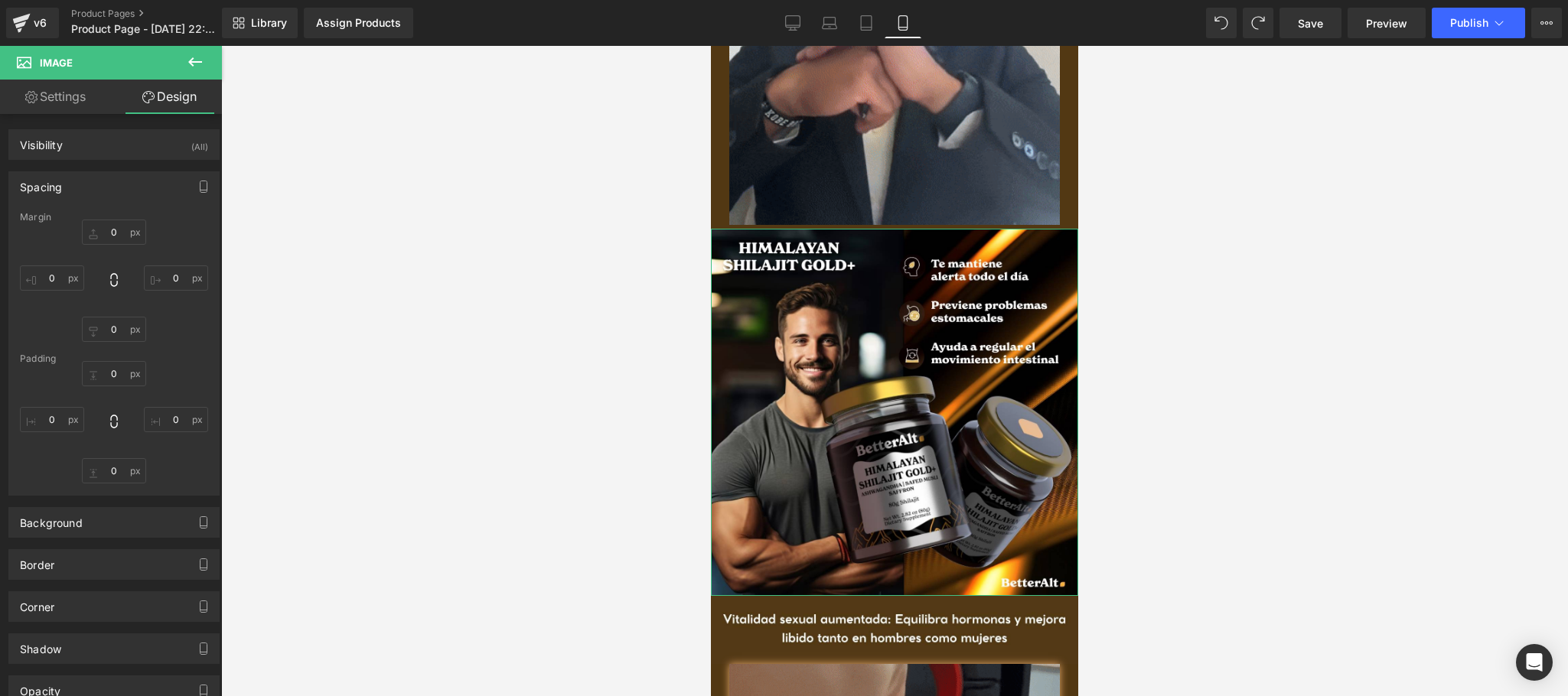
type input "0"
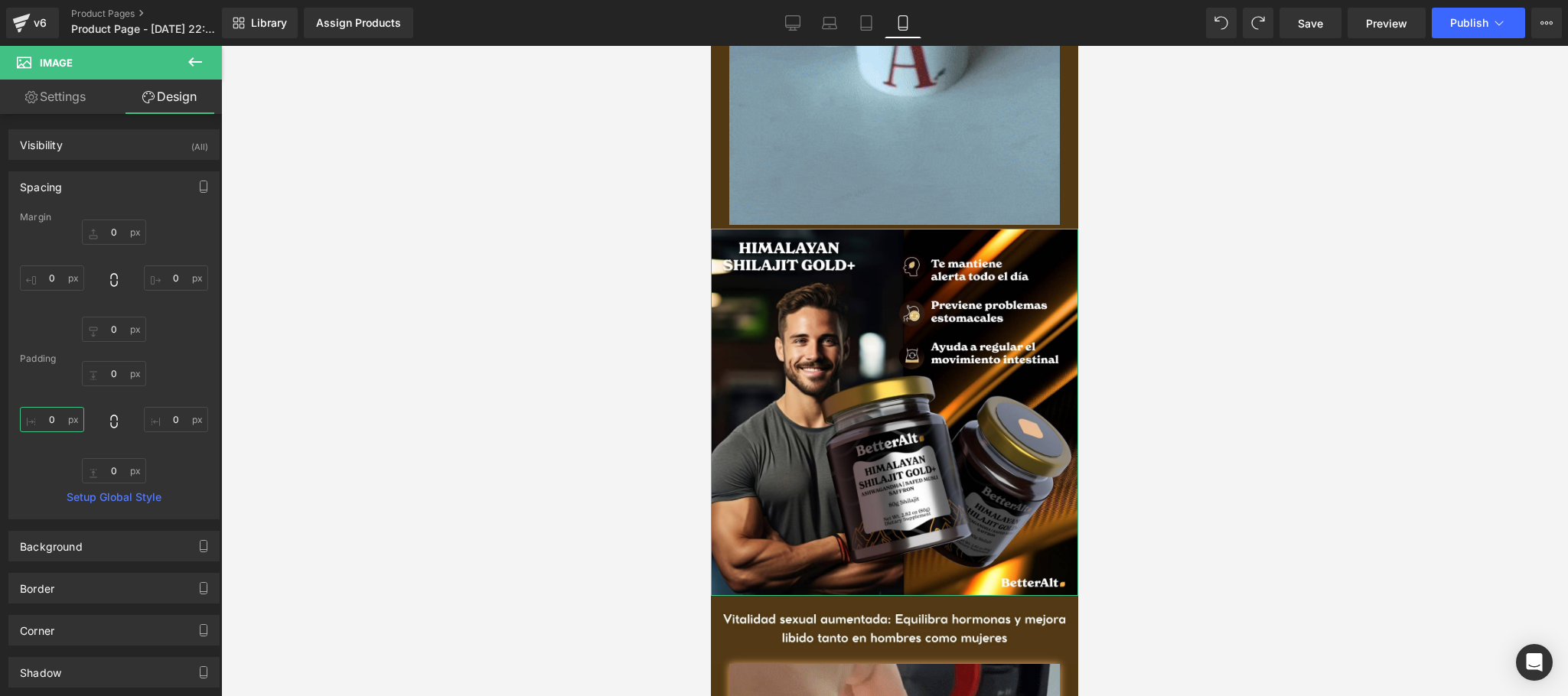
click at [51, 416] on input "0" at bounding box center [51, 419] width 64 height 25
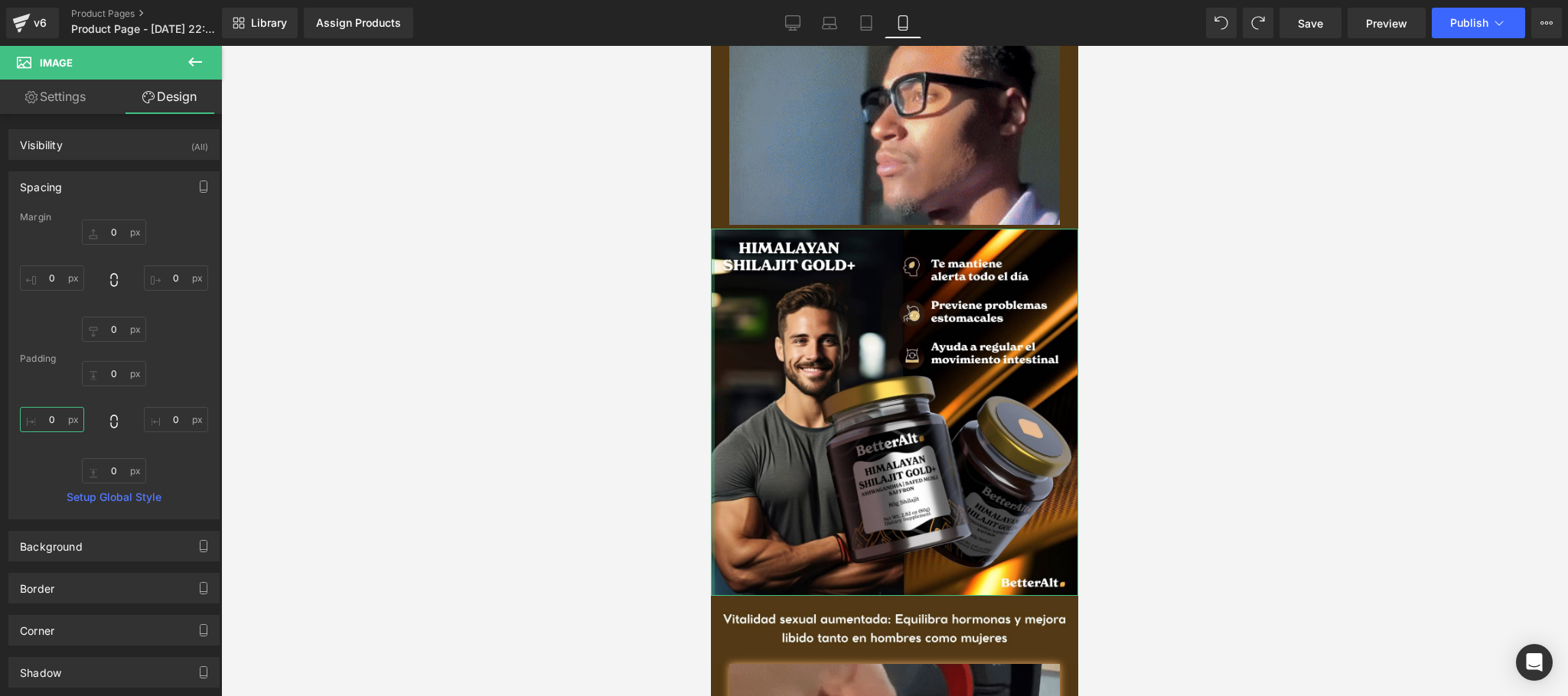
type input "5"
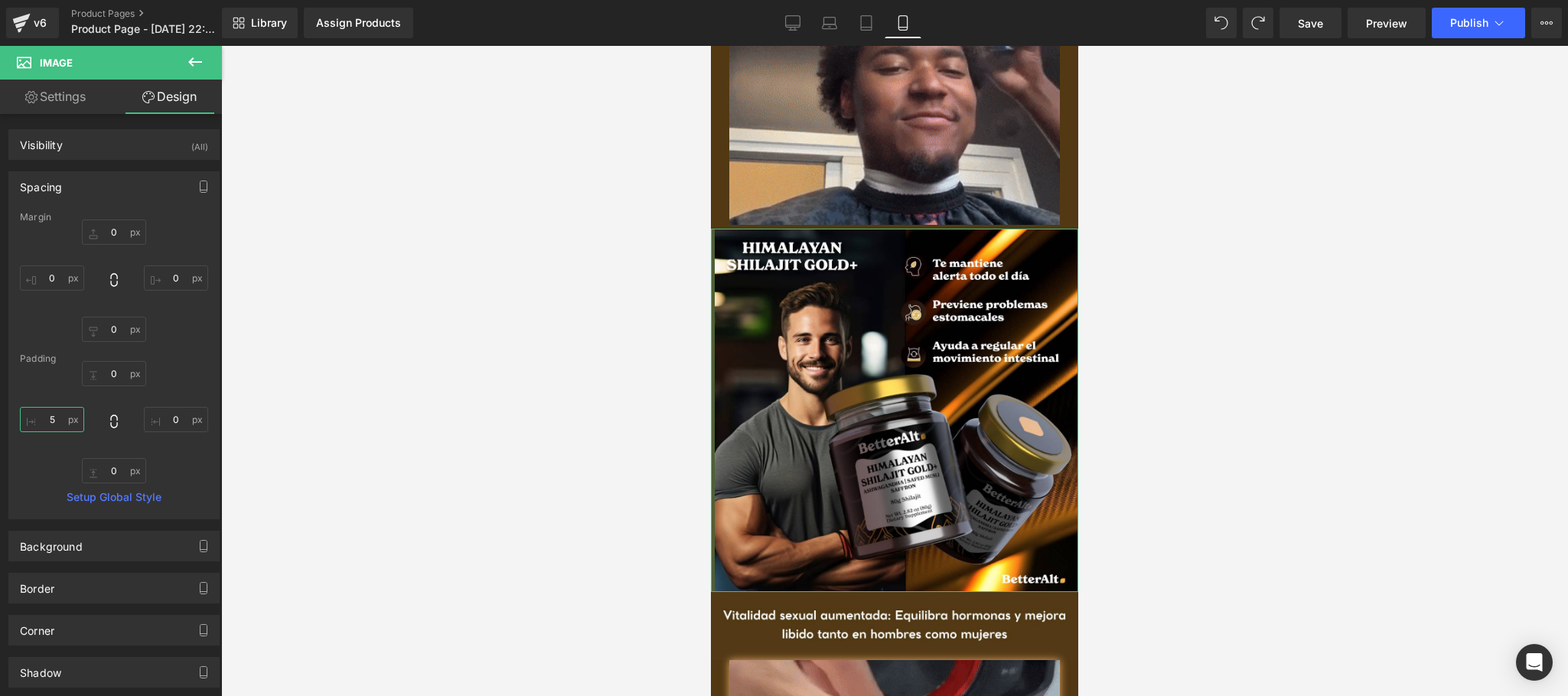
click at [49, 416] on input "5" at bounding box center [51, 419] width 64 height 25
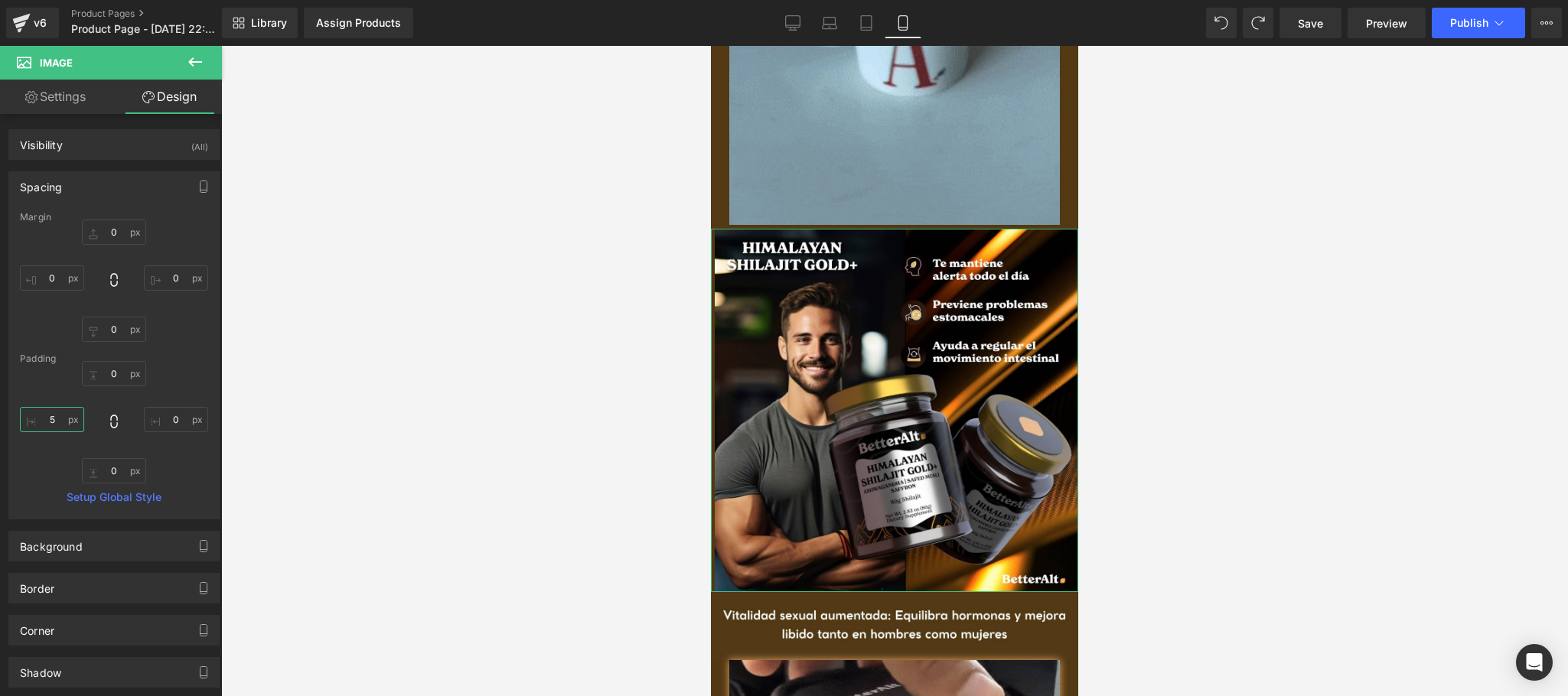
click at [53, 417] on input "5" at bounding box center [51, 419] width 64 height 25
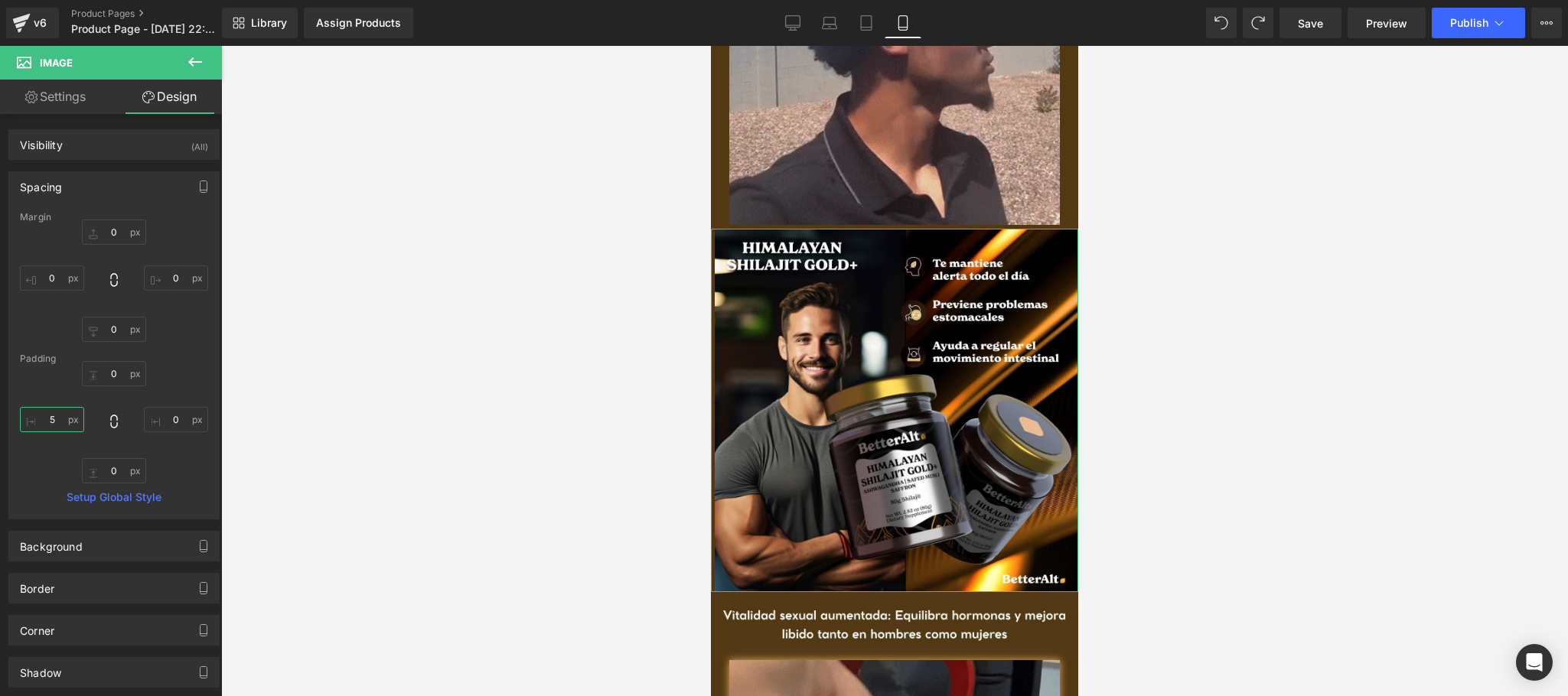
click at [53, 417] on input "5" at bounding box center [51, 419] width 64 height 25
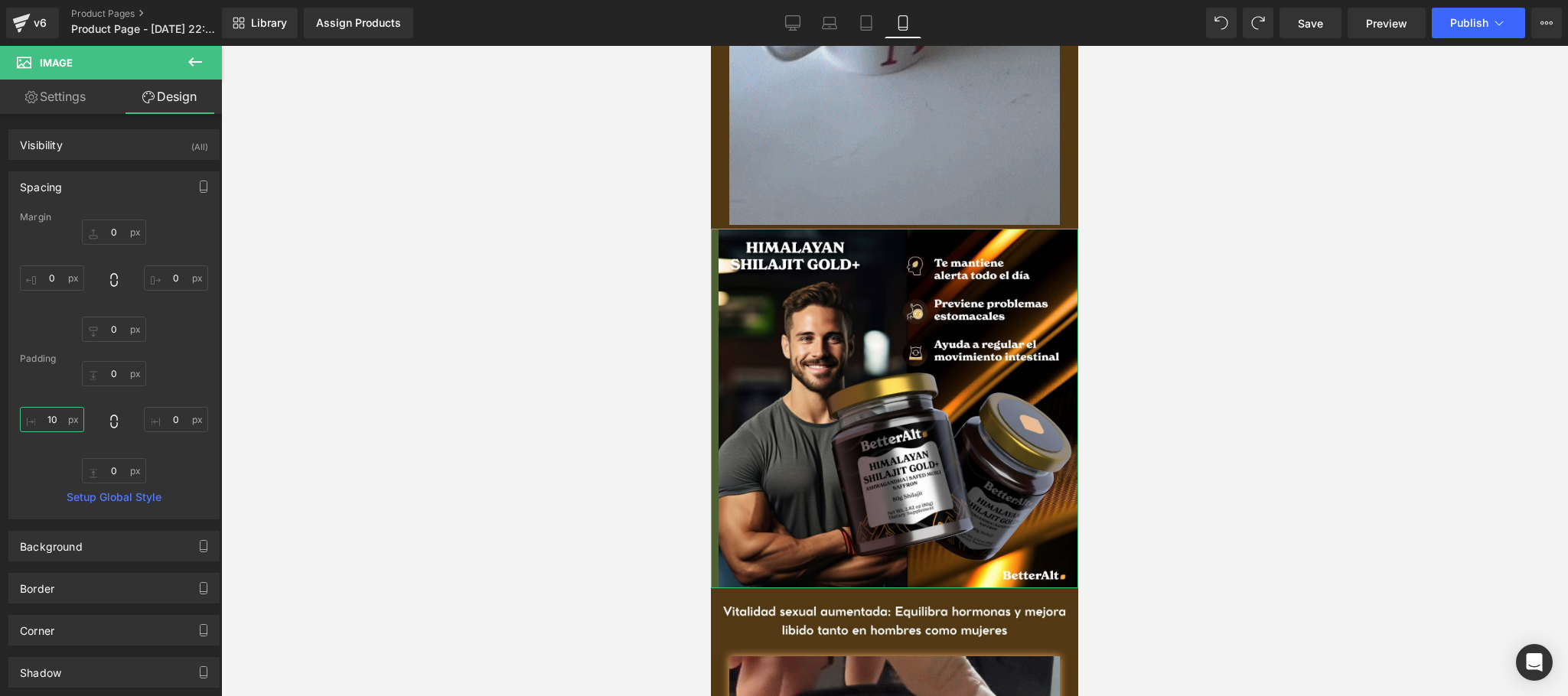
drag, startPoint x: 53, startPoint y: 425, endPoint x: 46, endPoint y: 418, distance: 9.9
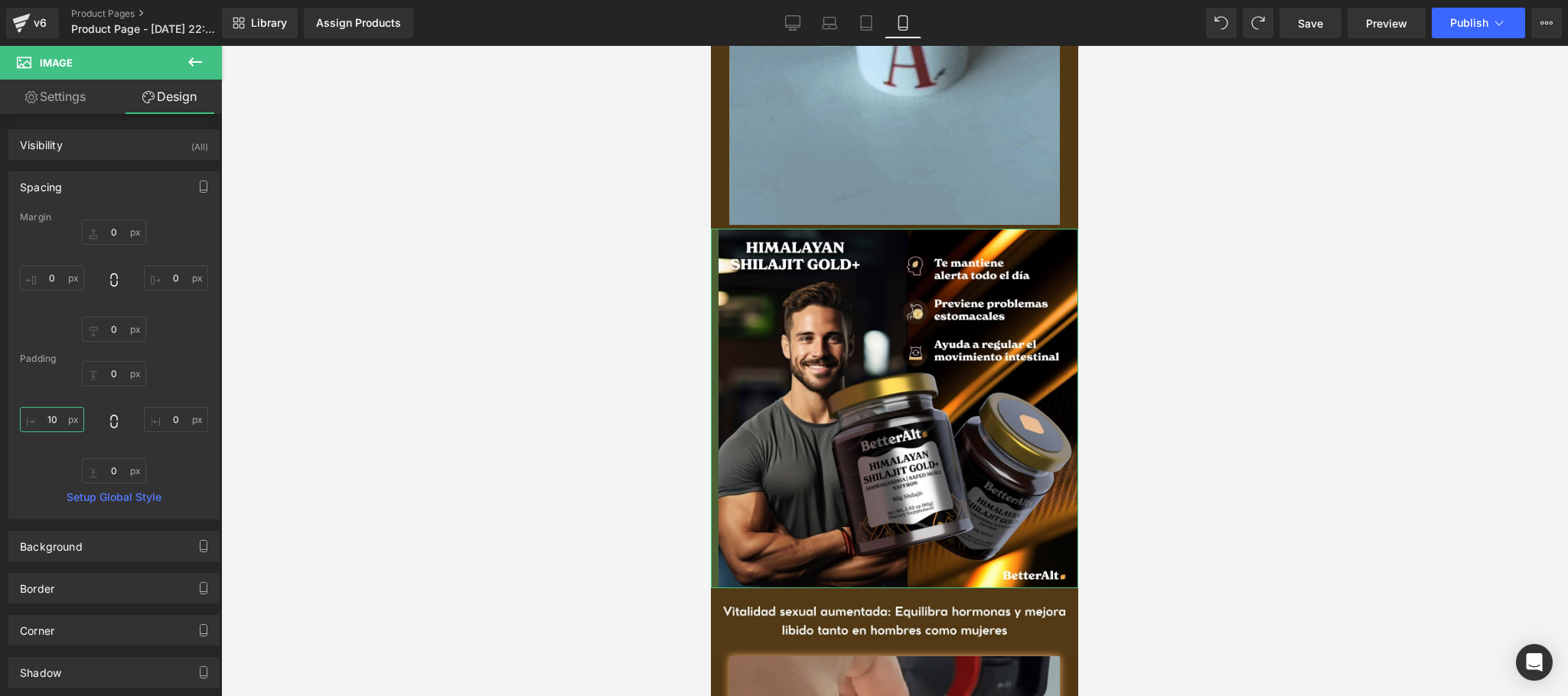
click at [46, 418] on input "10" at bounding box center [51, 419] width 64 height 25
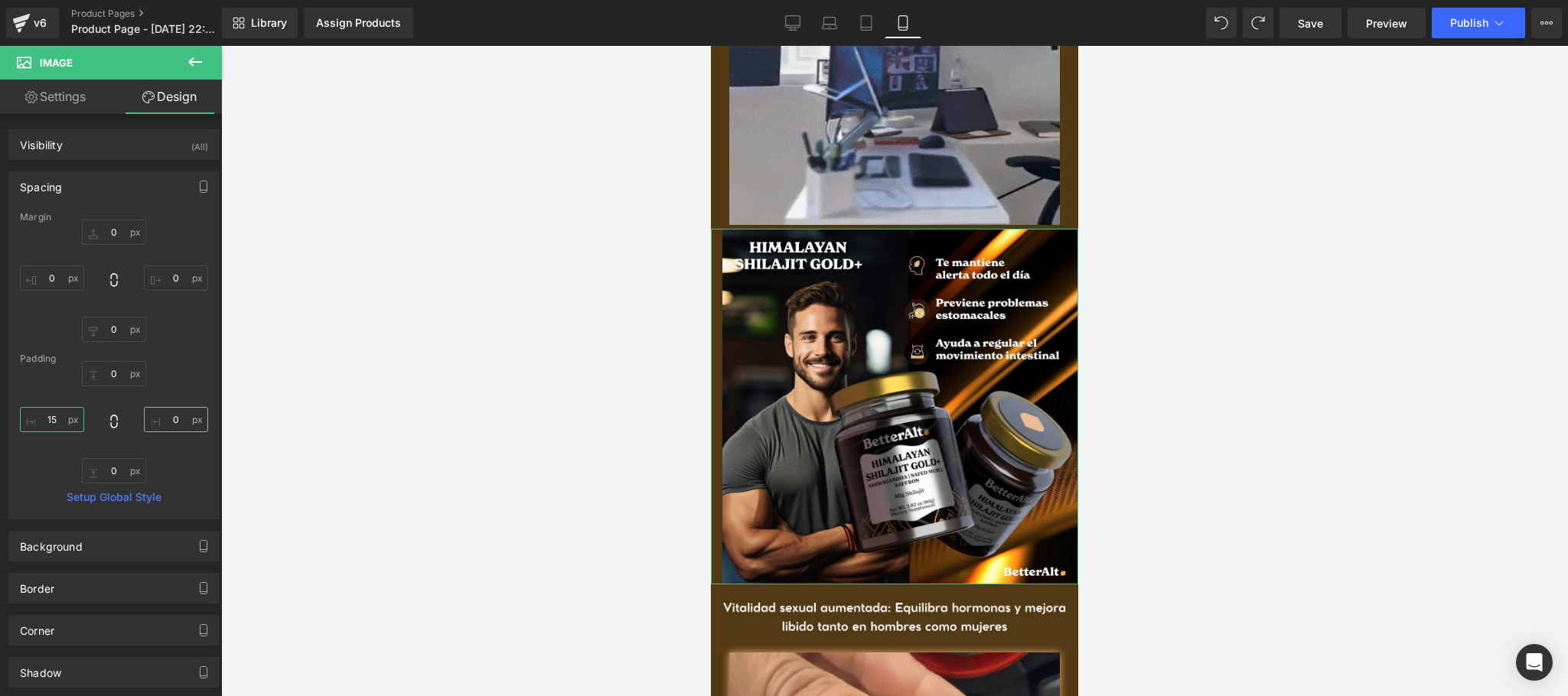
type input "15"
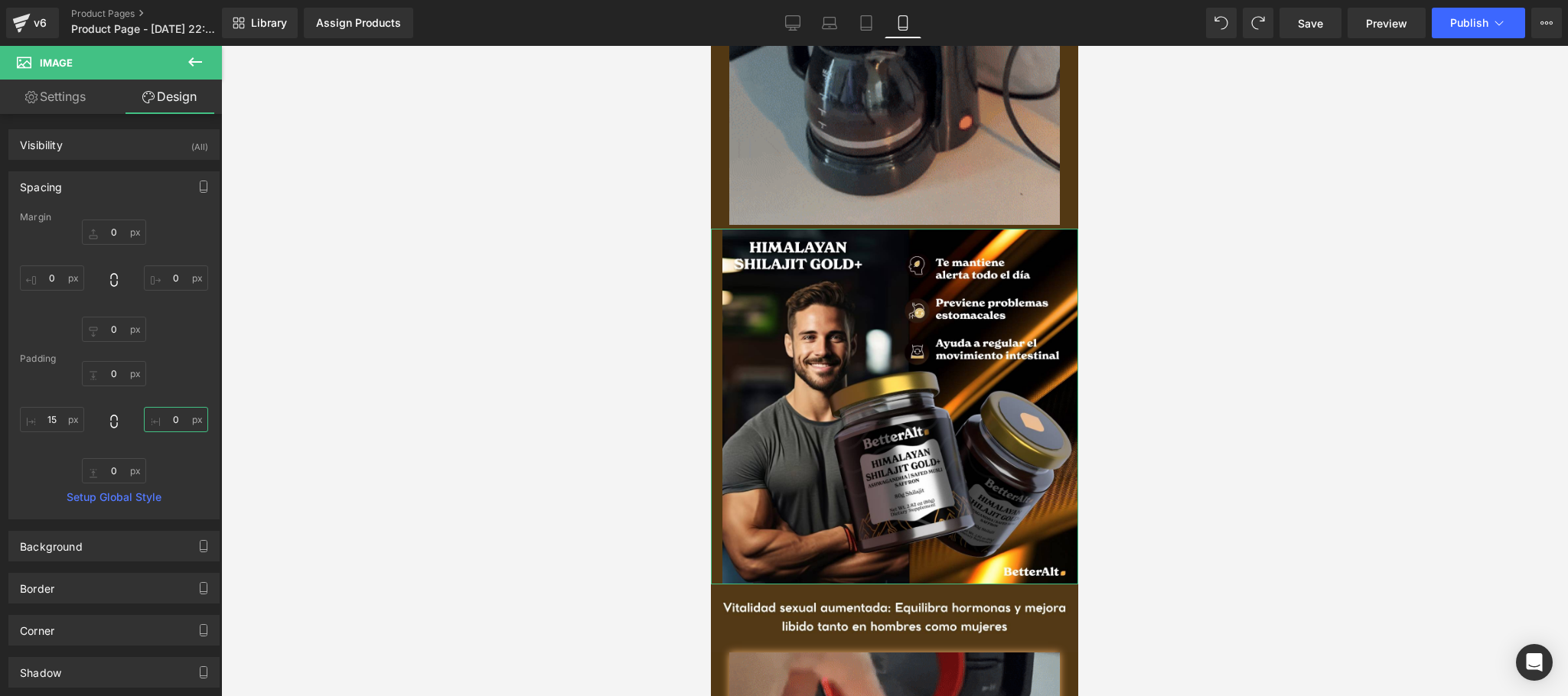
click at [156, 421] on input "0" at bounding box center [175, 419] width 64 height 25
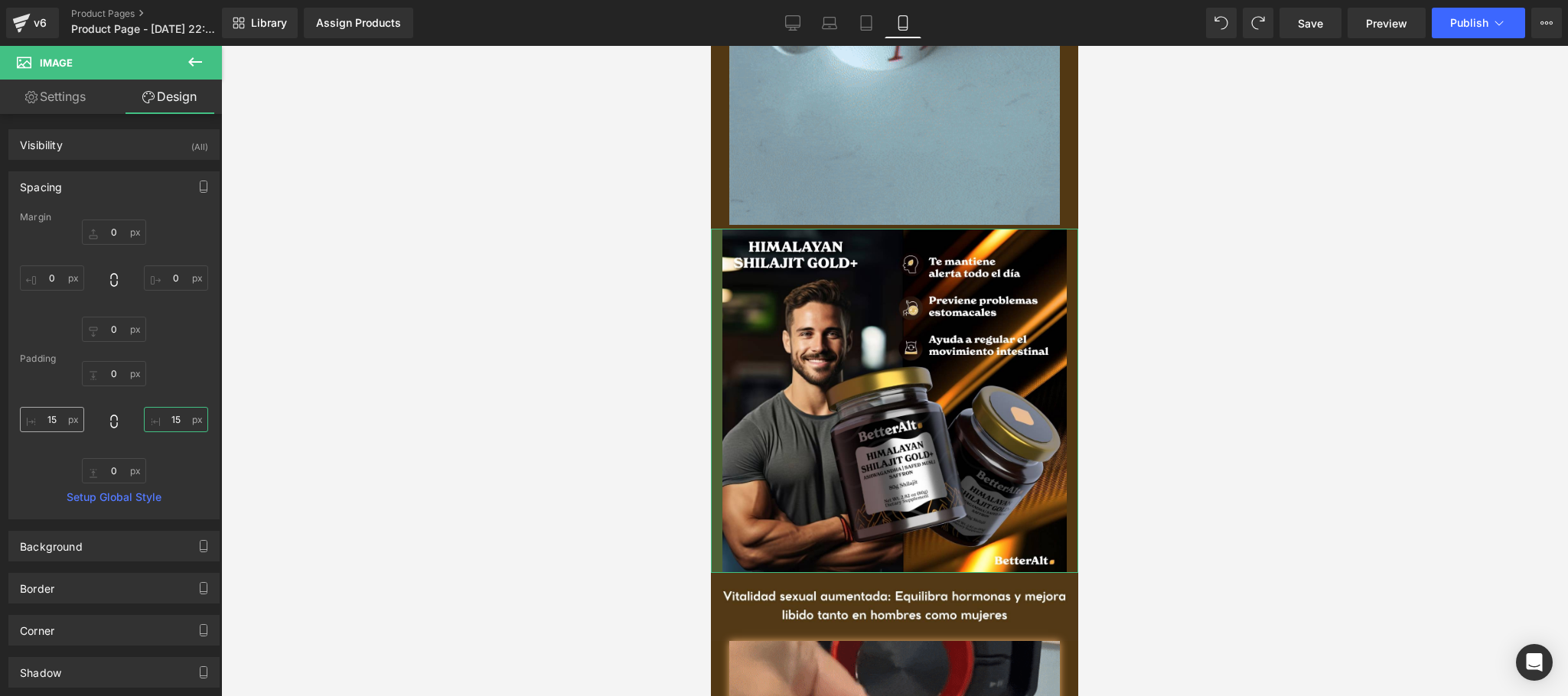
type input "15"
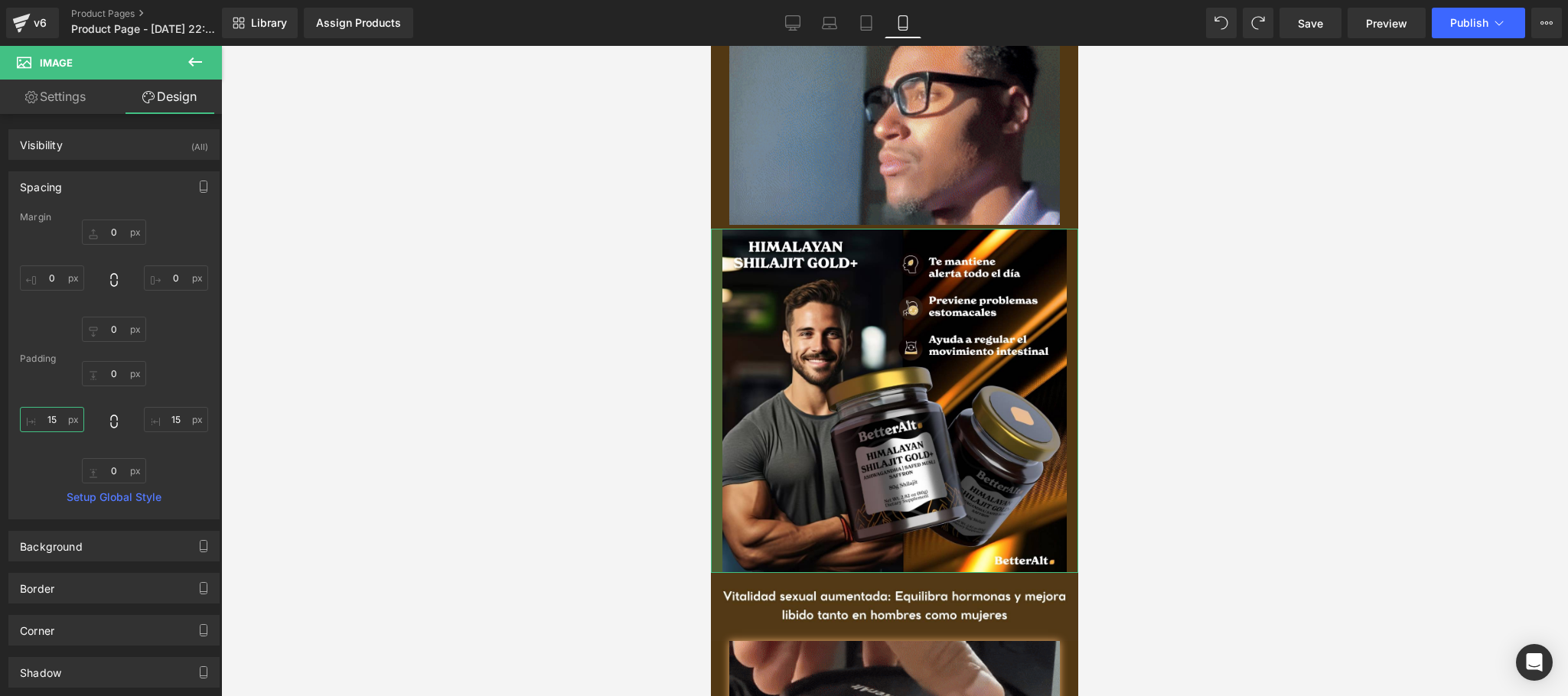
click at [59, 418] on input "15" at bounding box center [51, 419] width 64 height 25
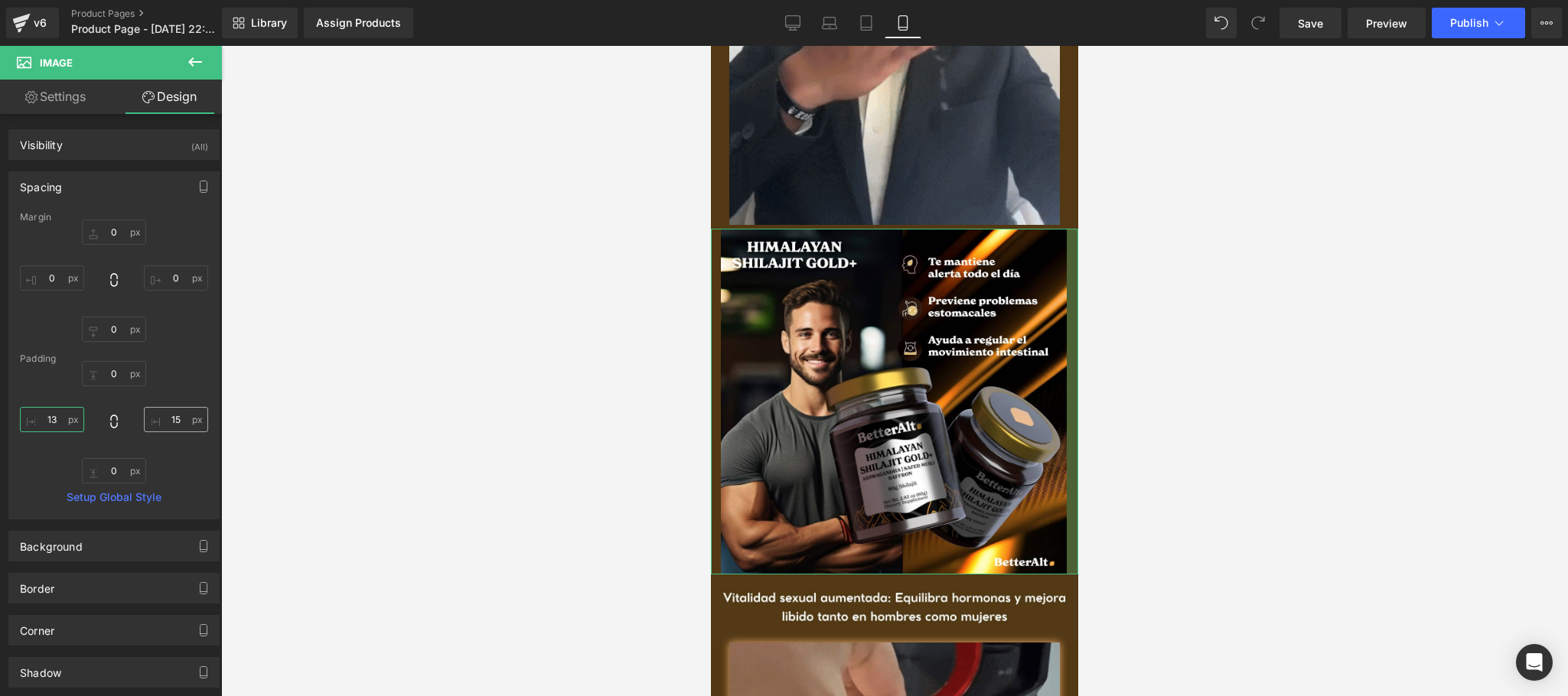
type input "13"
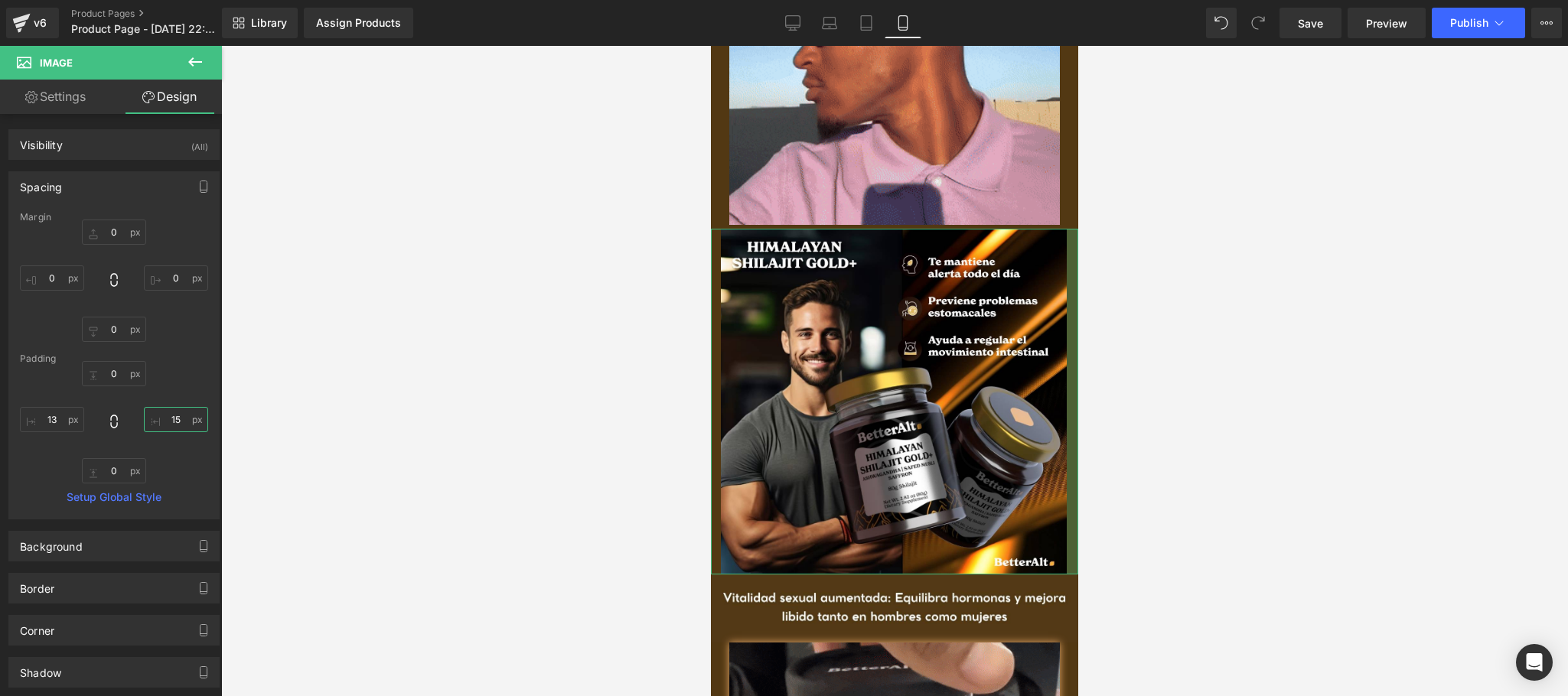
click at [182, 427] on input "15" at bounding box center [175, 419] width 64 height 25
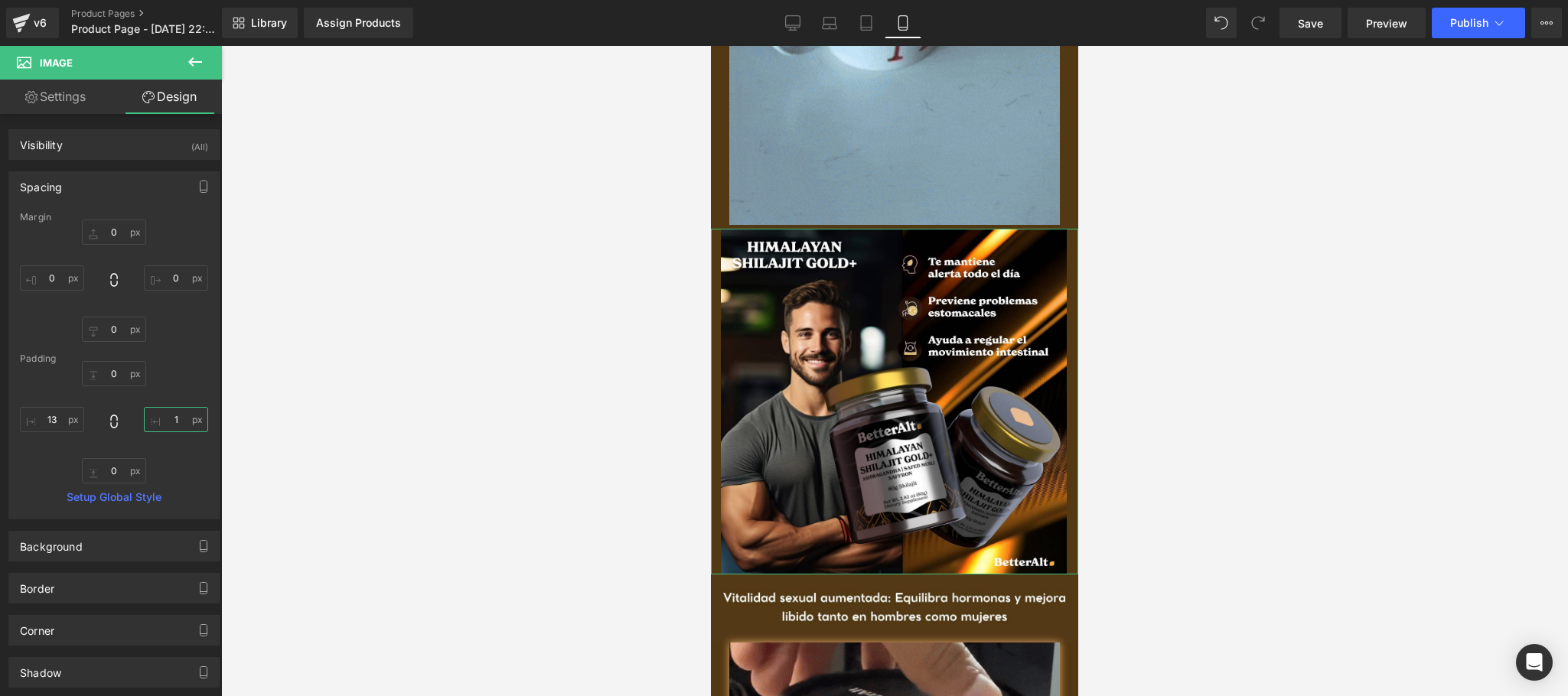
type input "13"
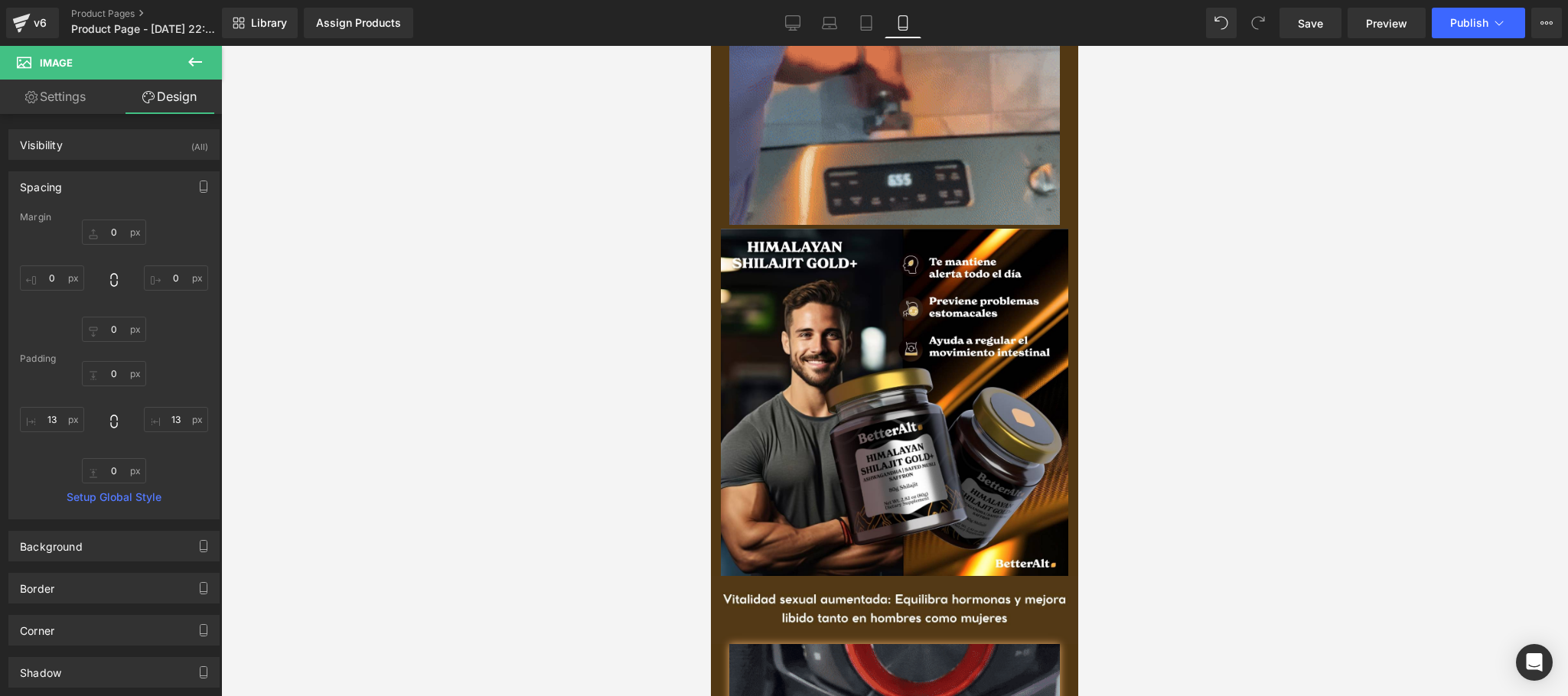
click at [471, 379] on div at bounding box center [894, 371] width 1347 height 651
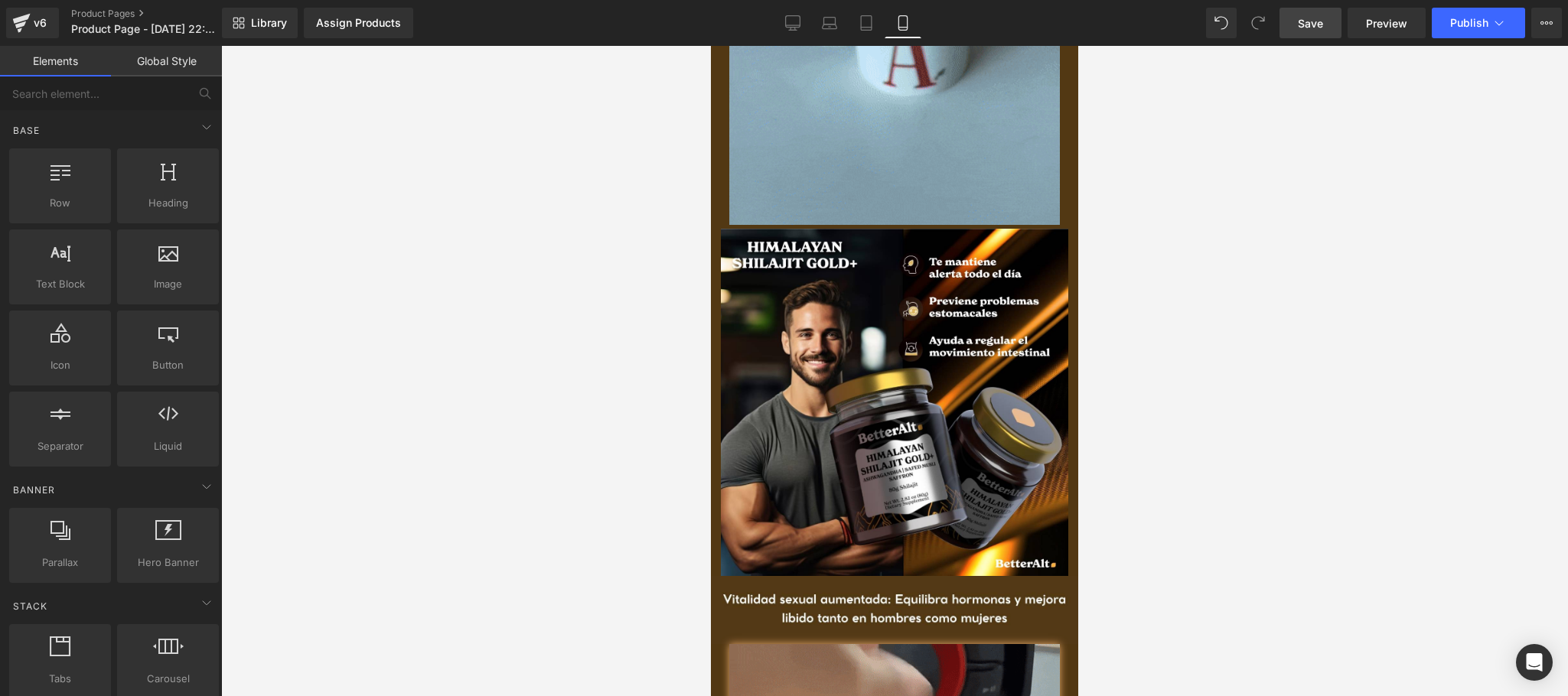
click at [1326, 26] on link "Save" at bounding box center [1310, 22] width 62 height 31
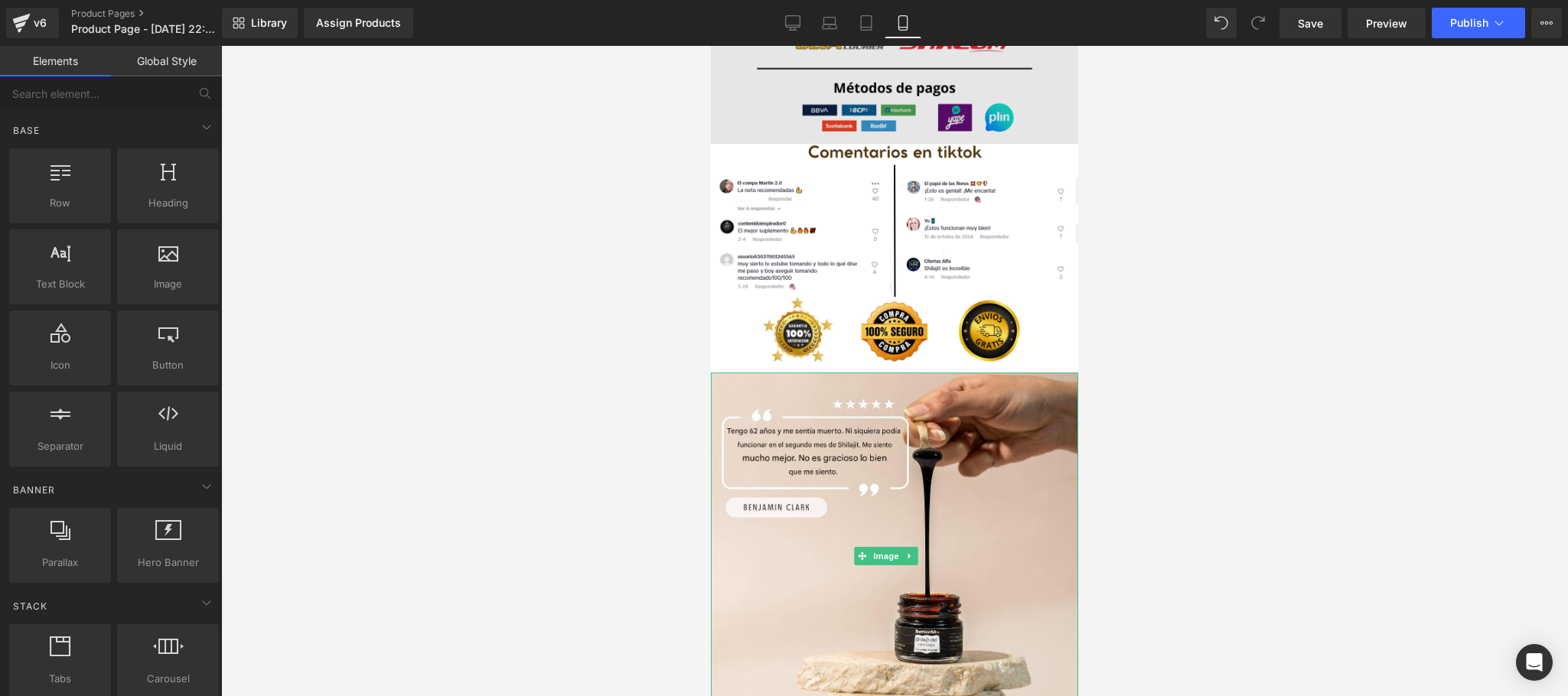
scroll to position [4283, 0]
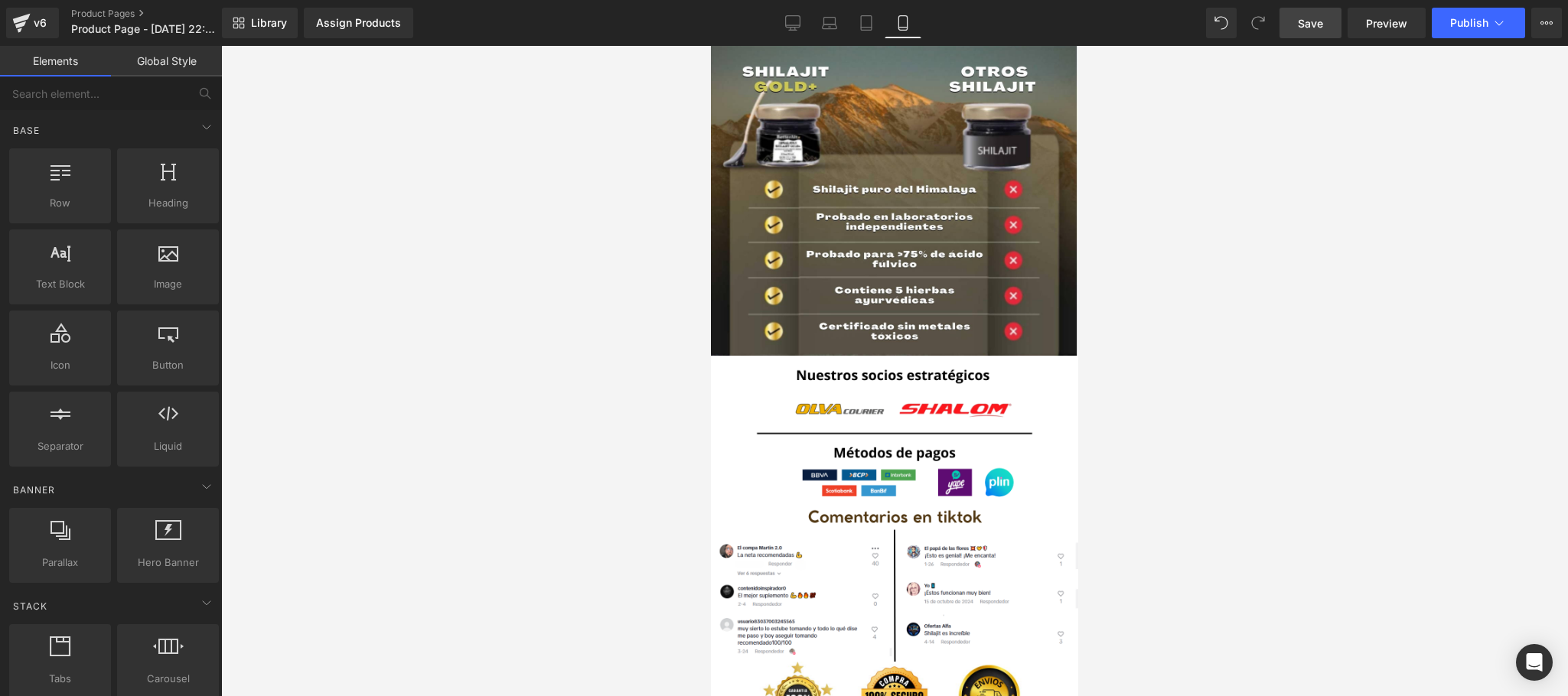
click at [1327, 30] on link "Save" at bounding box center [1310, 22] width 62 height 31
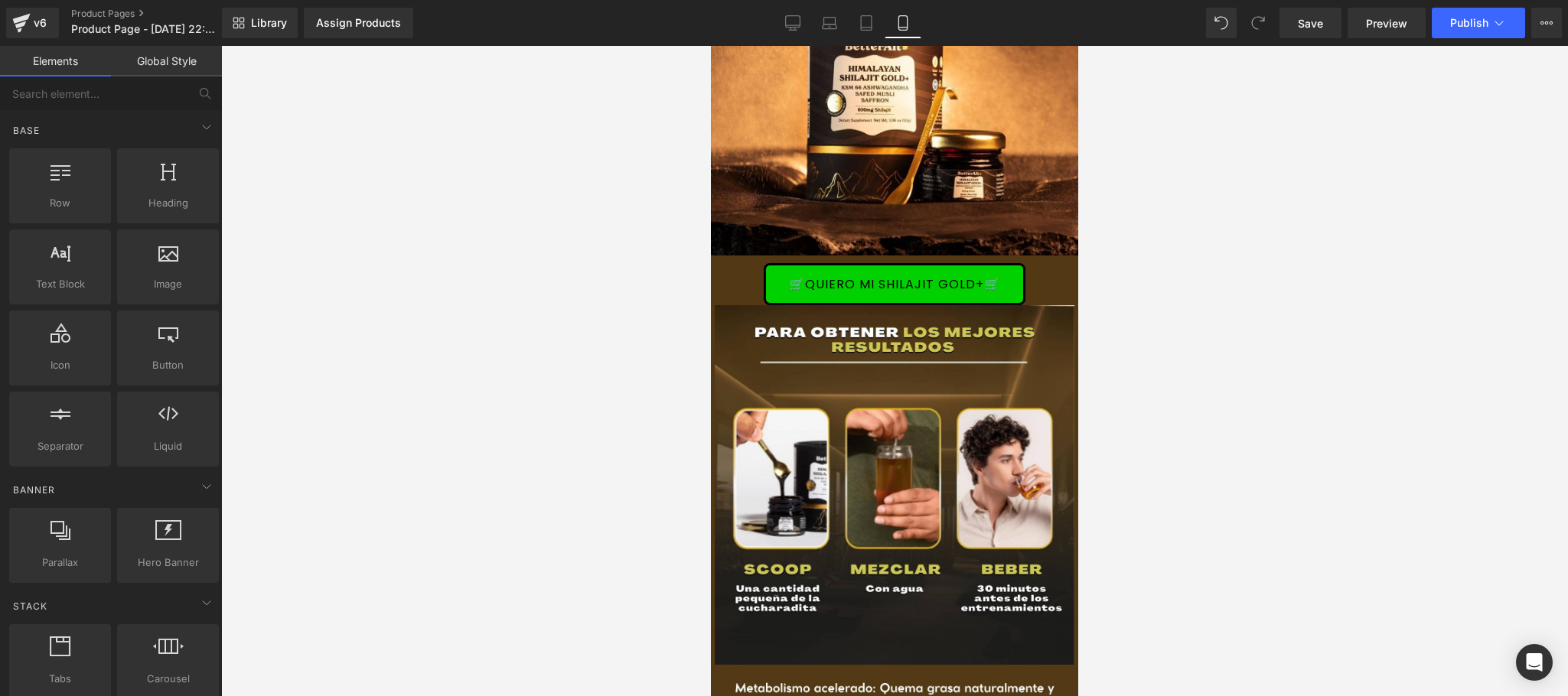
scroll to position [0, 0]
